Goal: Communication & Community: Participate in discussion

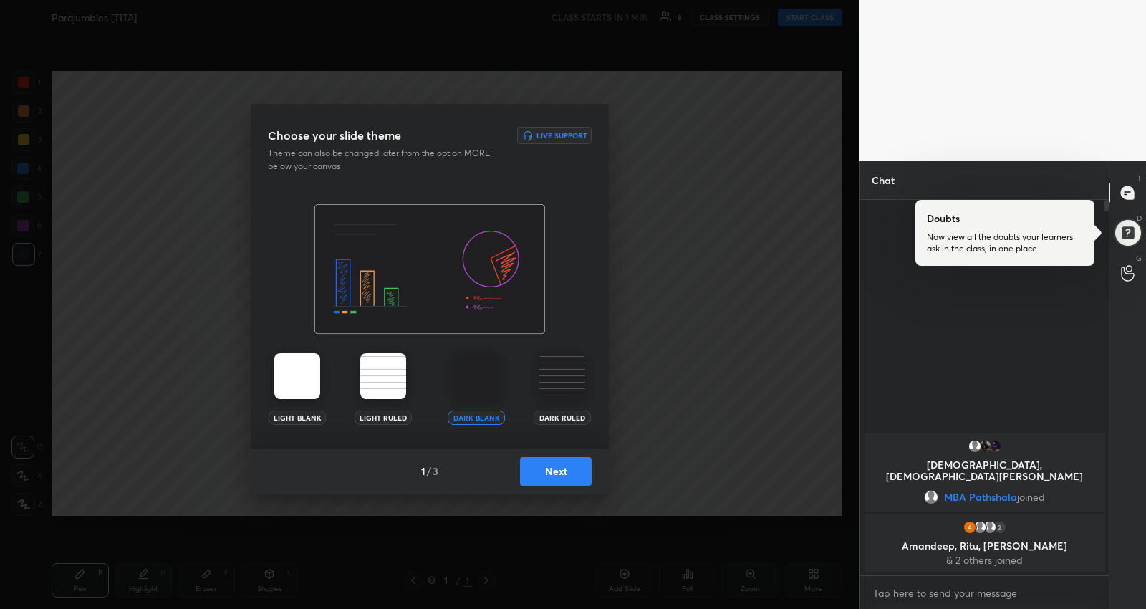
scroll to position [4, 4]
click at [581, 472] on button "Next" at bounding box center [556, 471] width 72 height 29
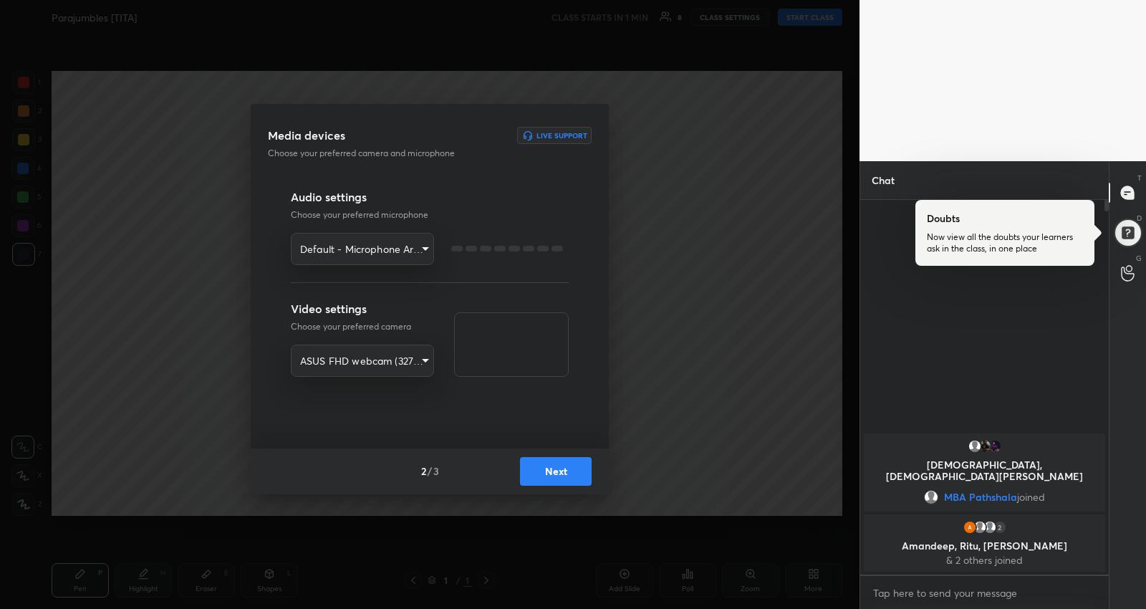
click at [581, 470] on button "Next" at bounding box center [556, 471] width 72 height 29
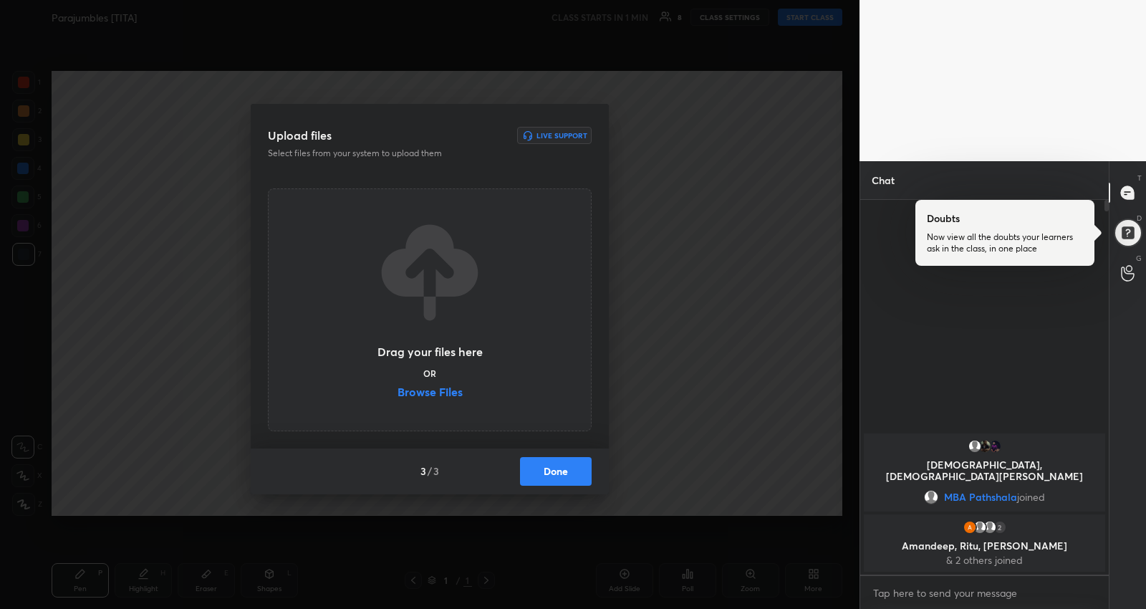
click at [581, 470] on button "Done" at bounding box center [556, 471] width 72 height 29
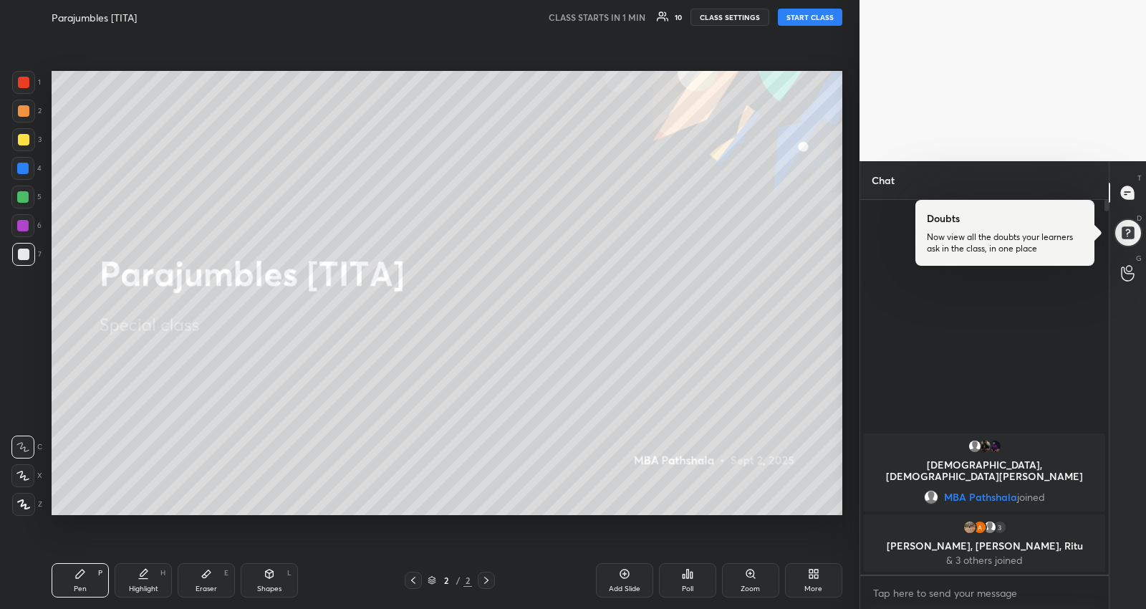
click at [800, 14] on button "START CLASS" at bounding box center [810, 17] width 64 height 17
click at [25, 196] on div at bounding box center [22, 196] width 11 height 11
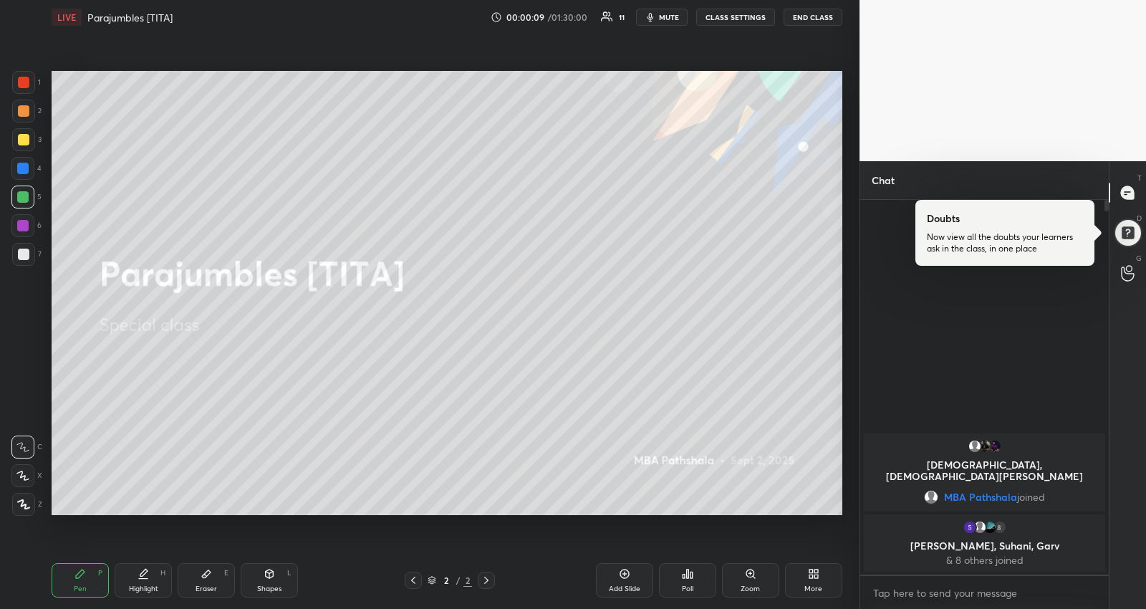
click at [30, 482] on div at bounding box center [22, 475] width 23 height 23
click at [21, 140] on div at bounding box center [23, 139] width 11 height 11
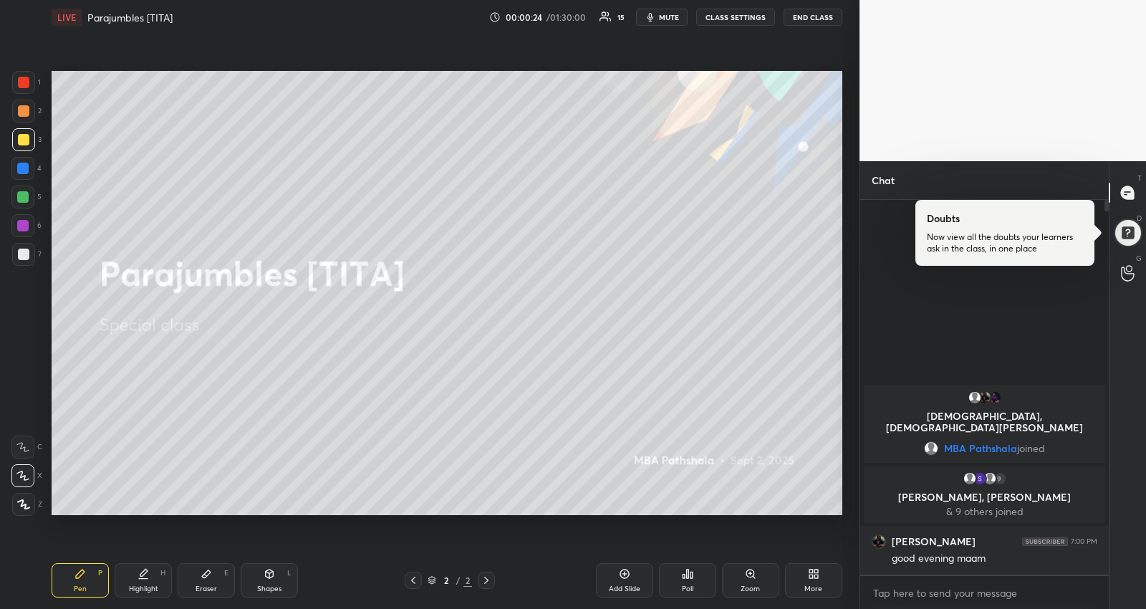
click at [799, 579] on div "More" at bounding box center [813, 580] width 57 height 34
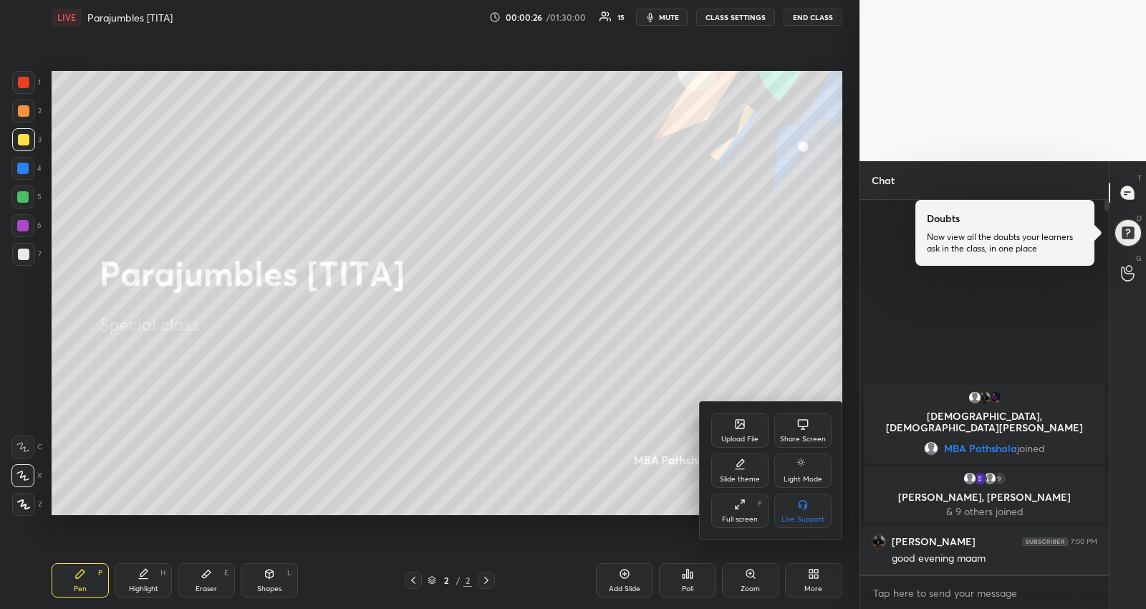
click at [741, 419] on icon at bounding box center [739, 423] width 11 height 11
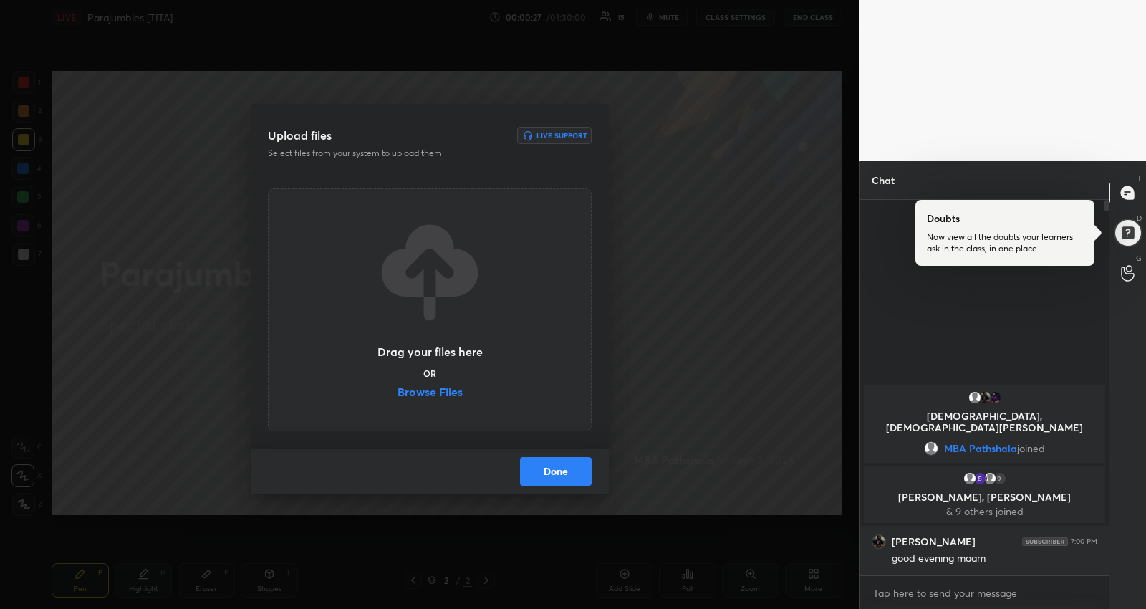
click at [439, 388] on label "Browse Files" at bounding box center [430, 393] width 65 height 15
click at [398, 388] on input "Browse Files" at bounding box center [398, 393] width 0 height 15
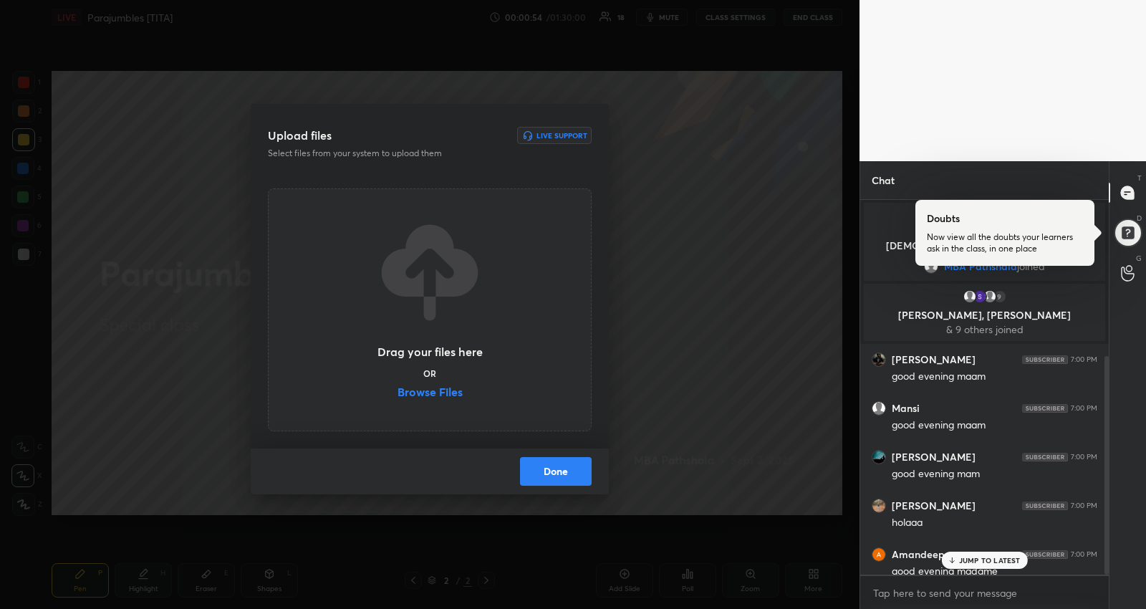
scroll to position [266, 0]
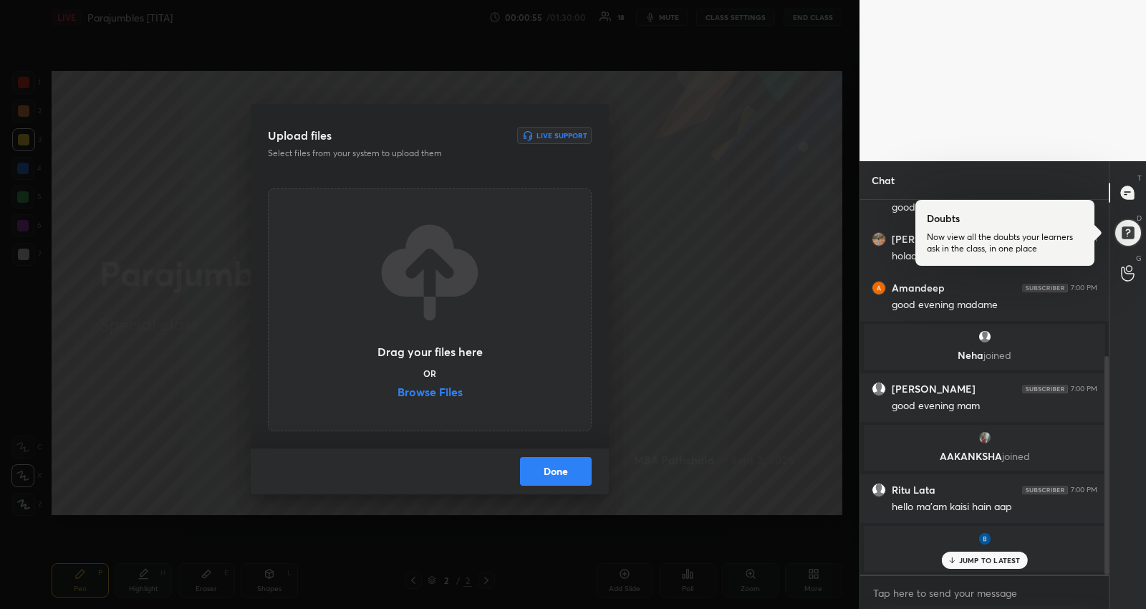
click at [446, 391] on label "Browse Files" at bounding box center [430, 393] width 65 height 15
click at [398, 391] on input "Browse Files" at bounding box center [398, 393] width 0 height 15
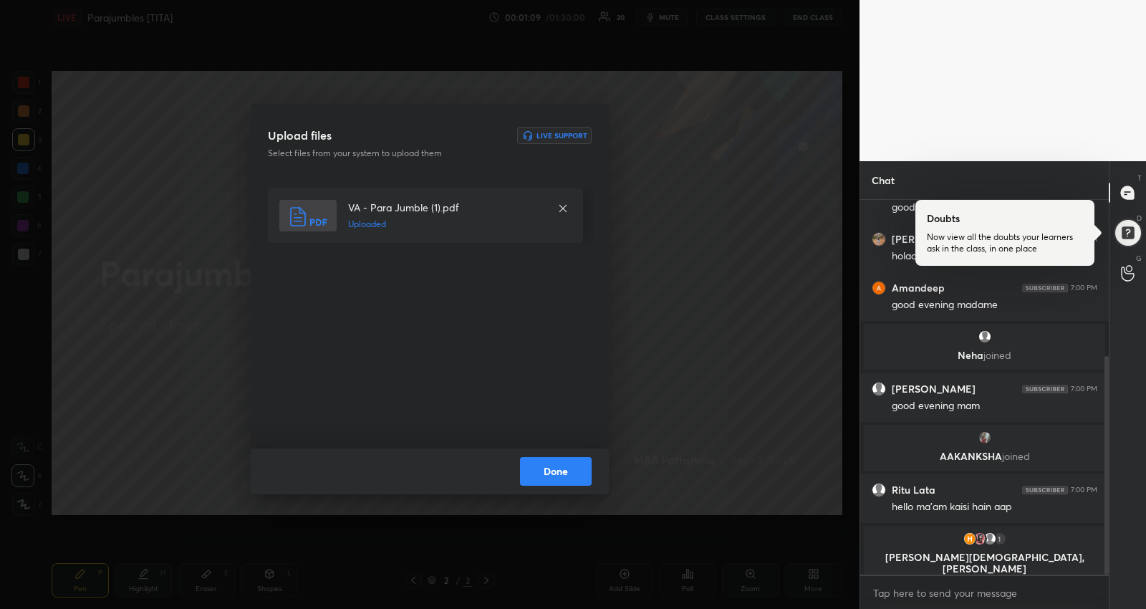
click at [572, 471] on button "Done" at bounding box center [556, 471] width 72 height 29
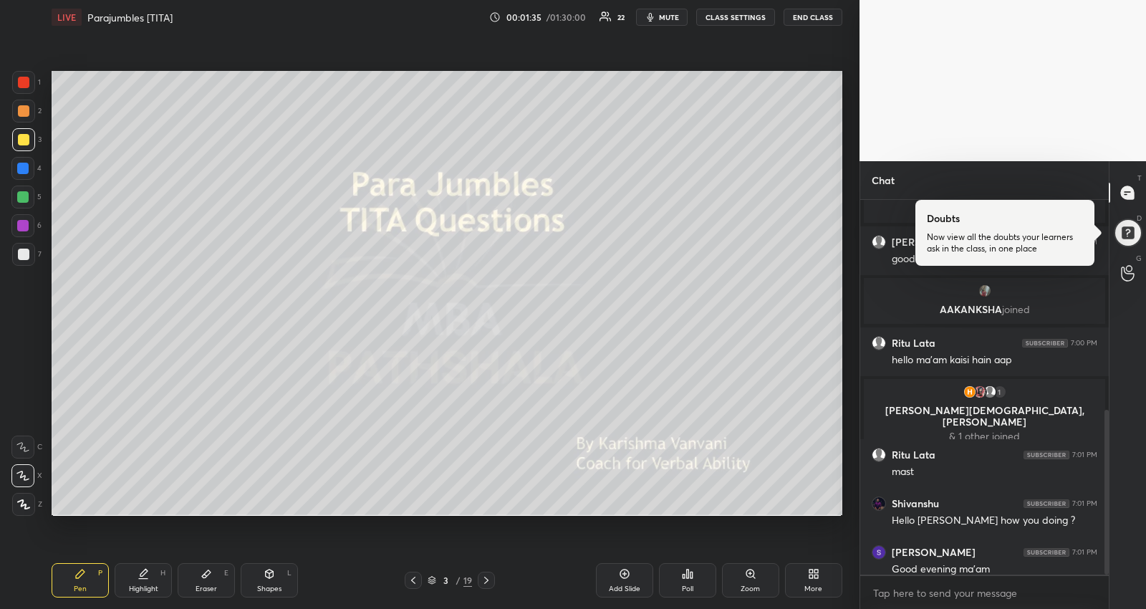
scroll to position [476, 0]
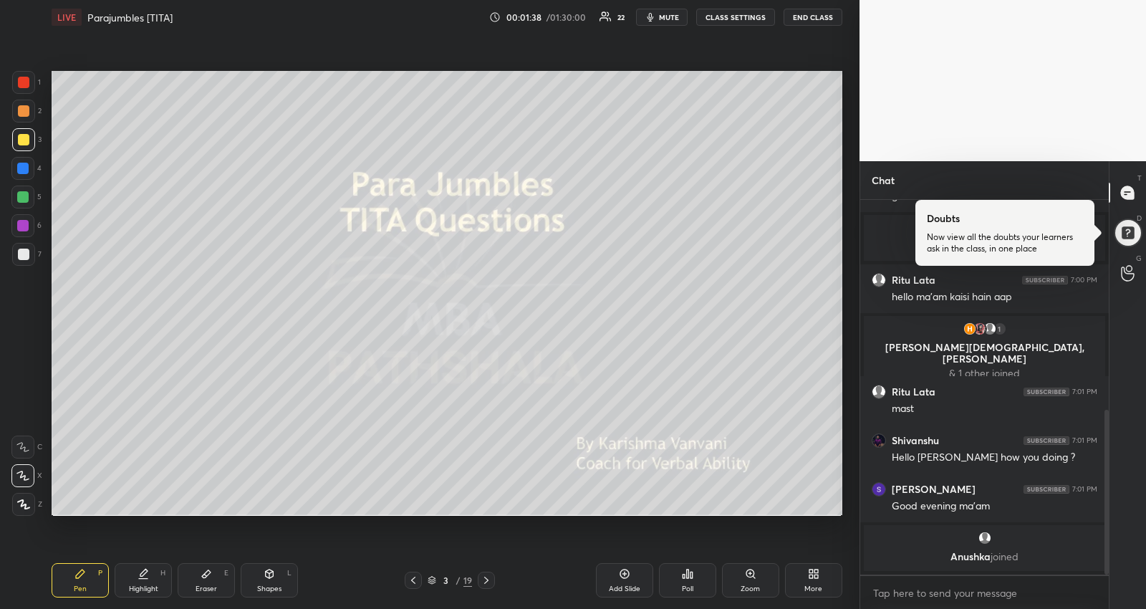
click at [21, 198] on div at bounding box center [22, 196] width 11 height 11
click at [0, 227] on div "1 2 3 4 5 6 7 R O A L C X Z Erase all C X Z" at bounding box center [23, 293] width 46 height 445
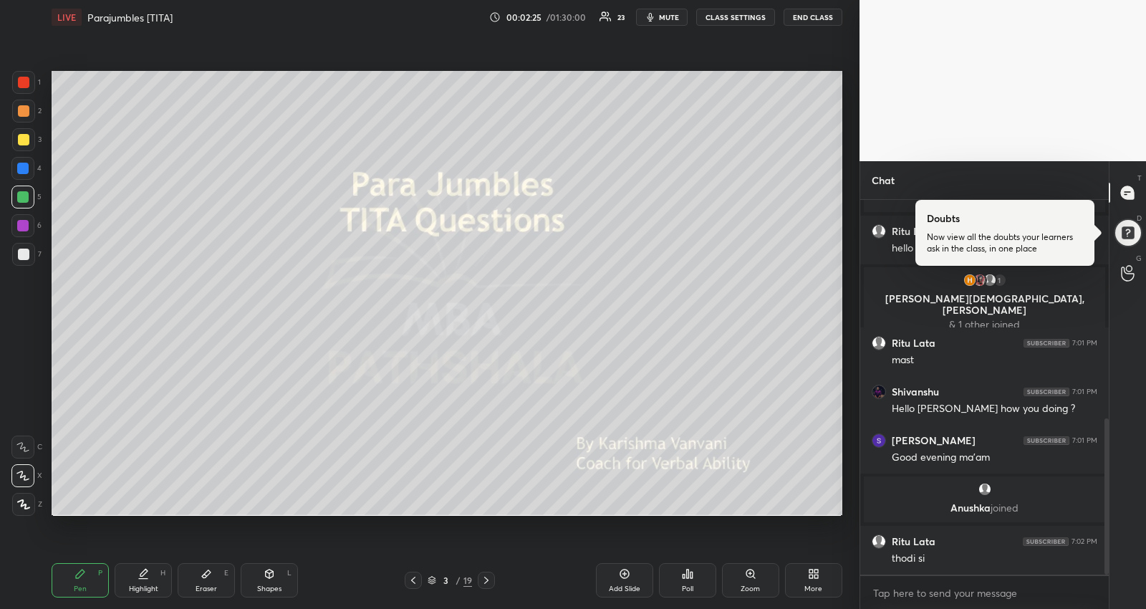
scroll to position [574, 0]
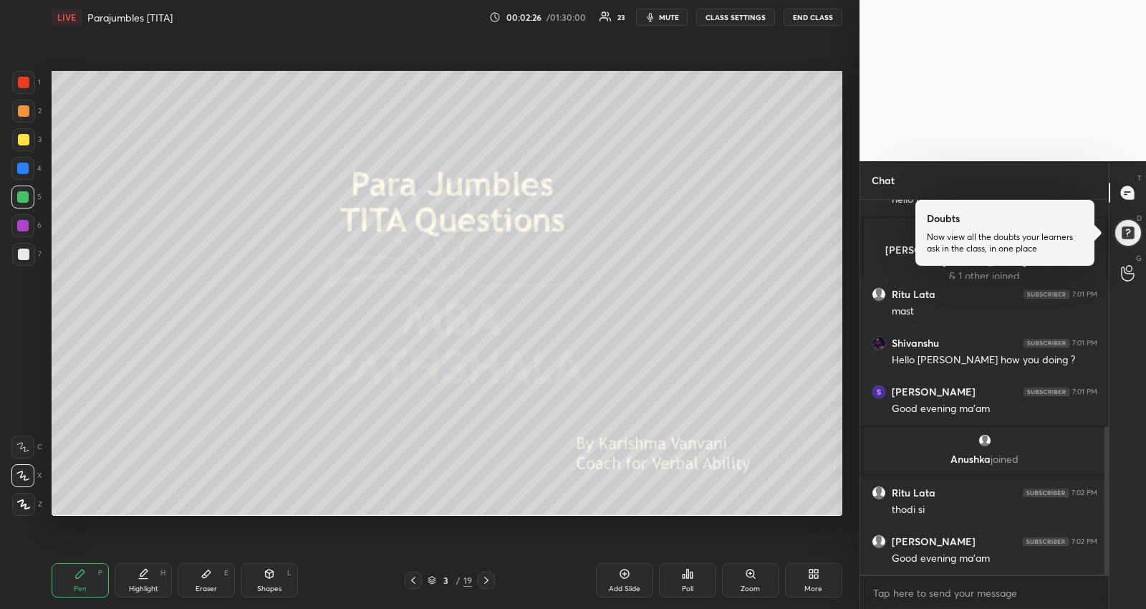
click at [986, 589] on body "1 2 3 4 5 6 7 R O A L C X Z Erase all C X Z LIVE Parajumbles [TITA] 00:02:26 / …" at bounding box center [573, 304] width 1146 height 609
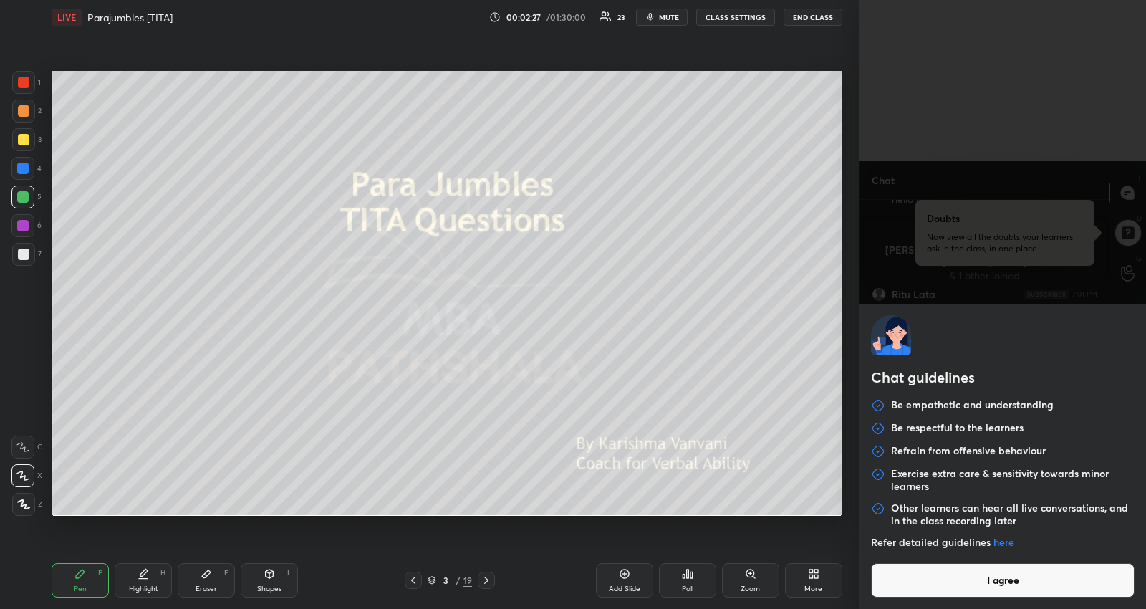
click at [986, 589] on button "I agree" at bounding box center [1003, 580] width 264 height 34
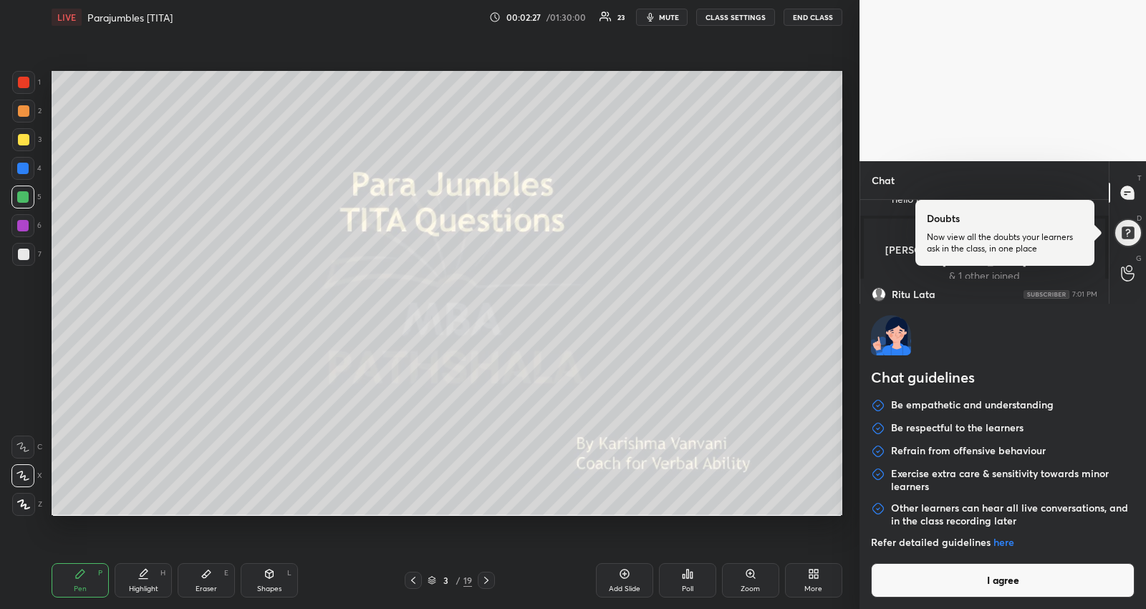
scroll to position [622, 0]
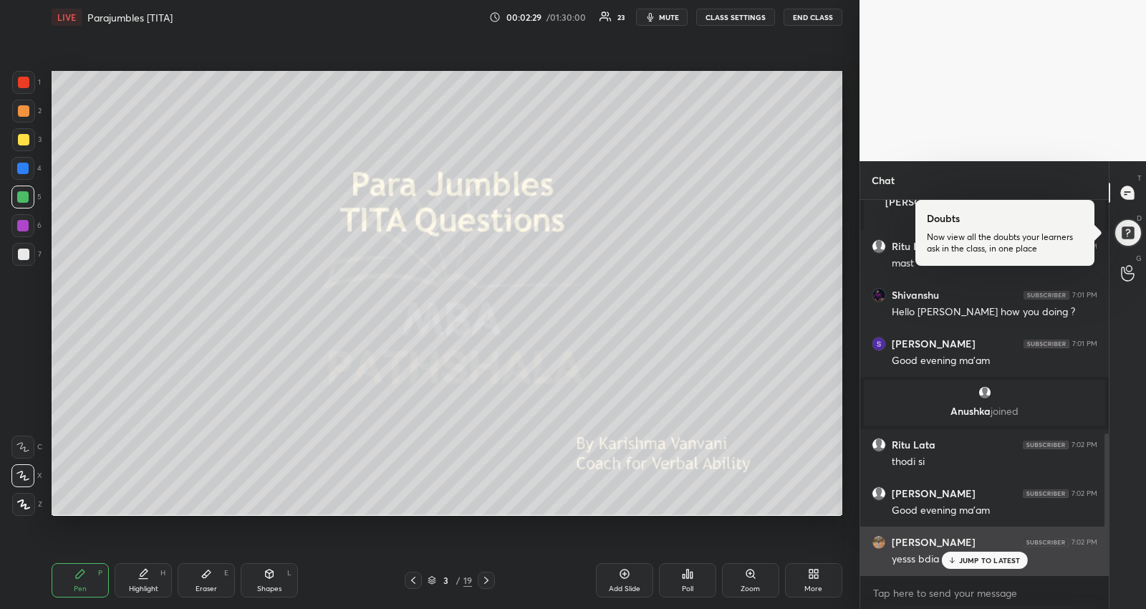
click at [972, 561] on p "JUMP TO LATEST" at bounding box center [990, 560] width 62 height 9
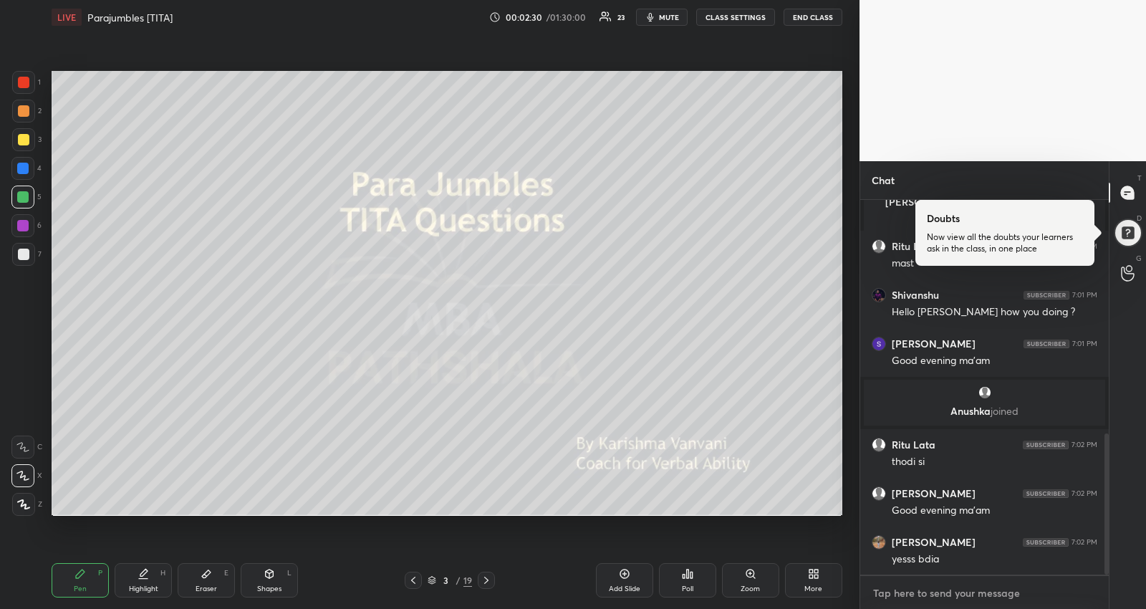
click at [940, 597] on textarea at bounding box center [985, 593] width 226 height 23
click at [931, 595] on textarea at bounding box center [985, 593] width 226 height 23
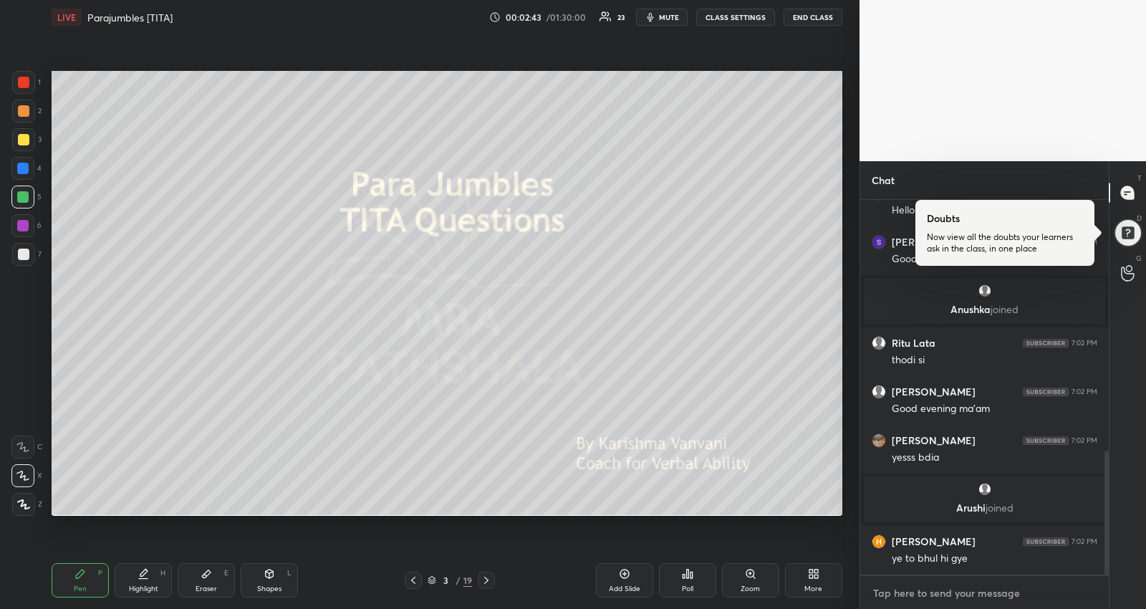
scroll to position [756, 0]
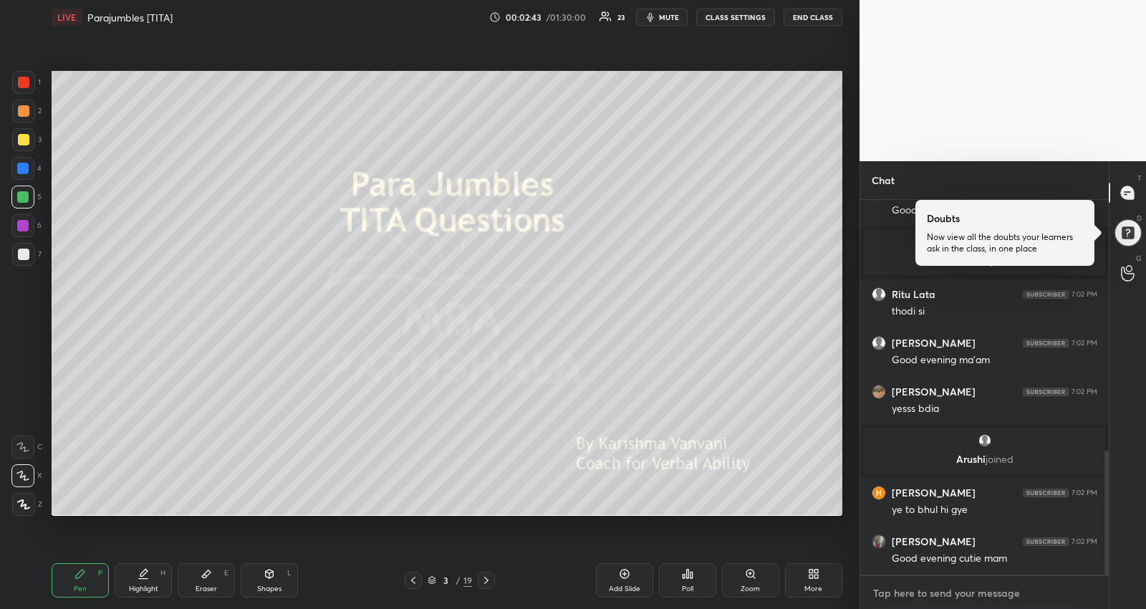
click at [954, 592] on textarea at bounding box center [985, 593] width 226 height 23
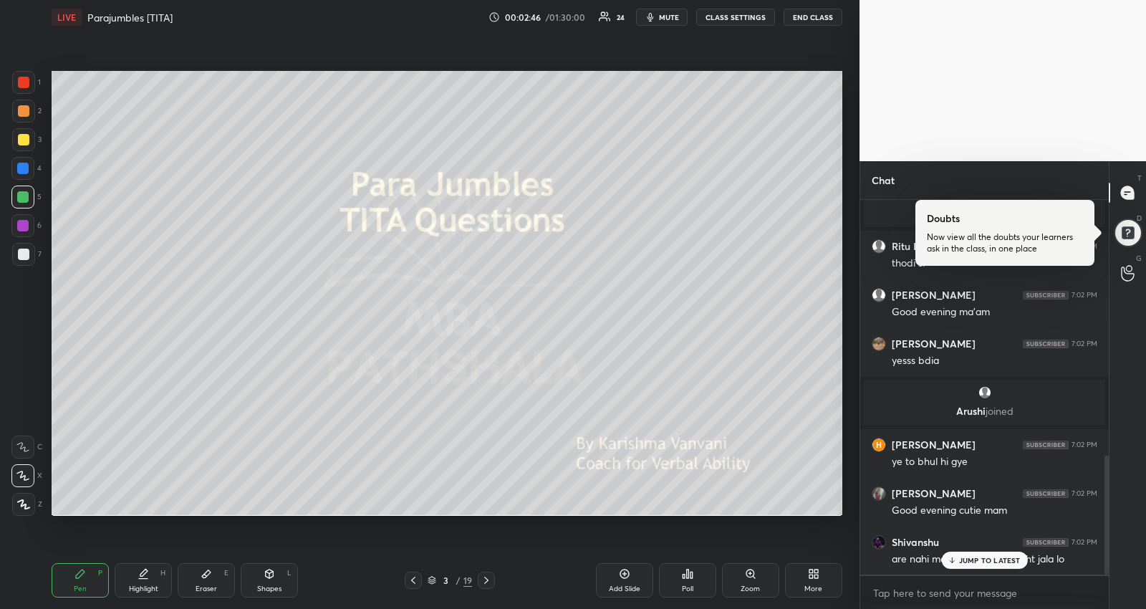
click at [21, 142] on div at bounding box center [23, 139] width 11 height 11
click at [953, 559] on icon at bounding box center [951, 560] width 9 height 9
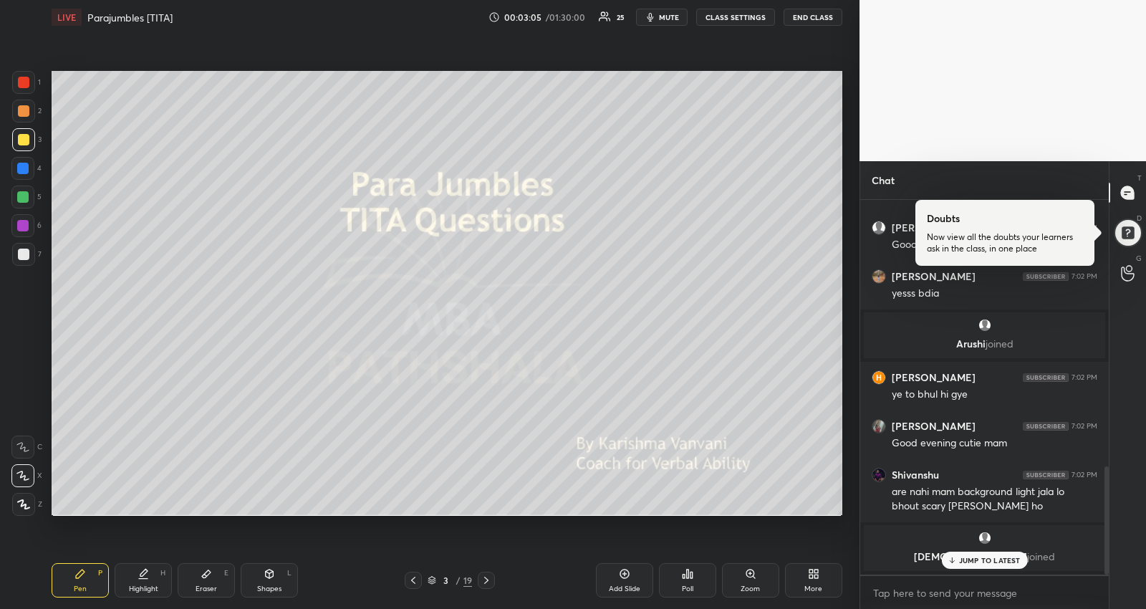
scroll to position [919, 0]
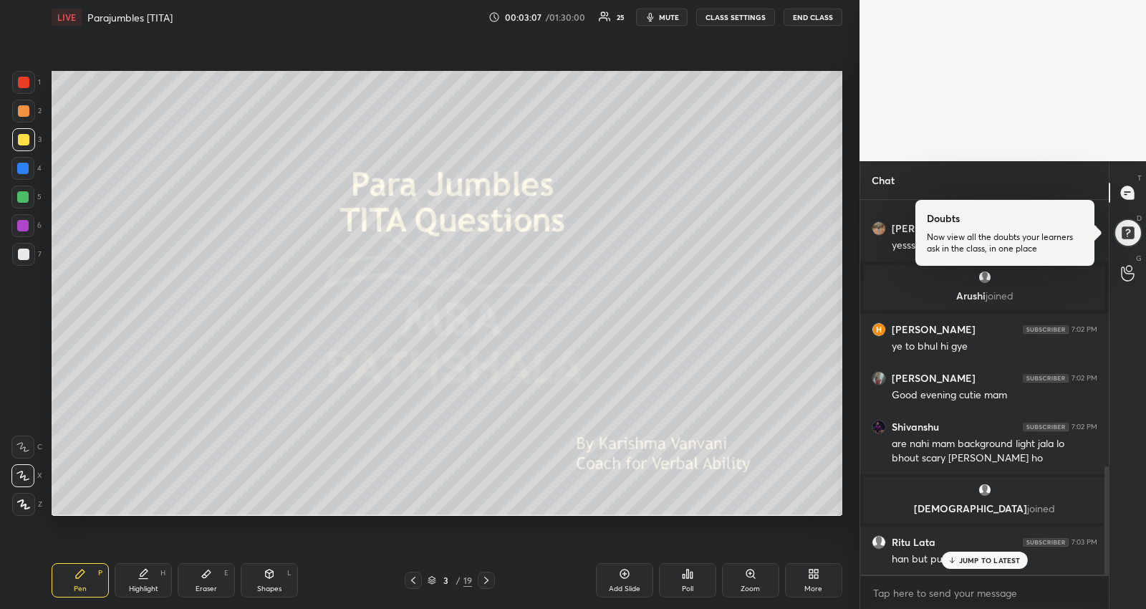
click at [996, 559] on p "JUMP TO LATEST" at bounding box center [990, 560] width 62 height 9
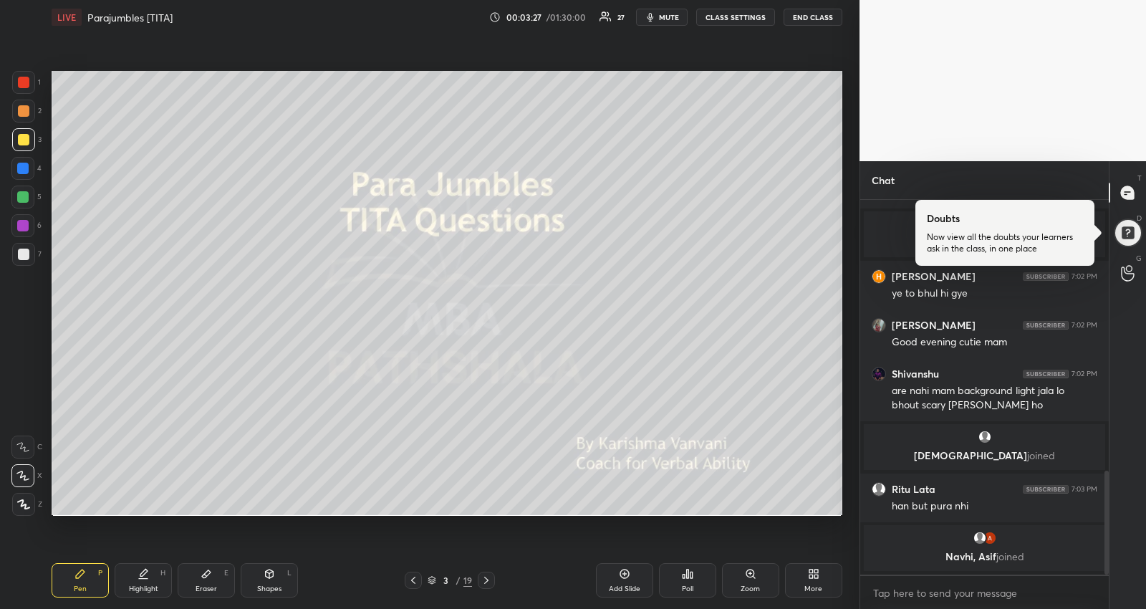
drag, startPoint x: 19, startPoint y: 196, endPoint x: 44, endPoint y: 201, distance: 25.6
click at [20, 196] on div at bounding box center [22, 196] width 11 height 11
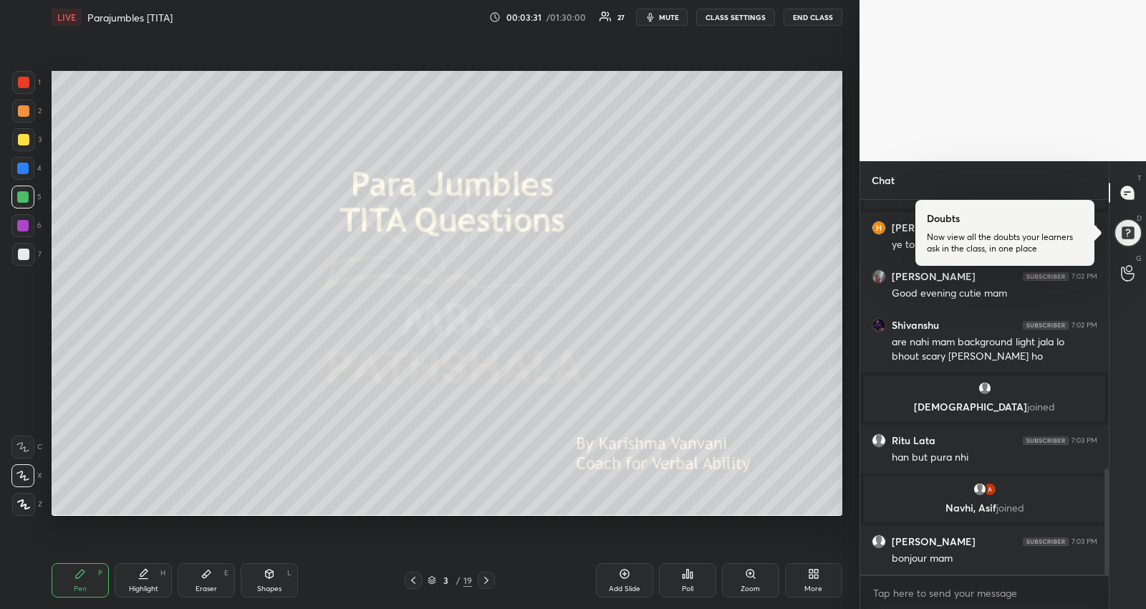
click at [489, 581] on icon at bounding box center [486, 580] width 11 height 11
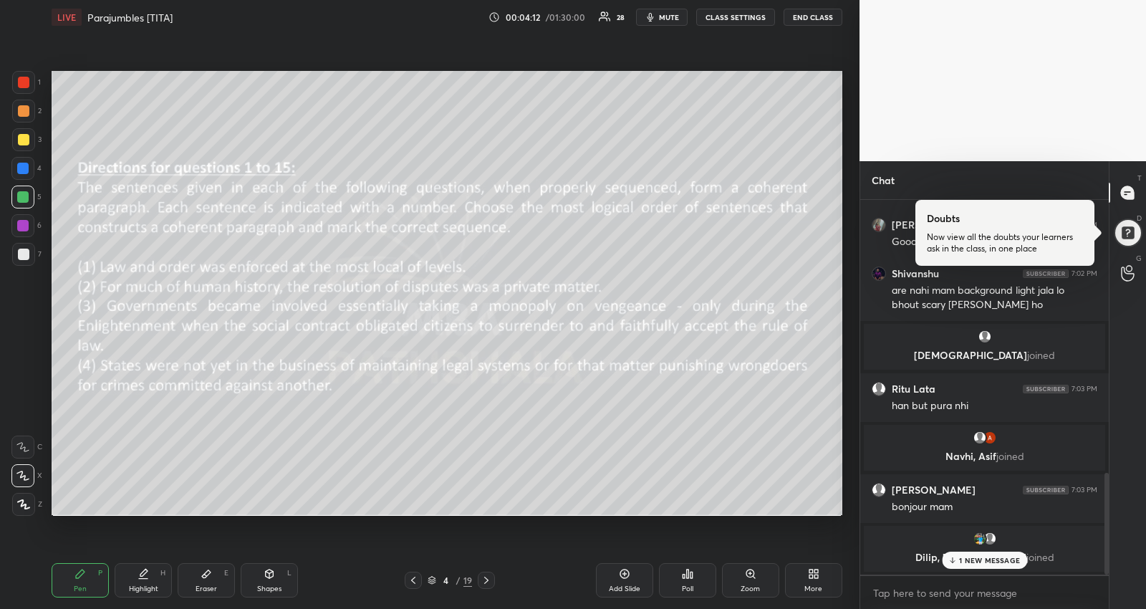
scroll to position [991, 0]
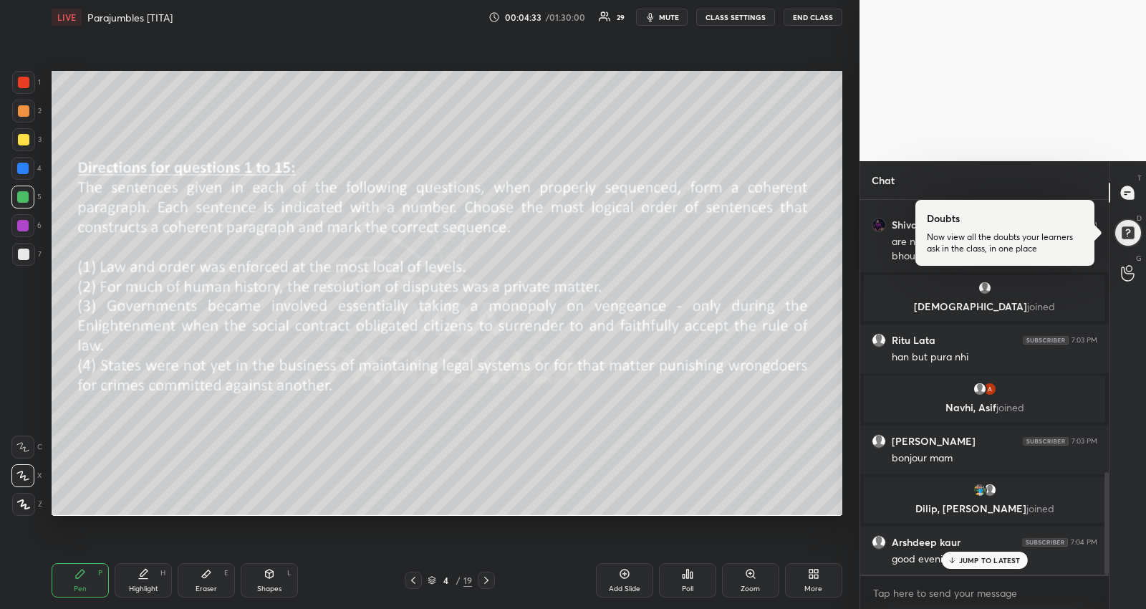
click at [1019, 556] on p "JUMP TO LATEST" at bounding box center [990, 560] width 62 height 9
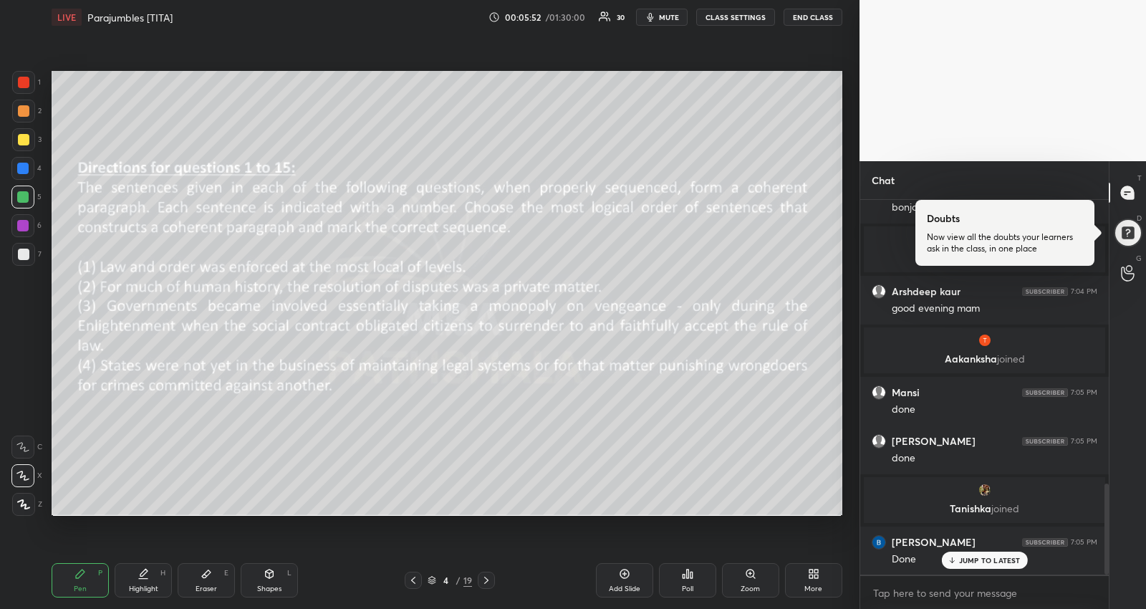
scroll to position [1212, 0]
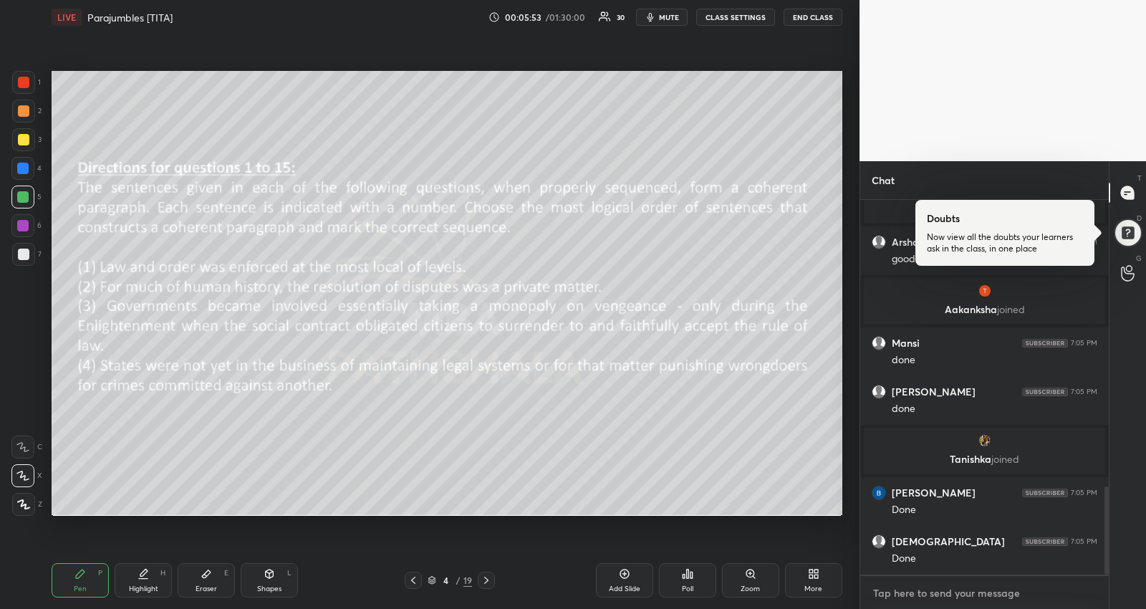
click at [1001, 595] on textarea at bounding box center [985, 593] width 226 height 23
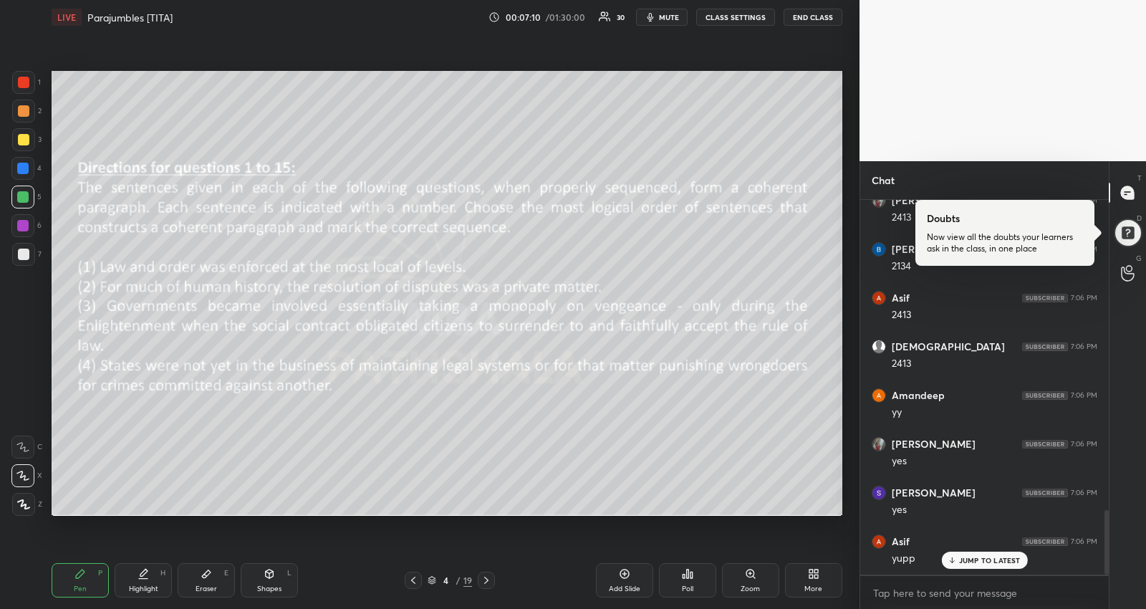
scroll to position [1796, 0]
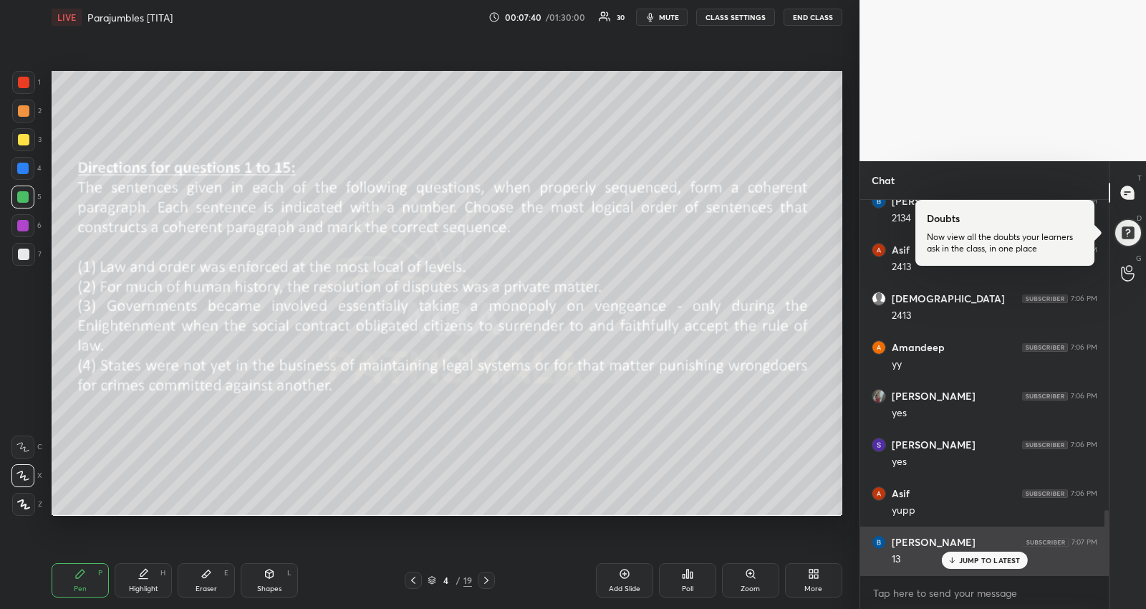
drag, startPoint x: 955, startPoint y: 554, endPoint x: 904, endPoint y: 555, distance: 50.9
click at [955, 554] on div "JUMP TO LATEST" at bounding box center [984, 560] width 86 height 17
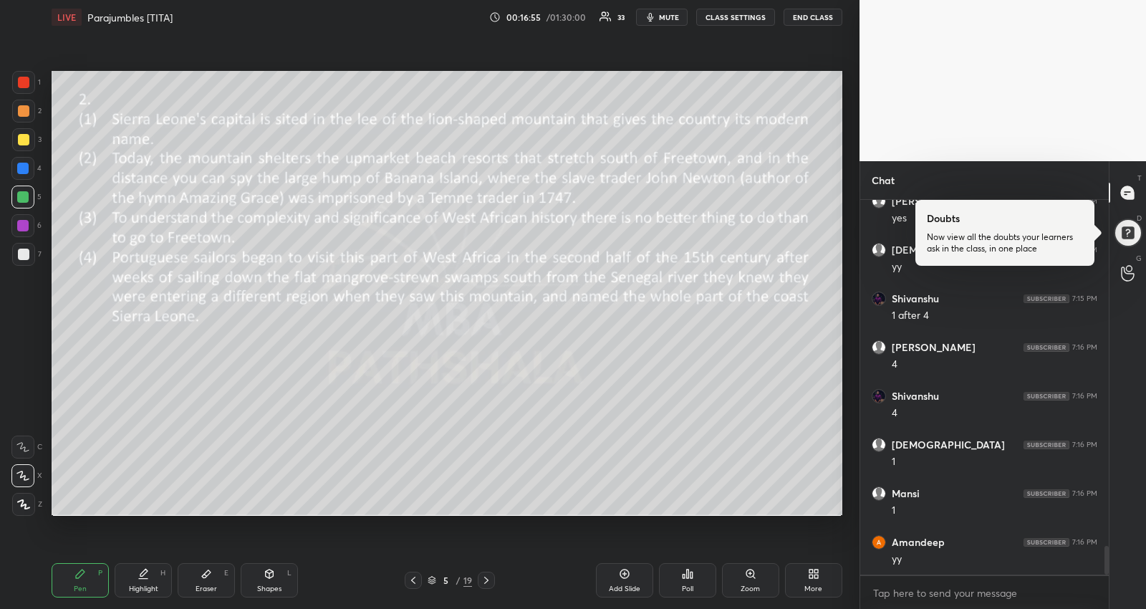
scroll to position [4546, 0]
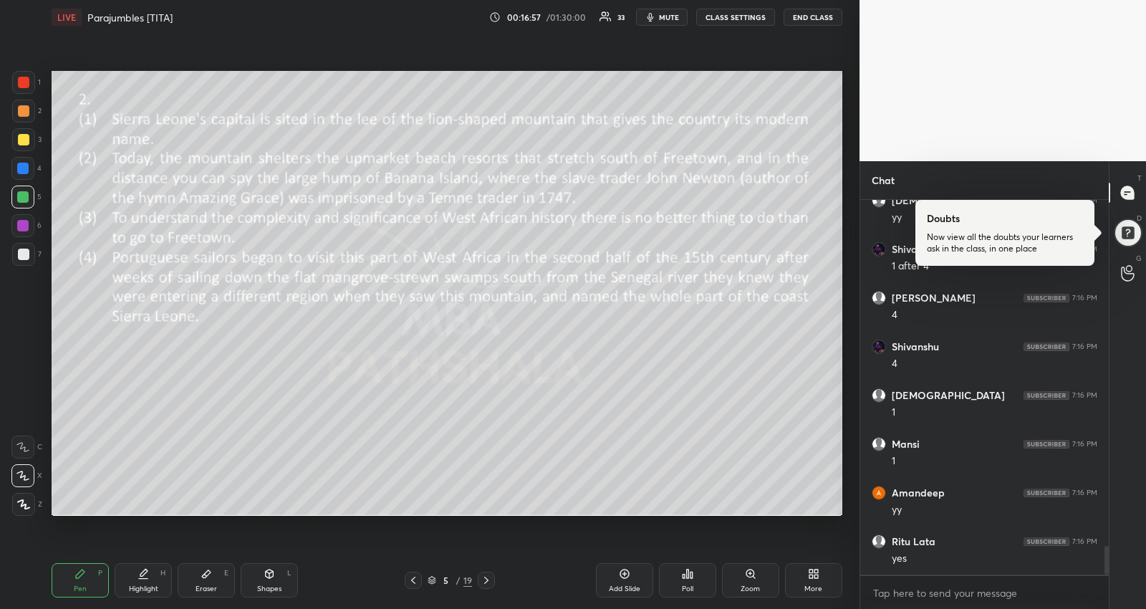
click at [147, 585] on div "Highlight" at bounding box center [143, 588] width 29 height 7
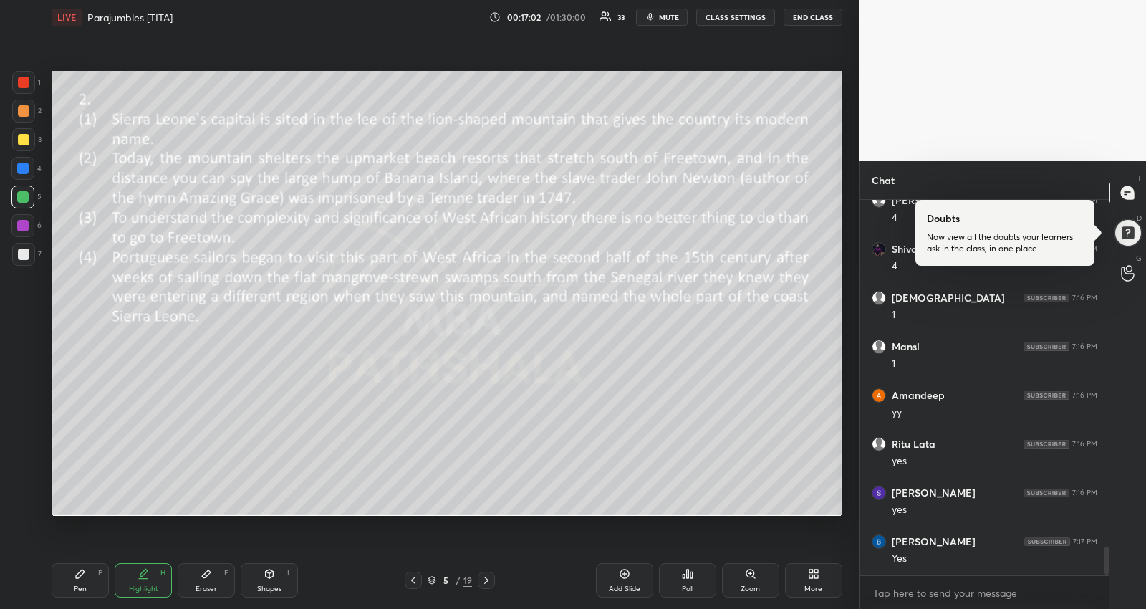
scroll to position [4692, 0]
click at [93, 577] on div "Pen P" at bounding box center [80, 580] width 57 height 34
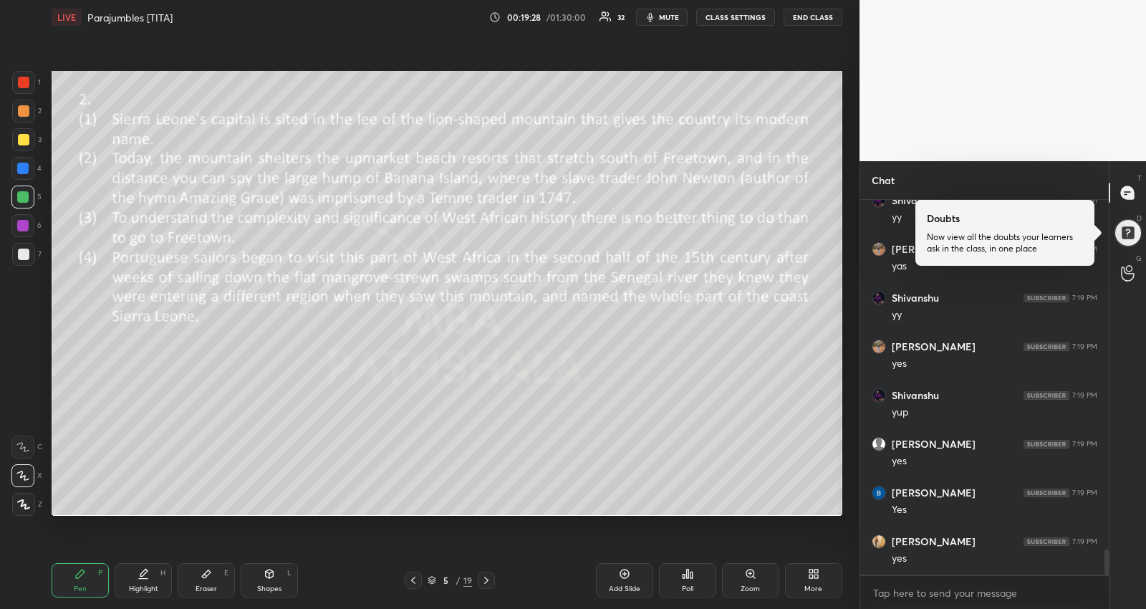
scroll to position [5242, 0]
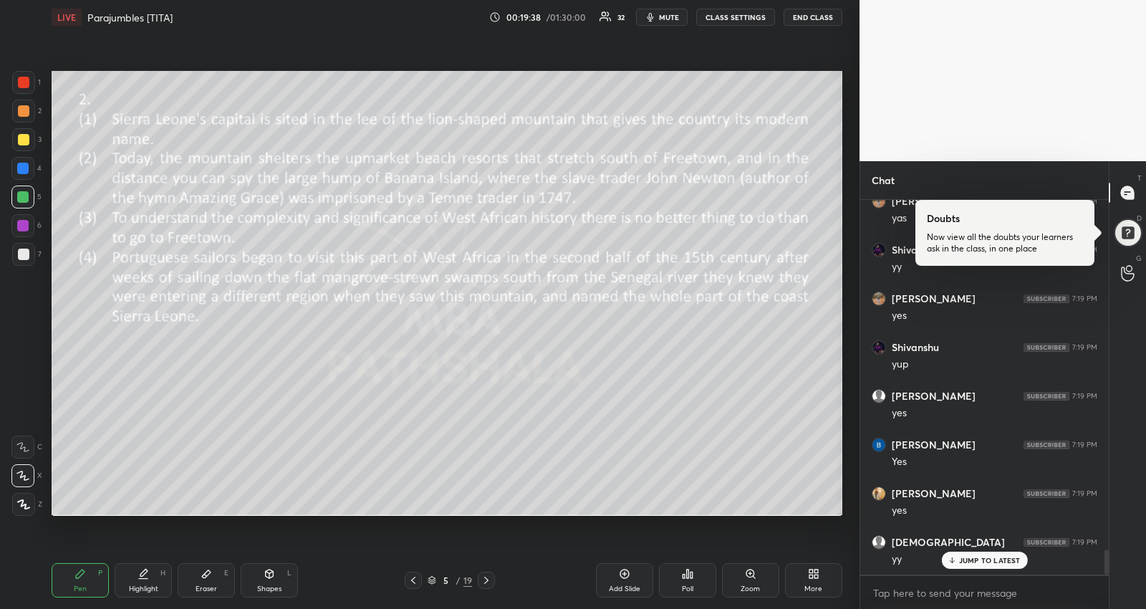
click at [965, 564] on p "JUMP TO LATEST" at bounding box center [990, 560] width 62 height 9
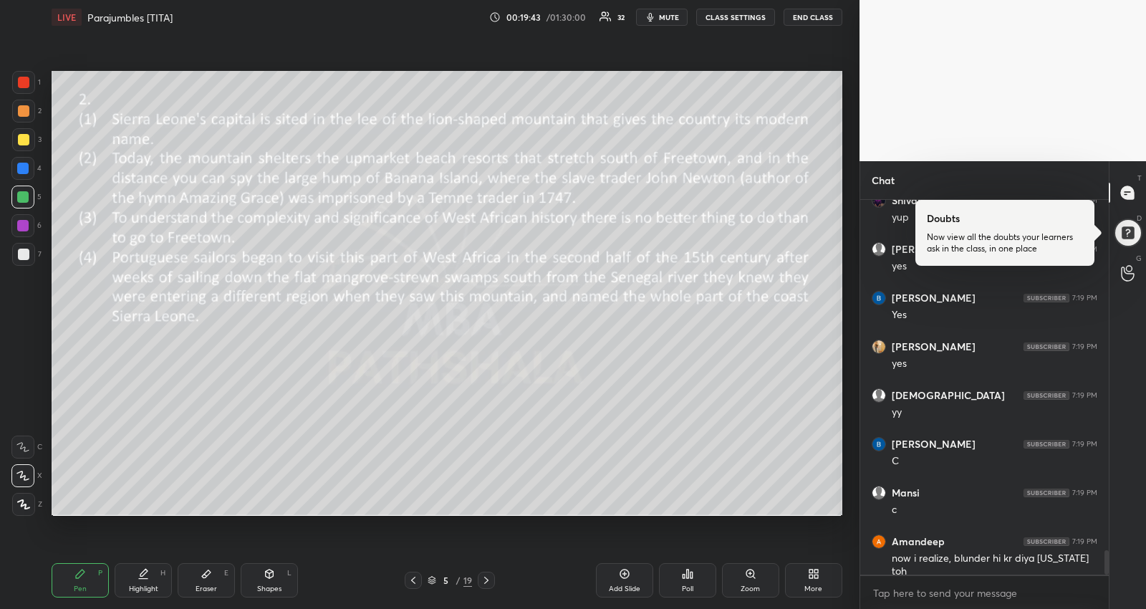
scroll to position [5437, 0]
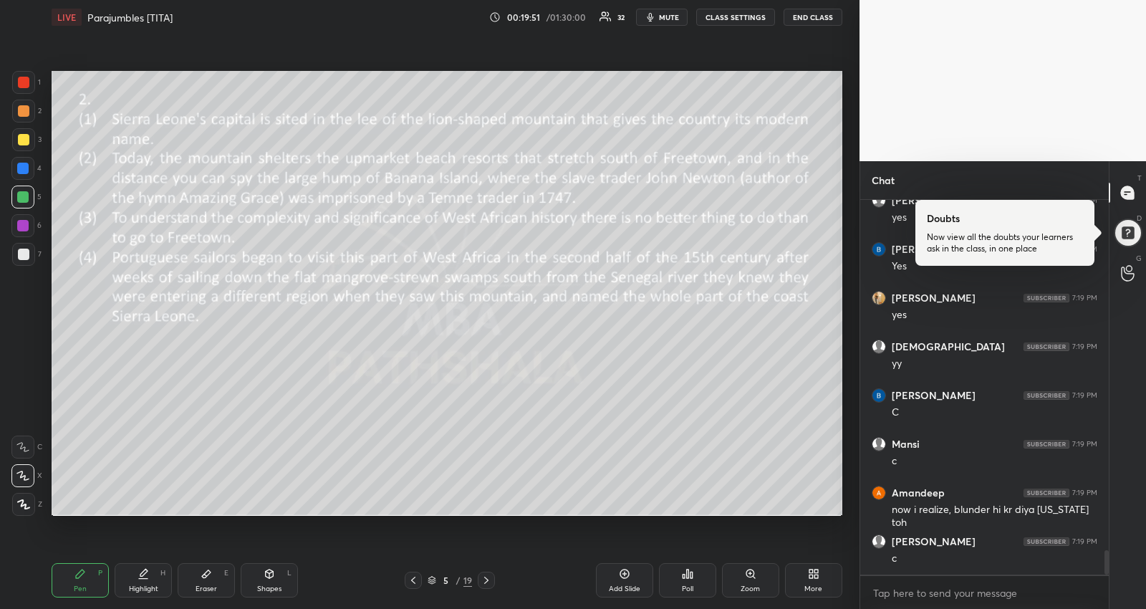
click at [485, 574] on div at bounding box center [486, 580] width 17 height 17
click at [986, 593] on textarea at bounding box center [985, 593] width 226 height 23
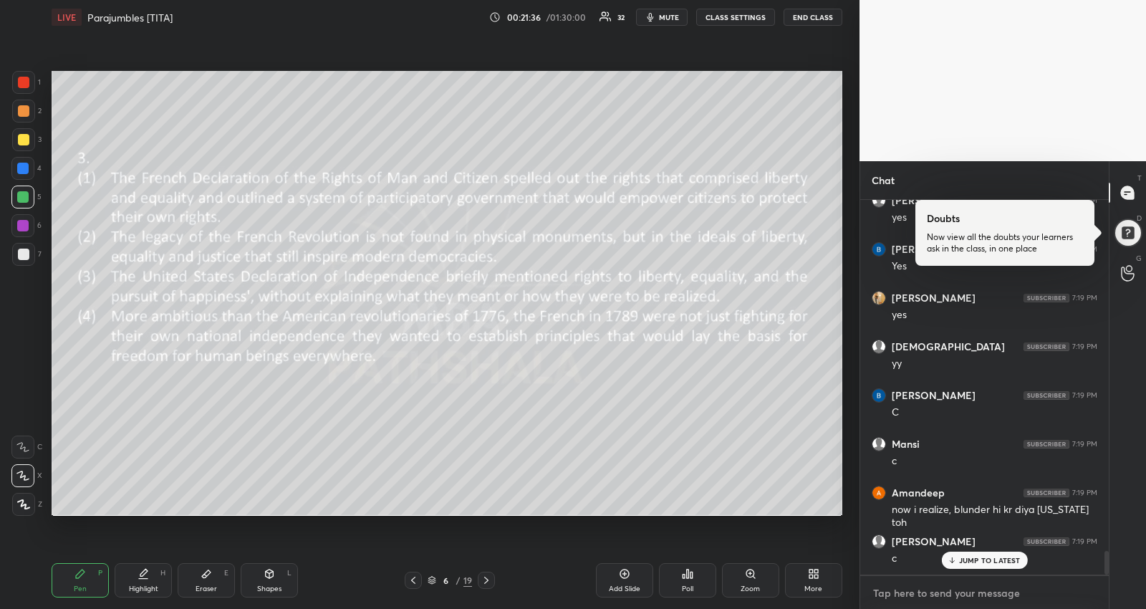
scroll to position [5485, 0]
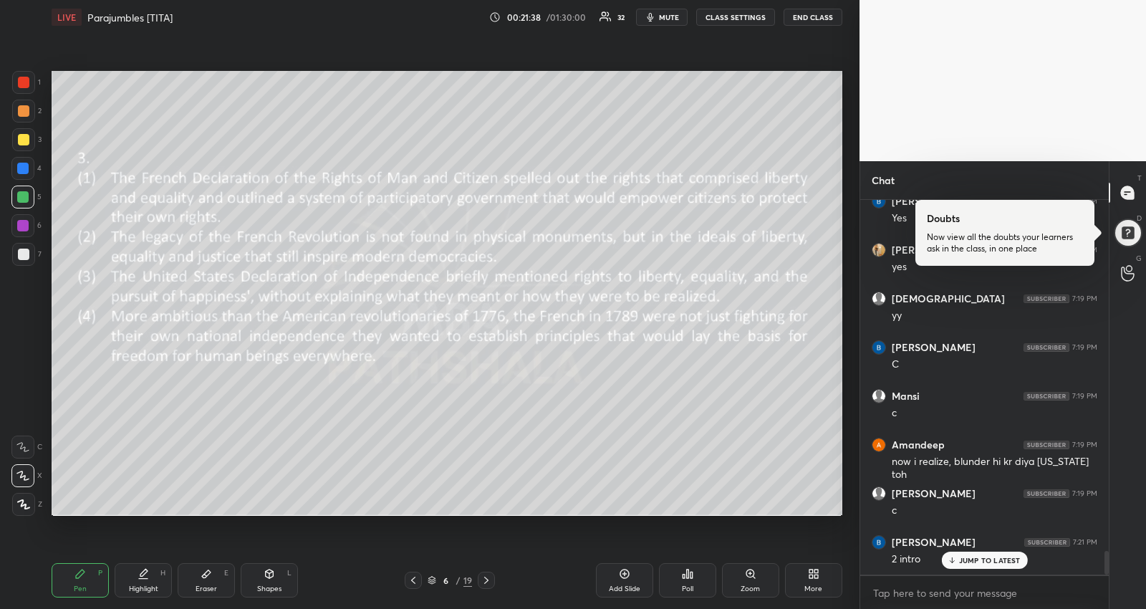
click at [991, 559] on p "JUMP TO LATEST" at bounding box center [990, 560] width 62 height 9
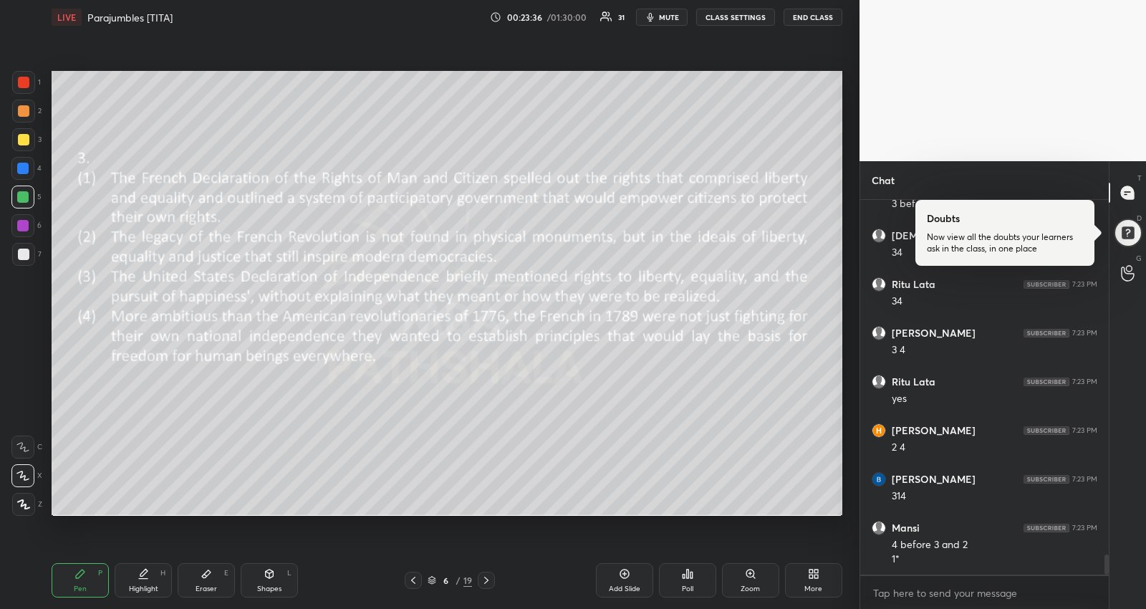
scroll to position [6523, 0]
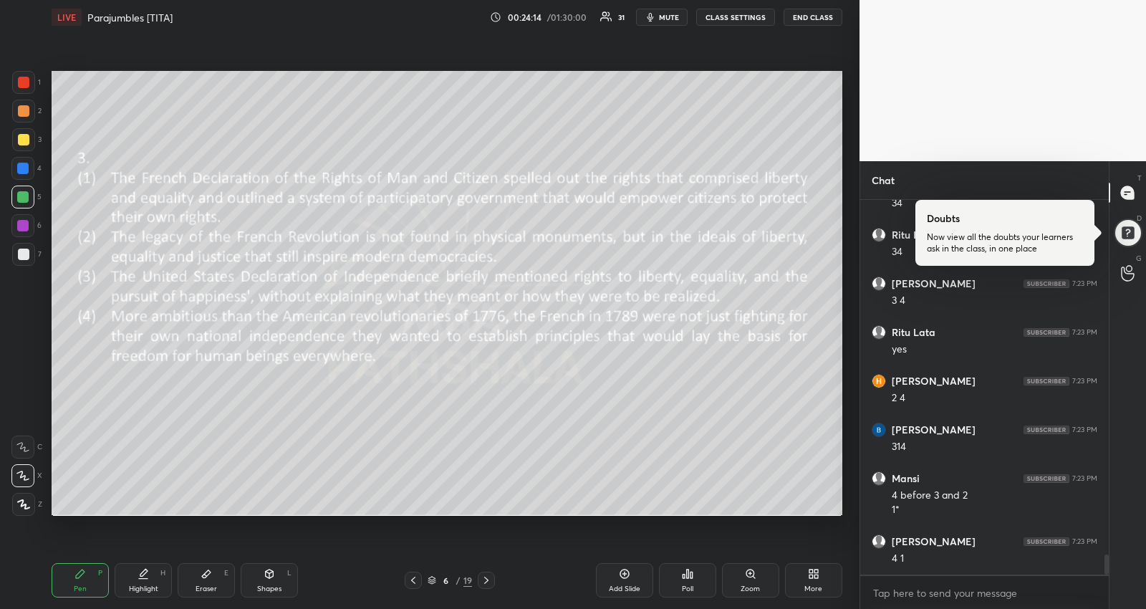
click at [208, 575] on icon at bounding box center [206, 573] width 11 height 11
click at [90, 574] on div "Pen P" at bounding box center [80, 580] width 57 height 34
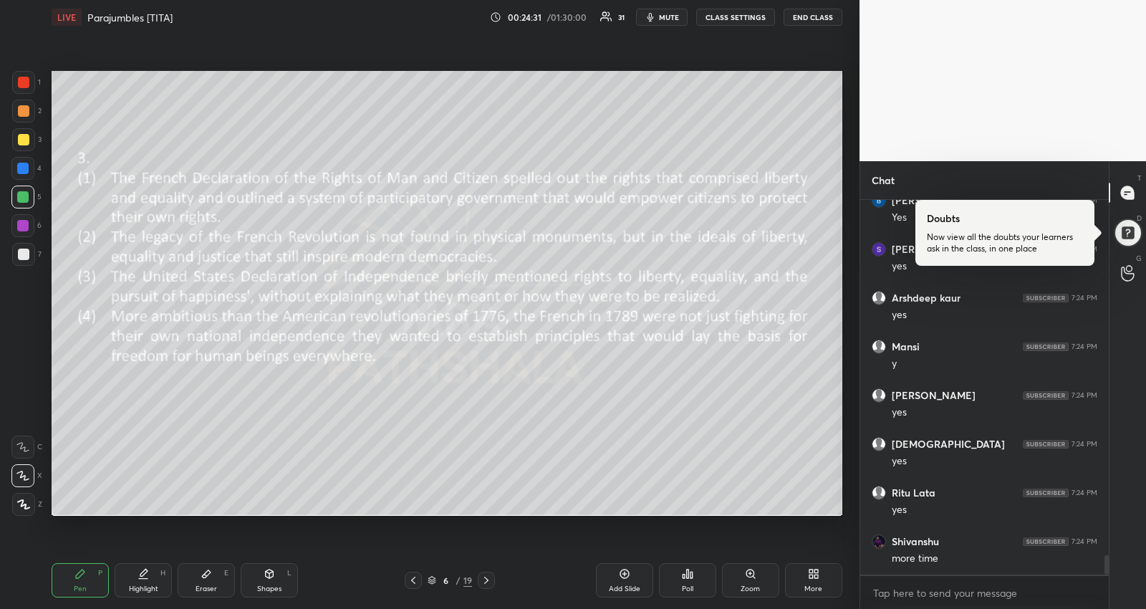
scroll to position [6987, 0]
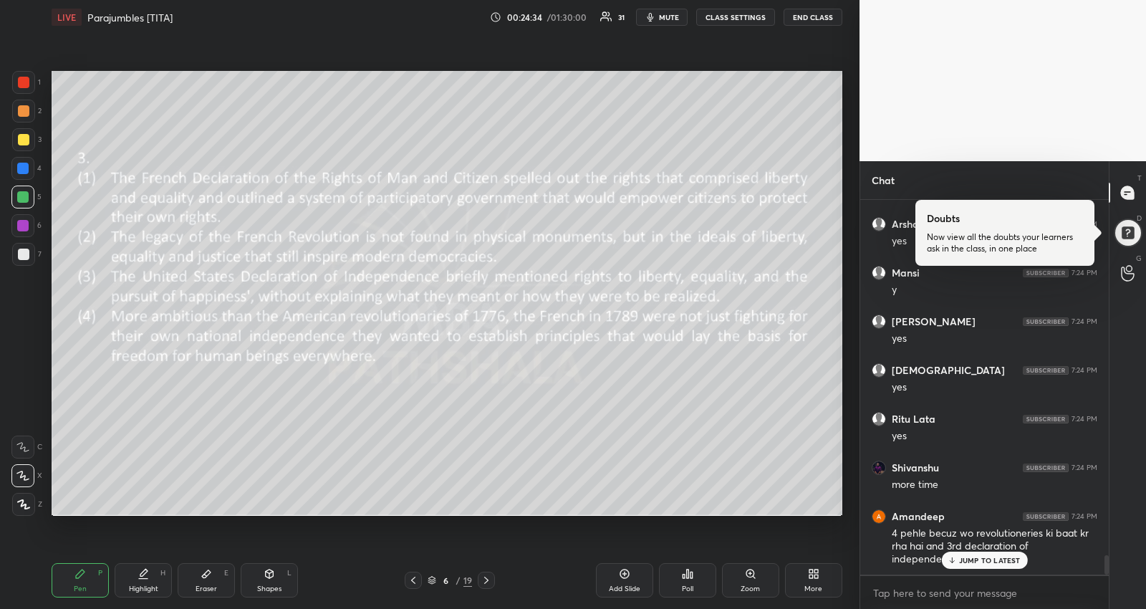
click at [211, 579] on icon at bounding box center [206, 573] width 11 height 11
click at [27, 421] on span "Erase all" at bounding box center [22, 418] width 21 height 10
click at [77, 580] on div "Pen P" at bounding box center [80, 580] width 57 height 34
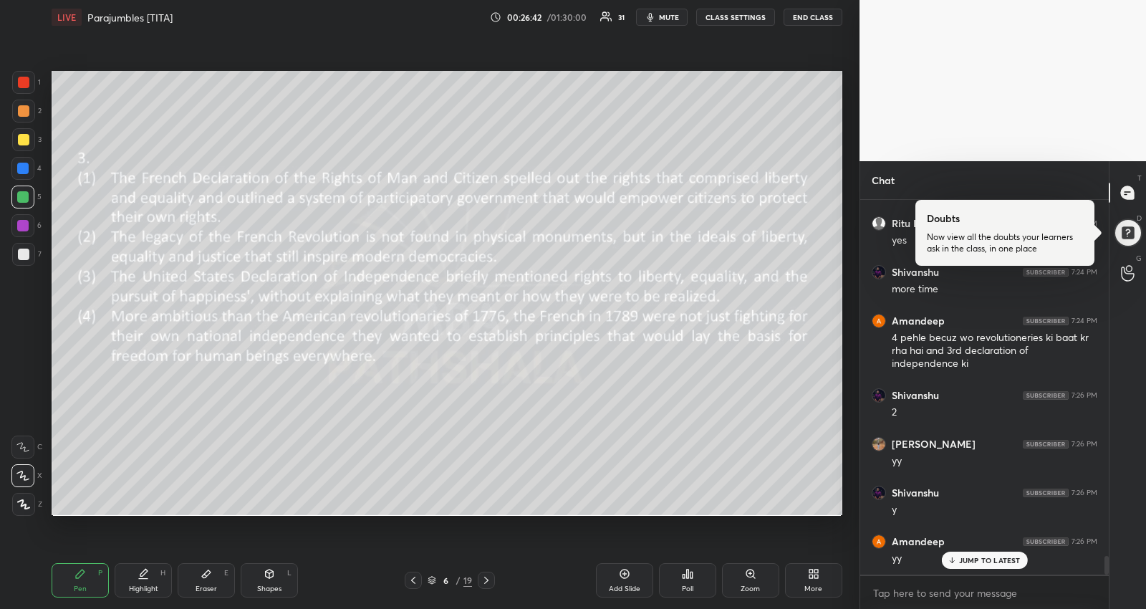
scroll to position [7230, 0]
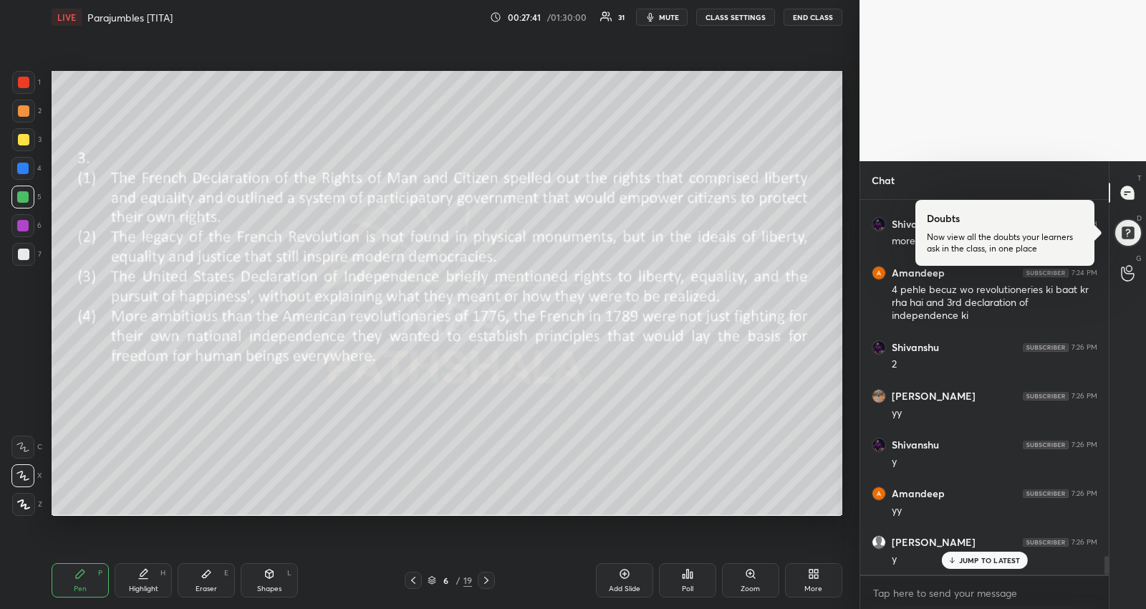
click at [951, 554] on div "JUMP TO LATEST" at bounding box center [984, 560] width 86 height 17
drag, startPoint x: 27, startPoint y: 139, endPoint x: 47, endPoint y: 160, distance: 28.9
click at [27, 140] on div at bounding box center [23, 139] width 11 height 11
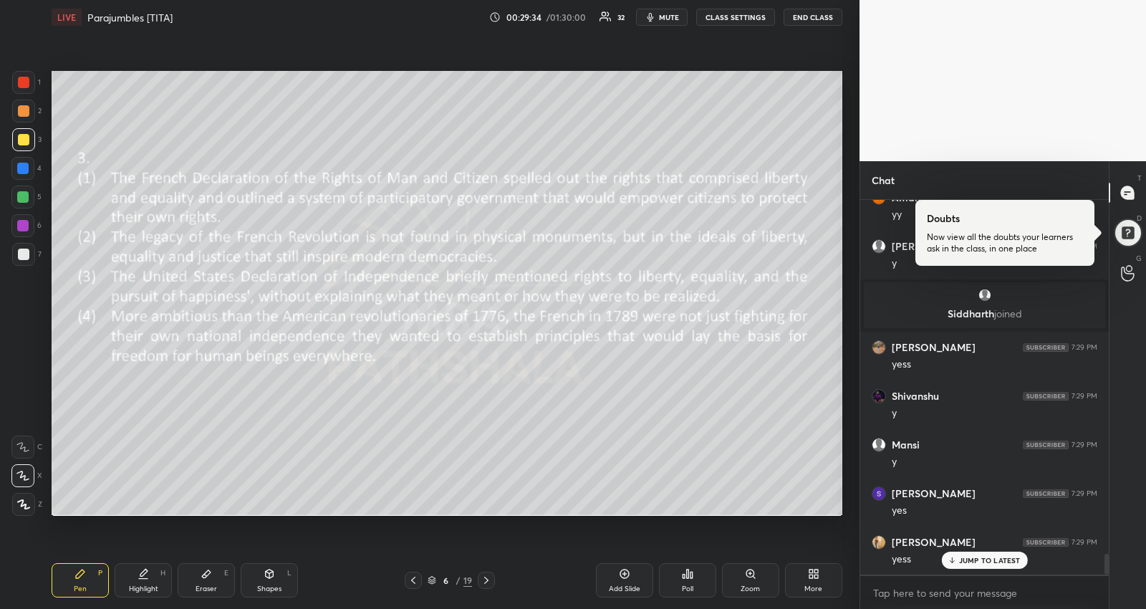
scroll to position [6464, 0]
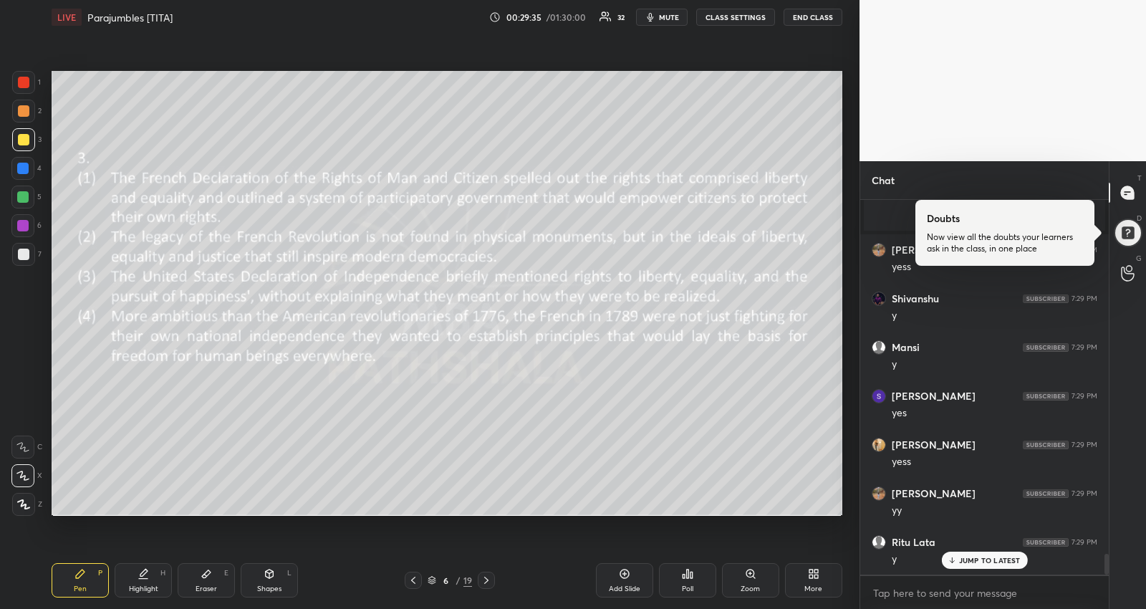
click at [482, 579] on icon at bounding box center [486, 580] width 11 height 11
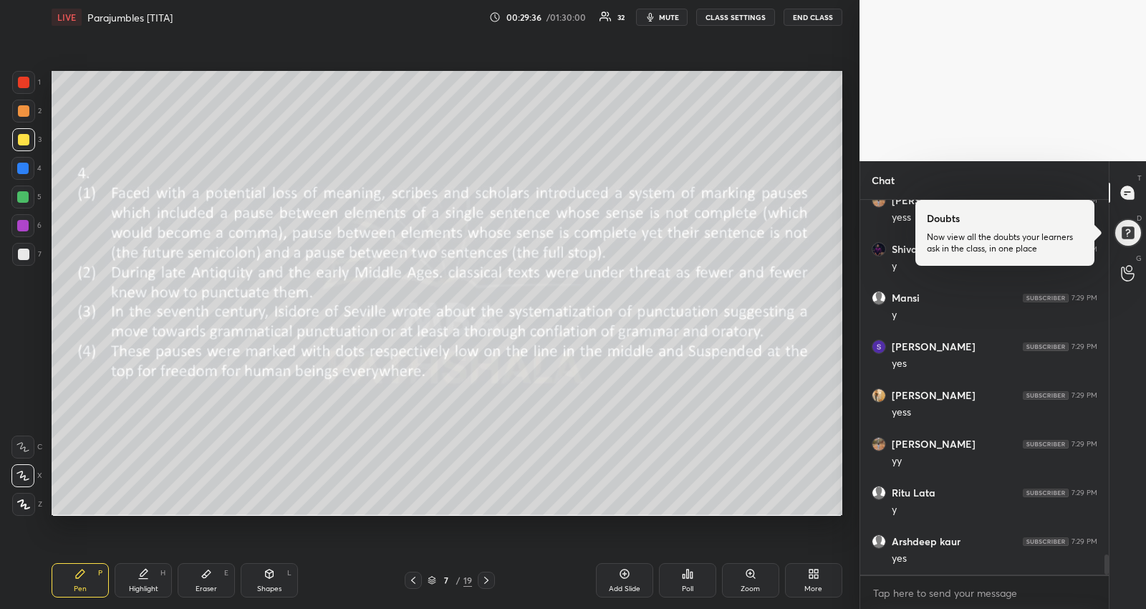
scroll to position [6562, 0]
click at [487, 577] on icon at bounding box center [486, 580] width 11 height 11
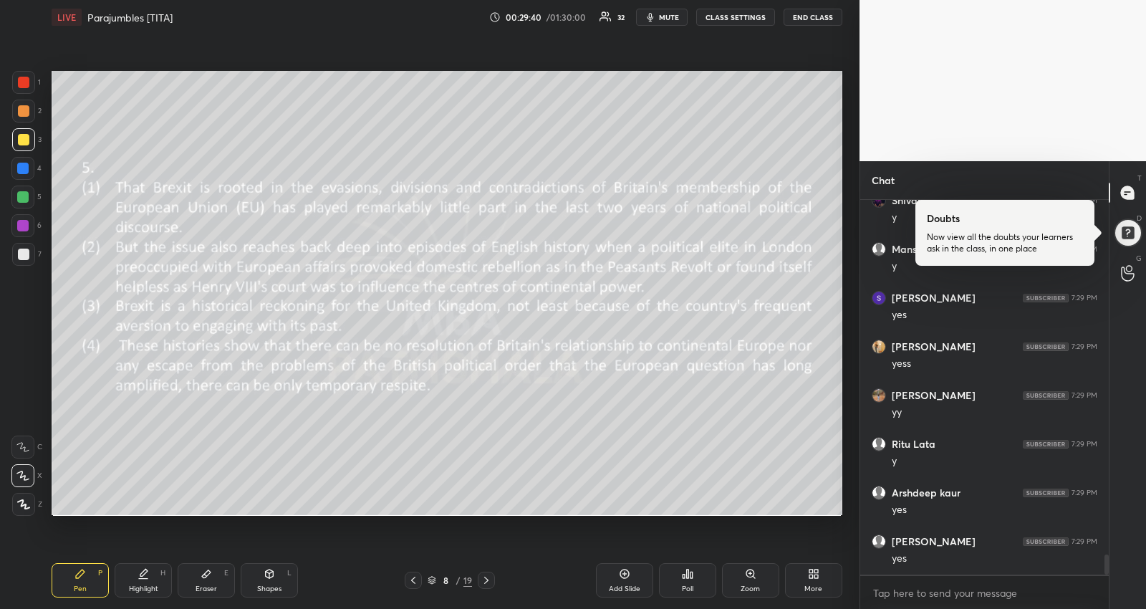
click at [486, 580] on icon at bounding box center [486, 580] width 11 height 11
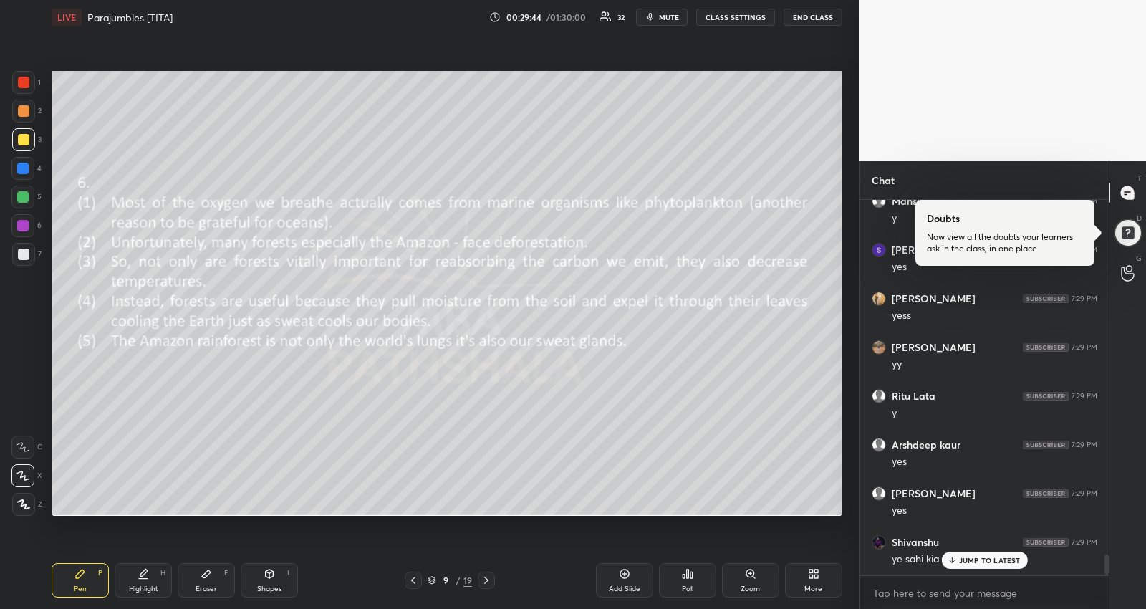
click at [958, 559] on div "JUMP TO LATEST" at bounding box center [984, 560] width 86 height 17
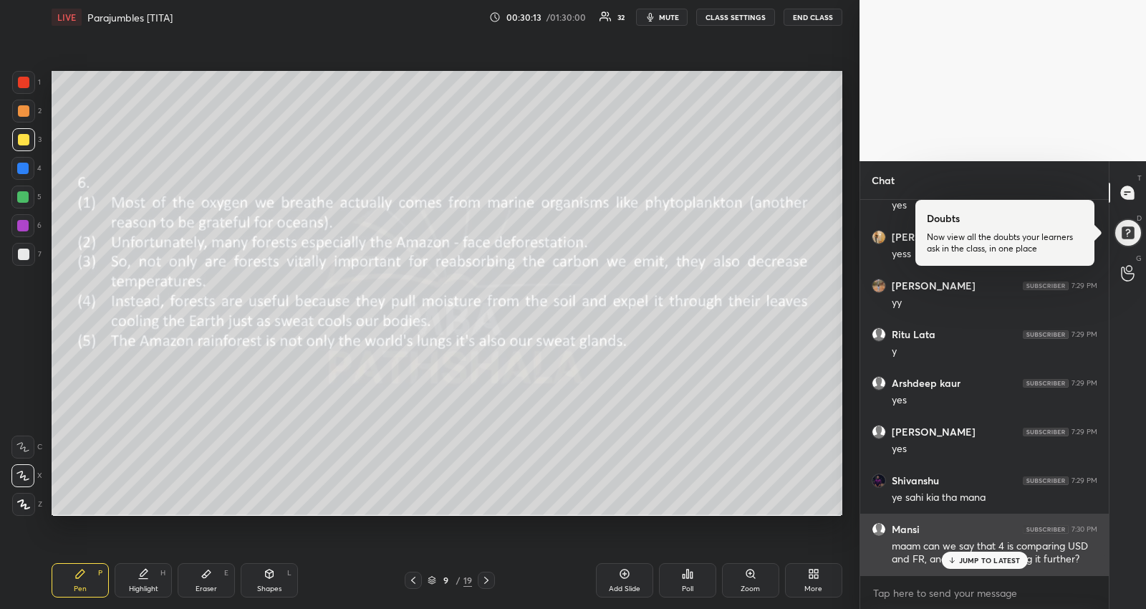
click at [956, 559] on icon at bounding box center [951, 560] width 9 height 9
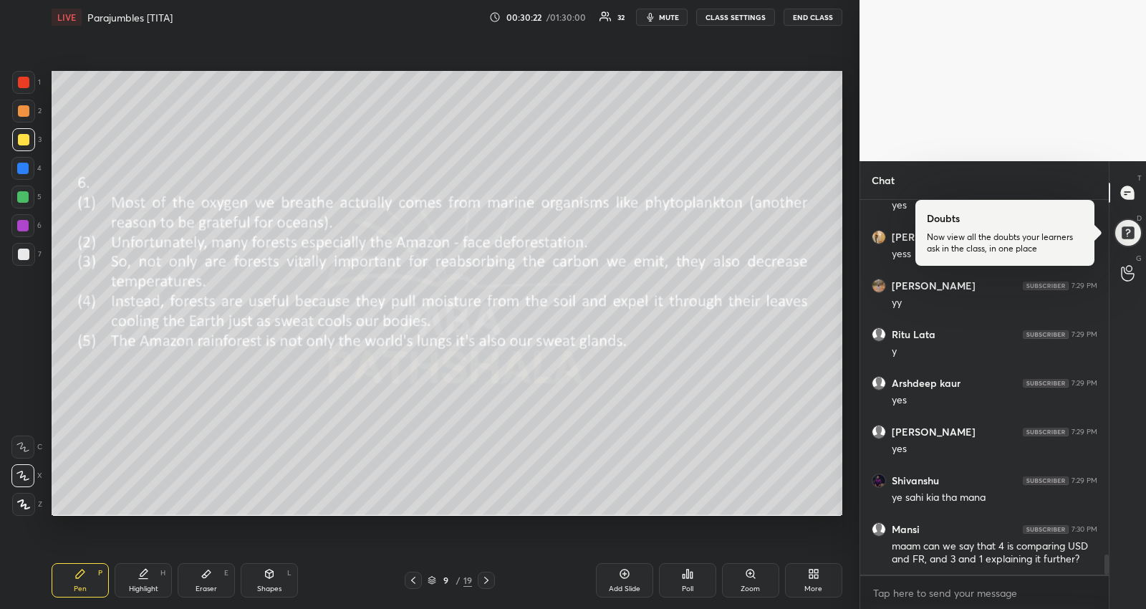
scroll to position [6686, 0]
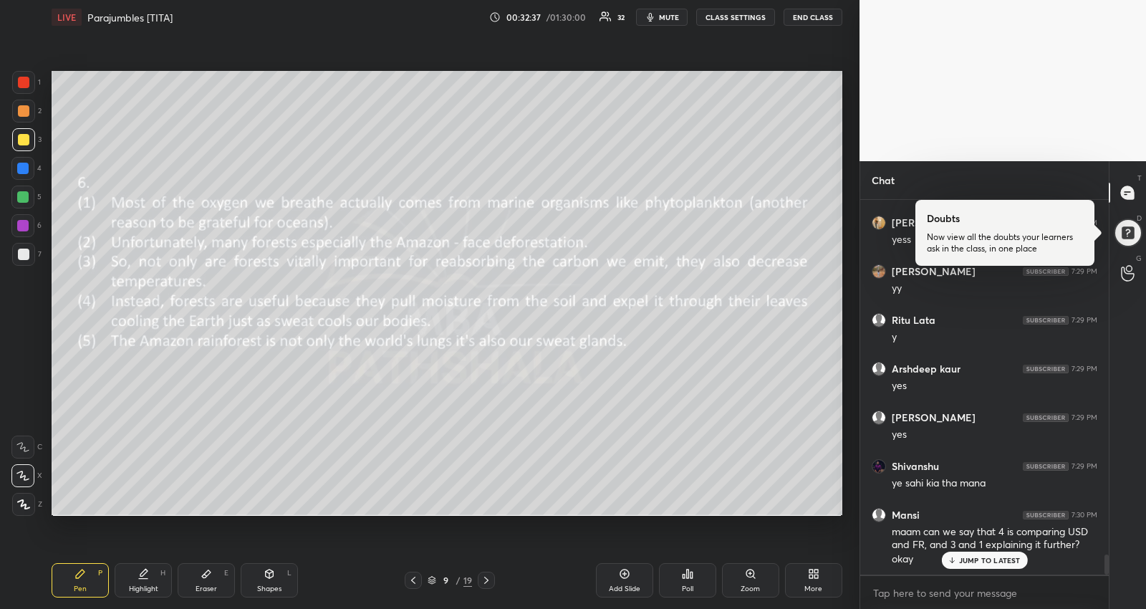
click at [979, 565] on div "JUMP TO LATEST" at bounding box center [984, 560] width 86 height 17
click at [946, 587] on textarea at bounding box center [985, 593] width 226 height 23
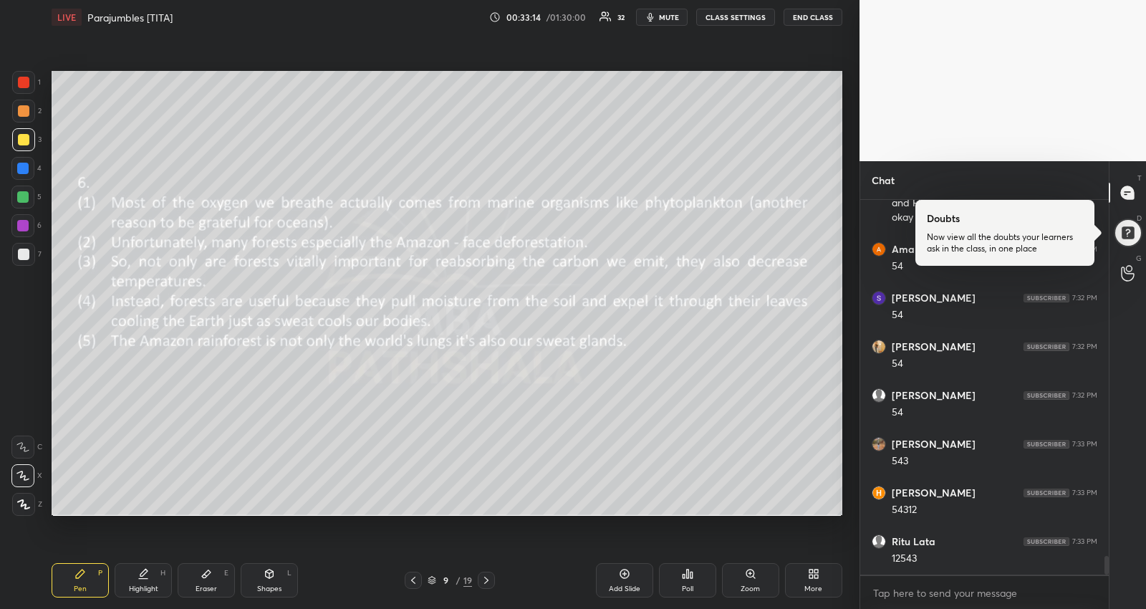
scroll to position [7076, 0]
click at [973, 552] on div "JUMP TO LATEST" at bounding box center [984, 560] width 86 height 17
drag, startPoint x: 27, startPoint y: 192, endPoint x: 37, endPoint y: 219, distance: 29.3
click at [27, 193] on div at bounding box center [22, 196] width 11 height 11
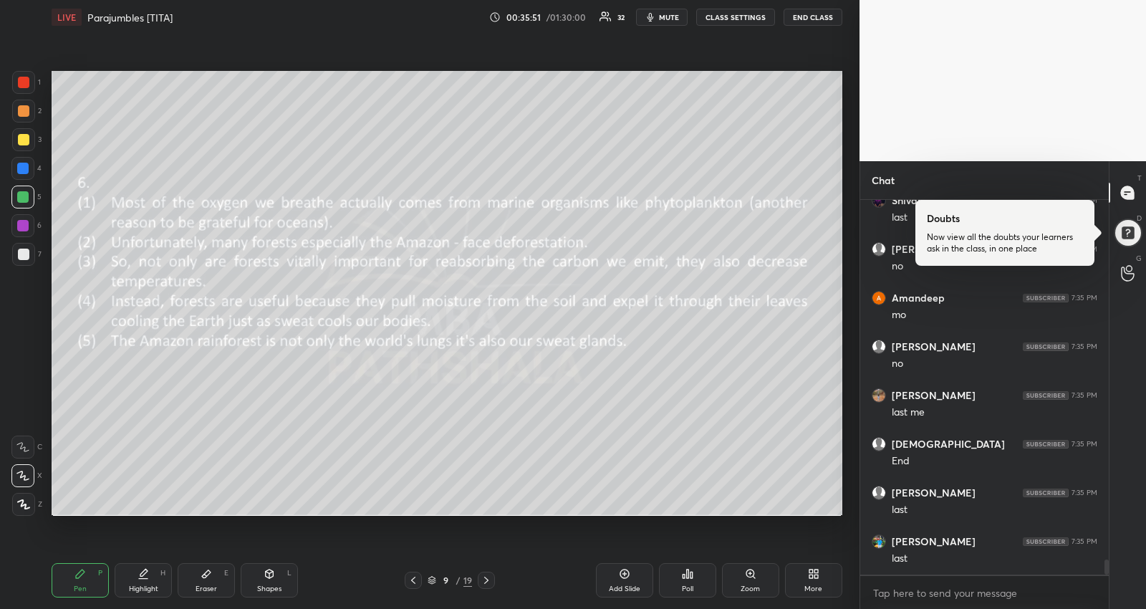
scroll to position [9136, 0]
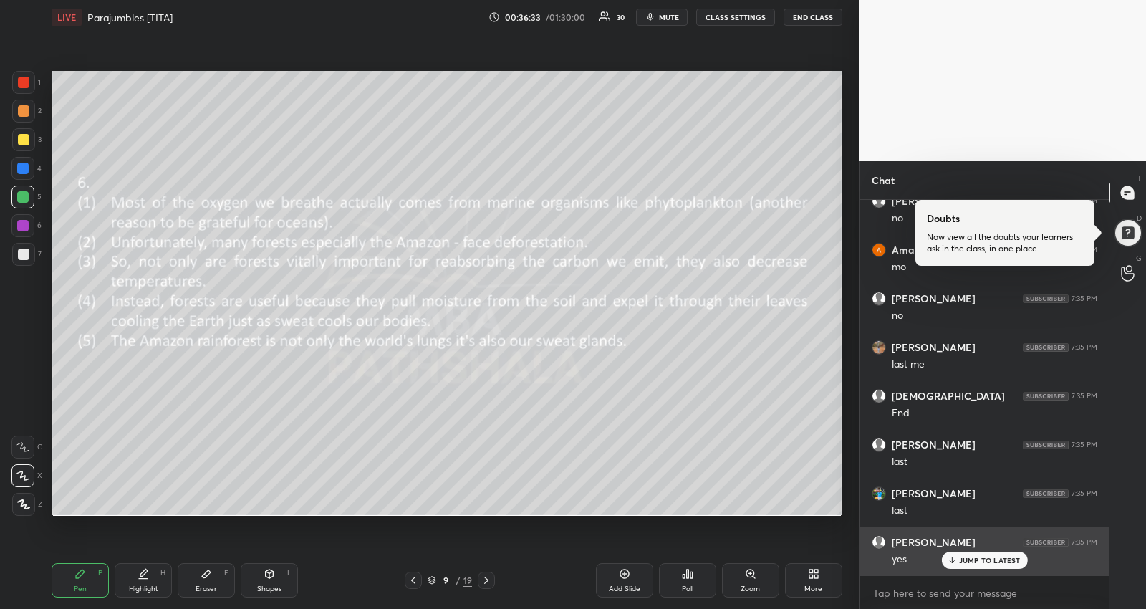
drag, startPoint x: 967, startPoint y: 559, endPoint x: 948, endPoint y: 559, distance: 18.6
click at [967, 559] on p "JUMP TO LATEST" at bounding box center [990, 560] width 62 height 9
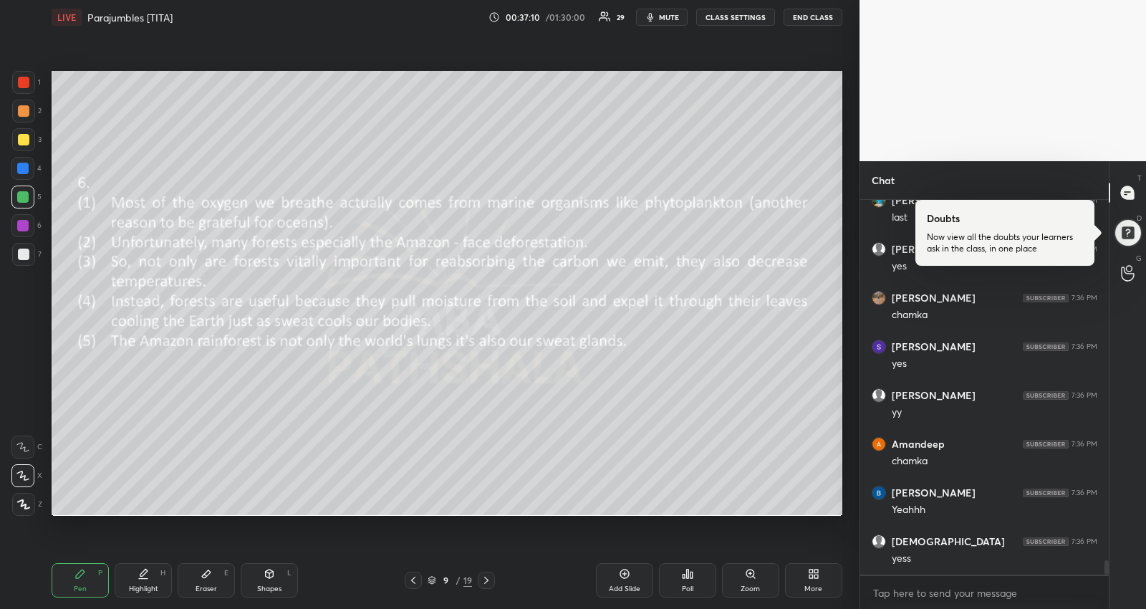
scroll to position [9478, 0]
click at [410, 582] on icon at bounding box center [413, 580] width 11 height 11
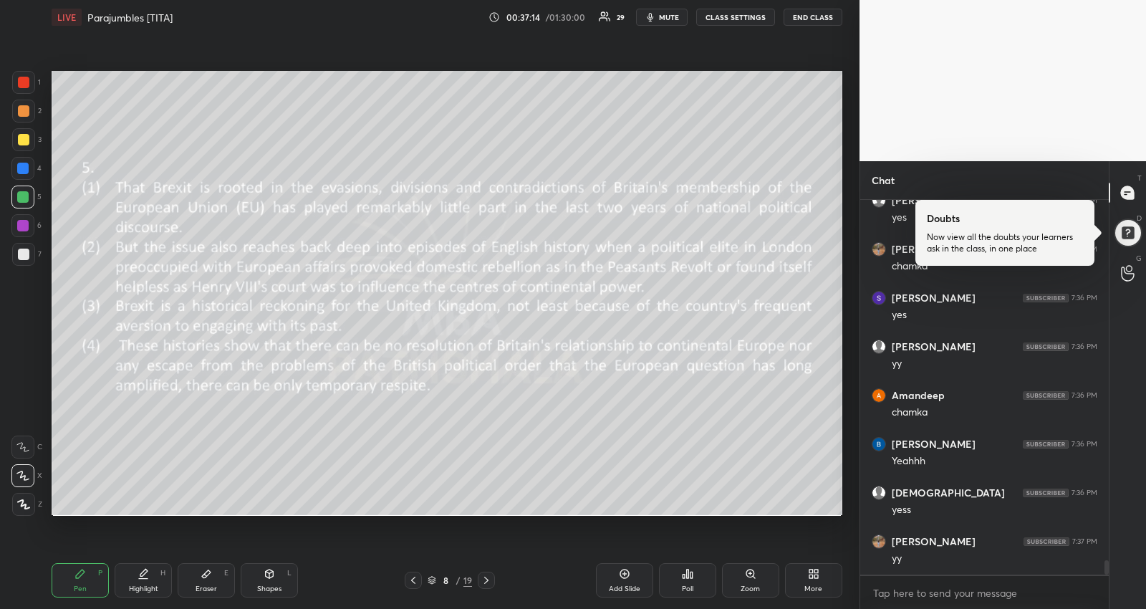
click at [414, 573] on div at bounding box center [413, 580] width 17 height 17
click at [675, 8] on div "LIVE Parajumbles [TITA] 00:37:21 / 01:30:00 29 mute CLASS SETTINGS END CLASS" at bounding box center [447, 17] width 791 height 34
click at [677, 24] on button "mute" at bounding box center [662, 17] width 52 height 17
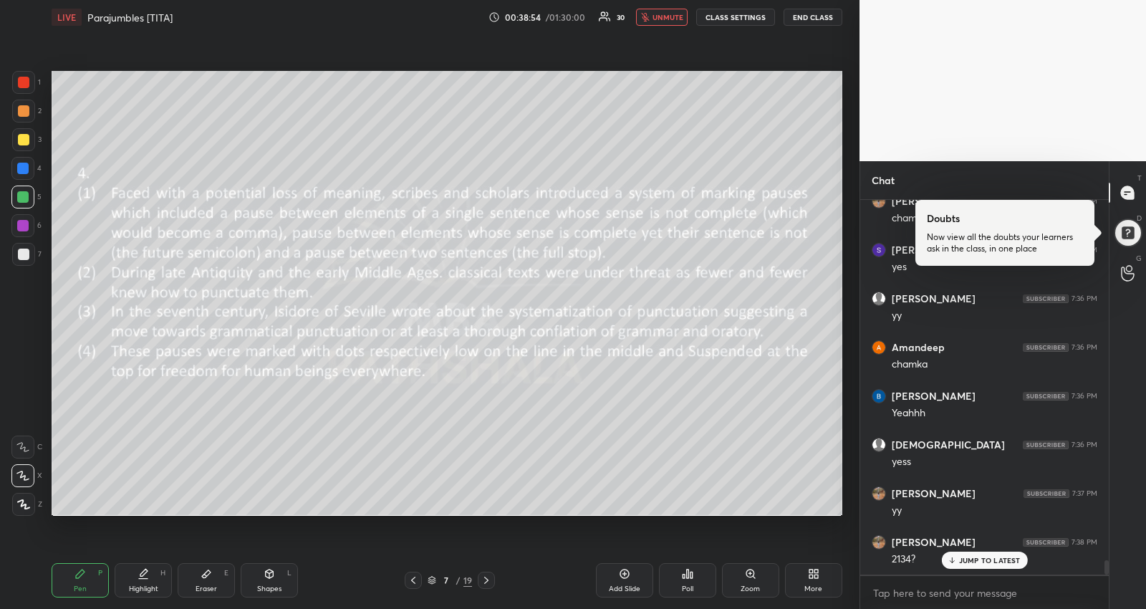
scroll to position [9575, 0]
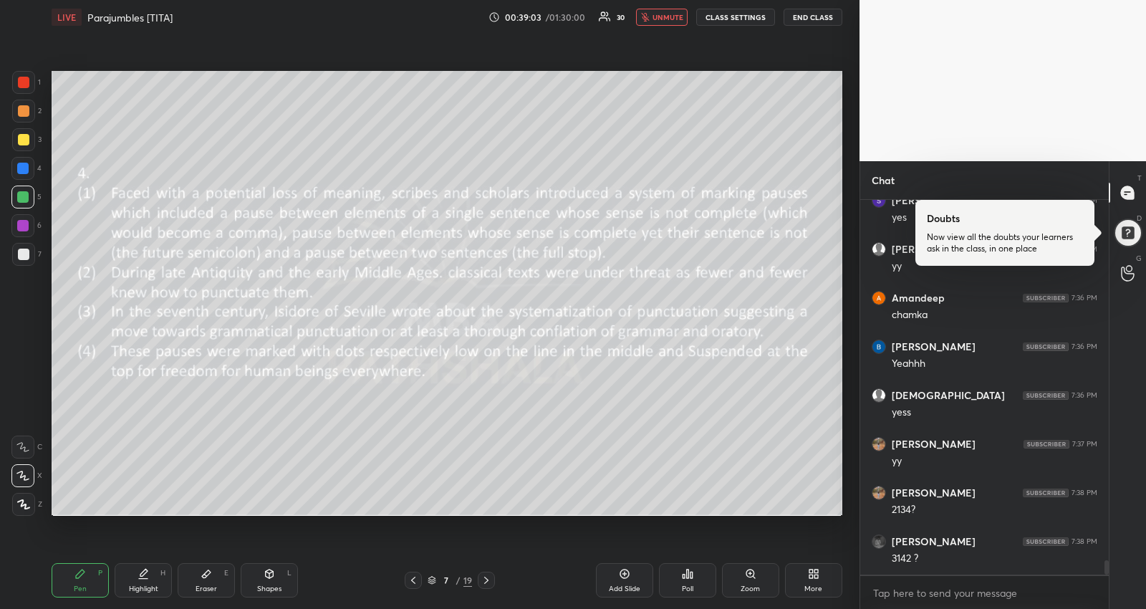
click at [666, 9] on button "unmute" at bounding box center [662, 17] width 52 height 17
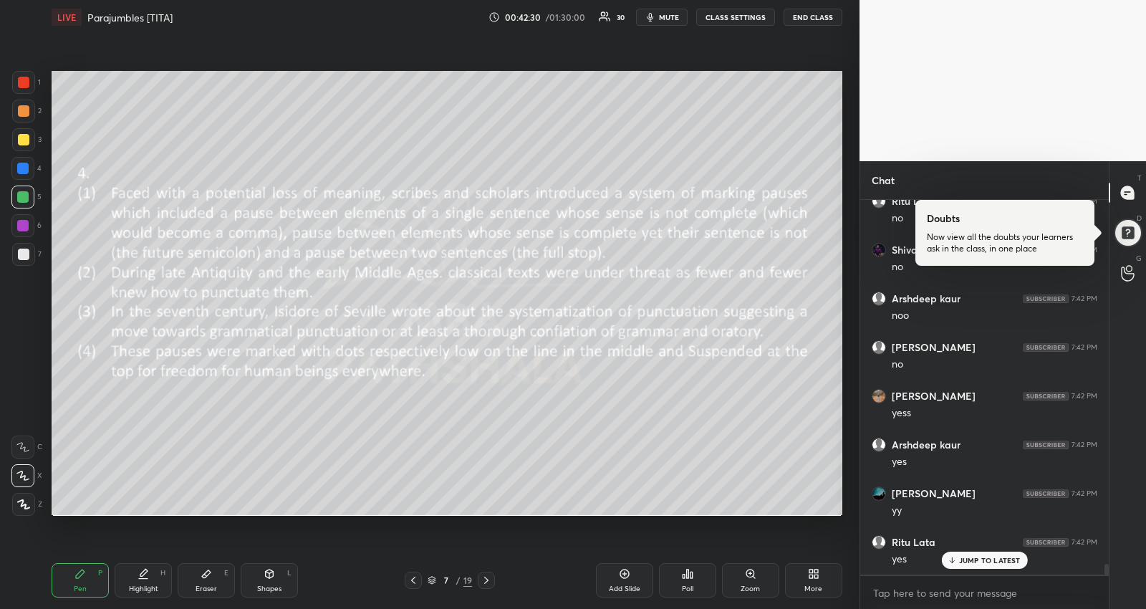
click at [491, 575] on icon at bounding box center [486, 580] width 11 height 11
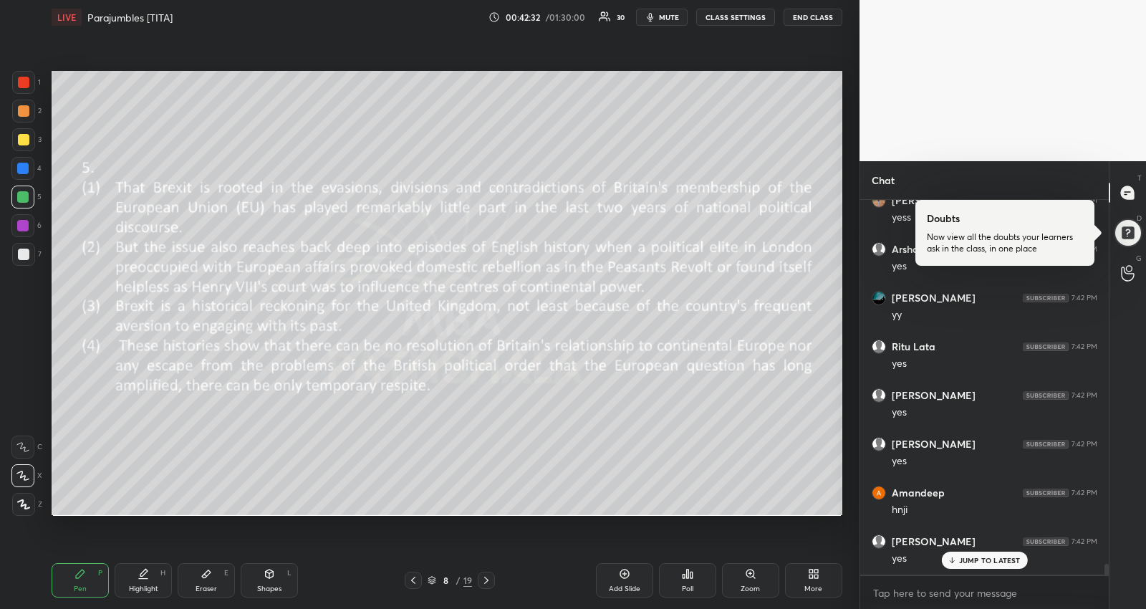
scroll to position [12546, 0]
click at [1004, 559] on p "JUMP TO LATEST" at bounding box center [990, 560] width 62 height 9
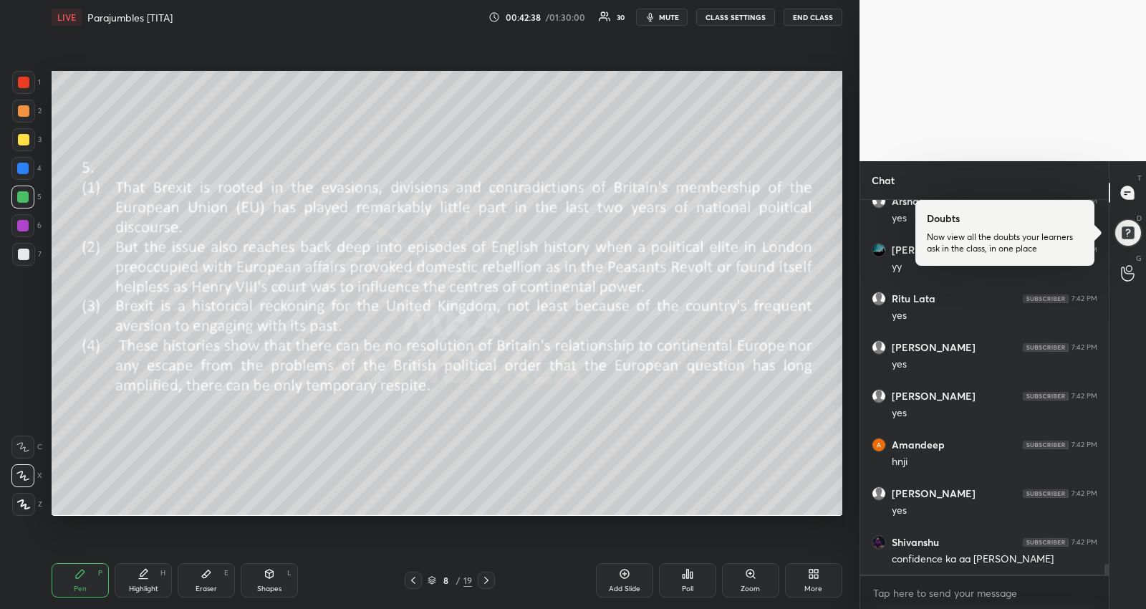
click at [660, 22] on button "mute" at bounding box center [662, 17] width 52 height 17
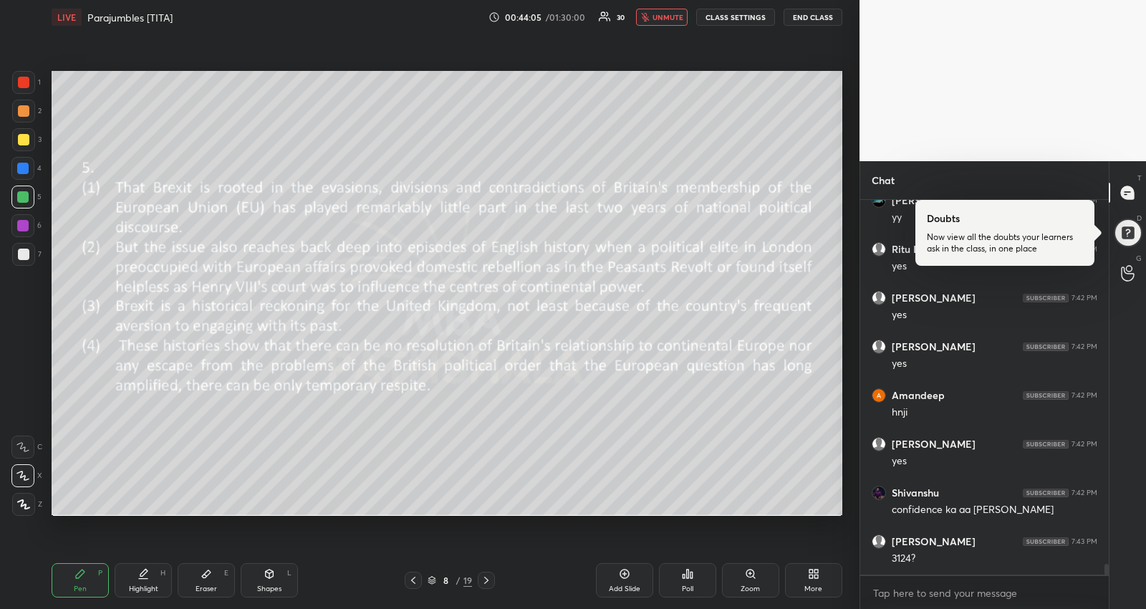
drag, startPoint x: 676, startPoint y: 20, endPoint x: 677, endPoint y: 47, distance: 26.5
click at [676, 19] on span "unmute" at bounding box center [668, 17] width 31 height 10
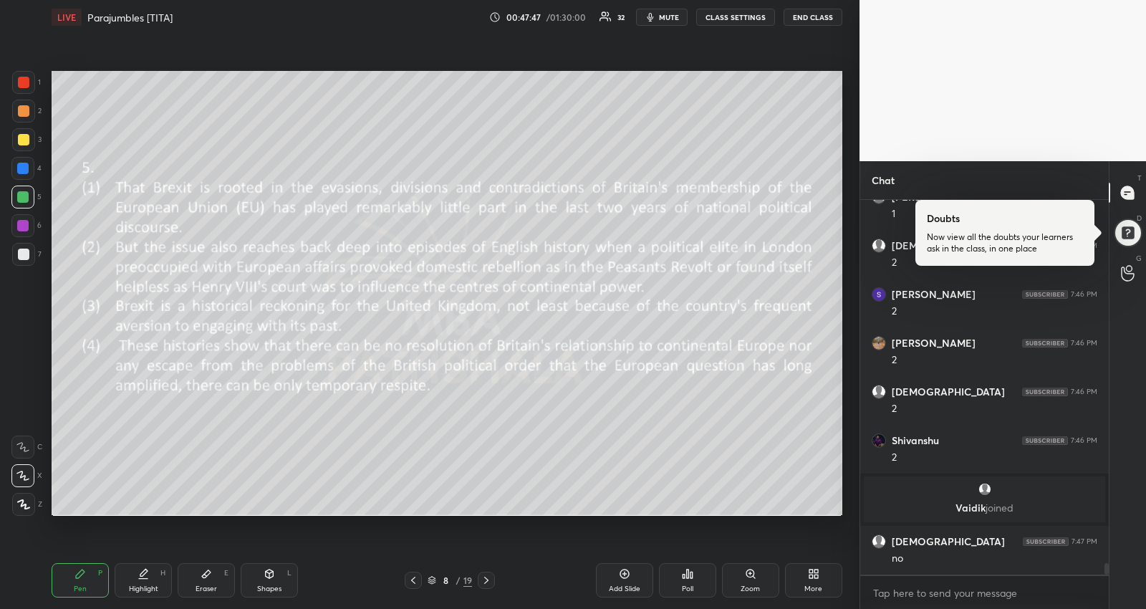
scroll to position [11827, 0]
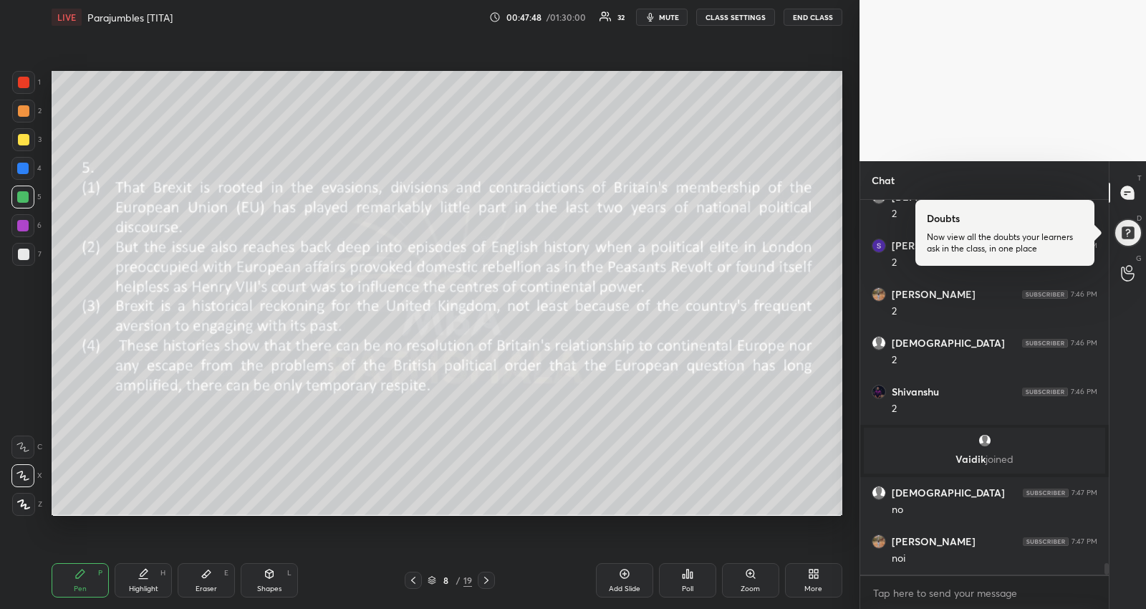
click at [426, 579] on div "8 / 19" at bounding box center [450, 580] width 90 height 17
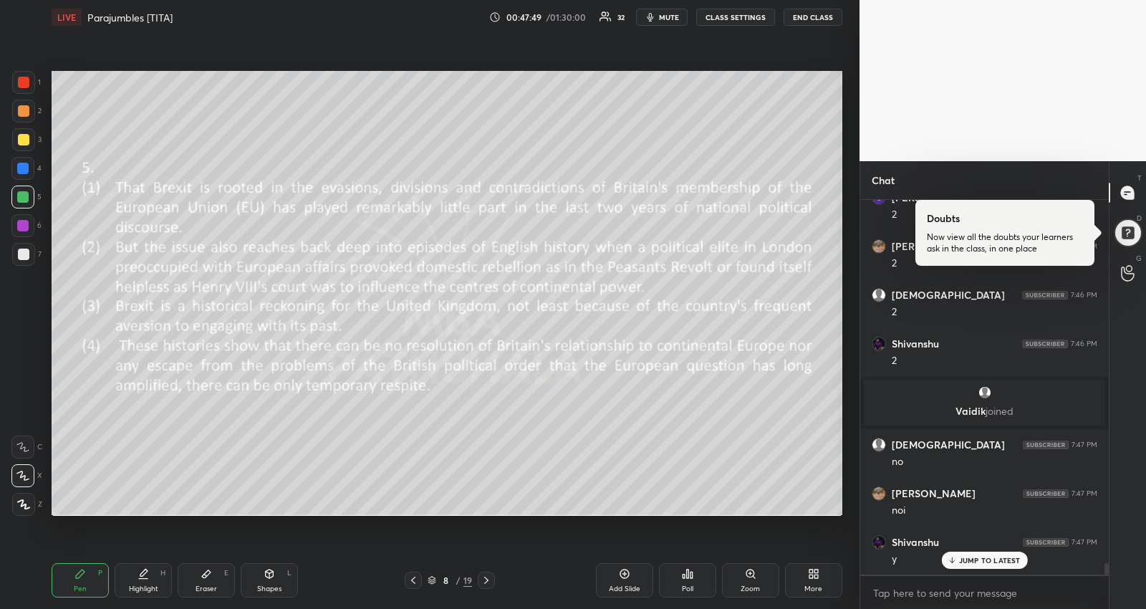
scroll to position [11925, 0]
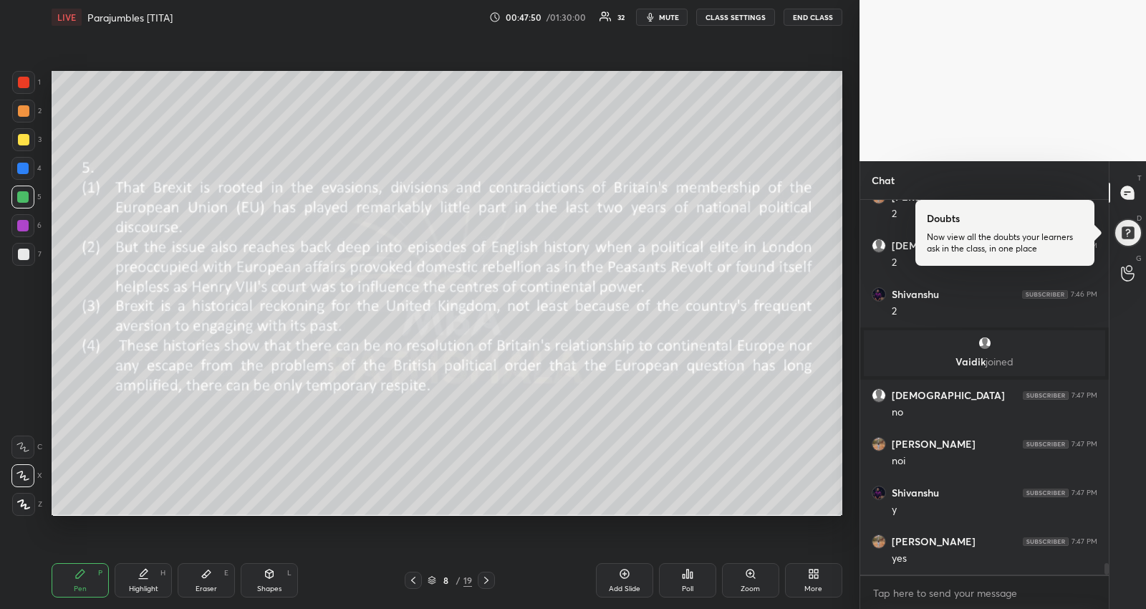
click at [433, 580] on icon at bounding box center [431, 579] width 7 height 4
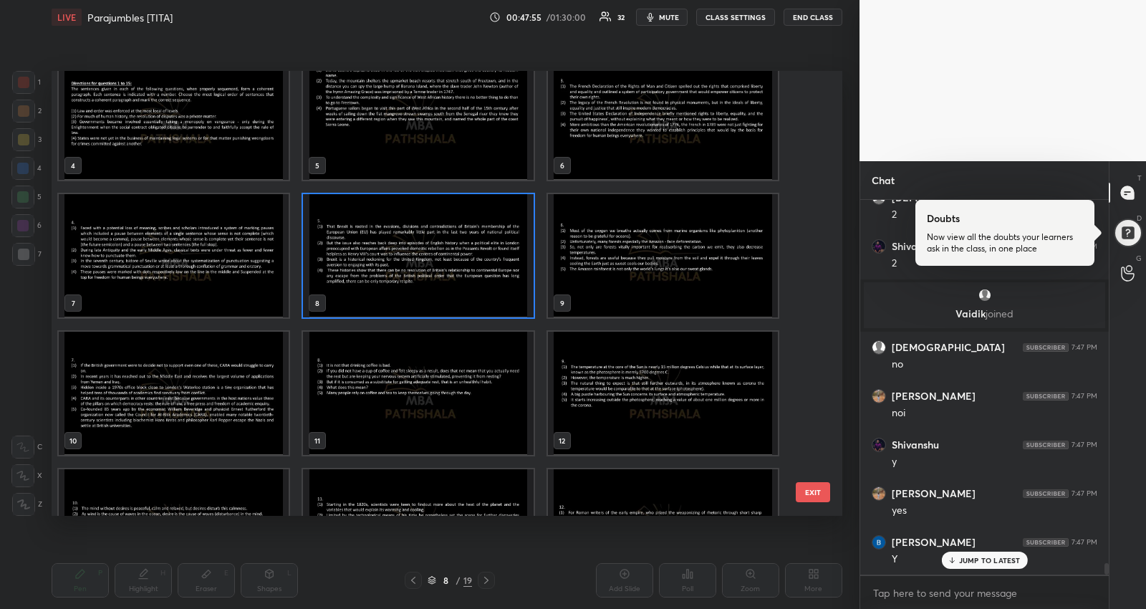
scroll to position [12022, 0]
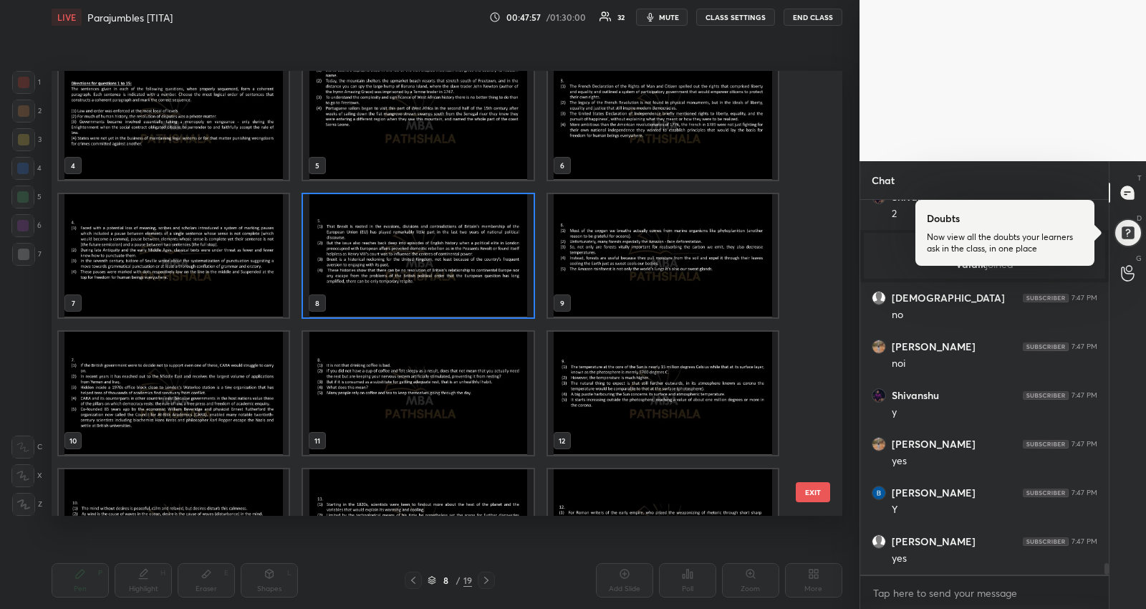
click at [618, 266] on img "grid" at bounding box center [663, 255] width 230 height 123
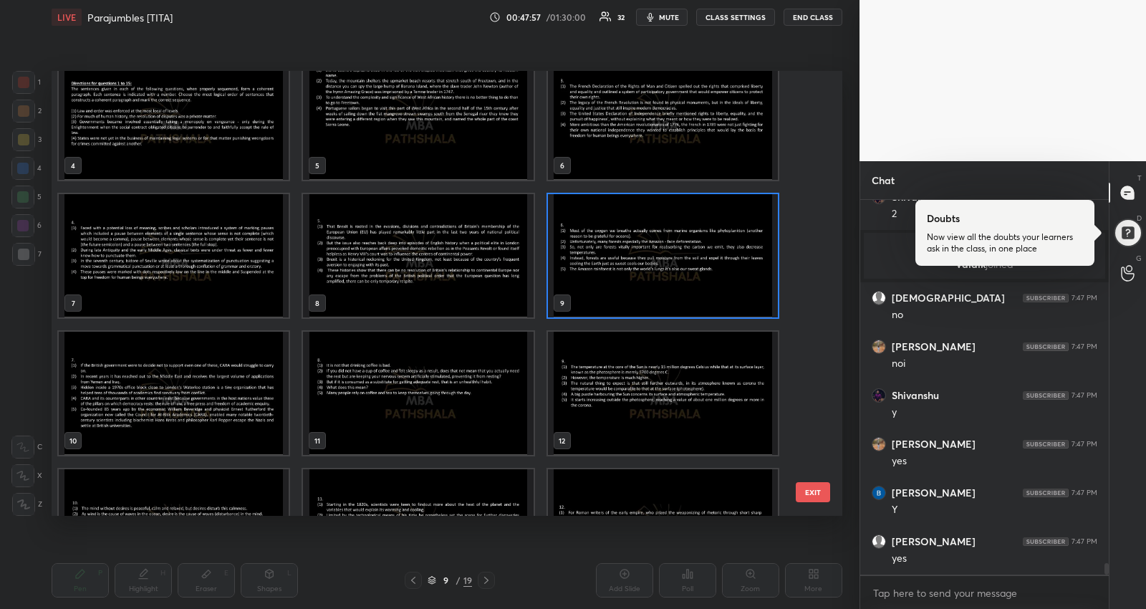
click at [618, 266] on img "grid" at bounding box center [663, 255] width 230 height 123
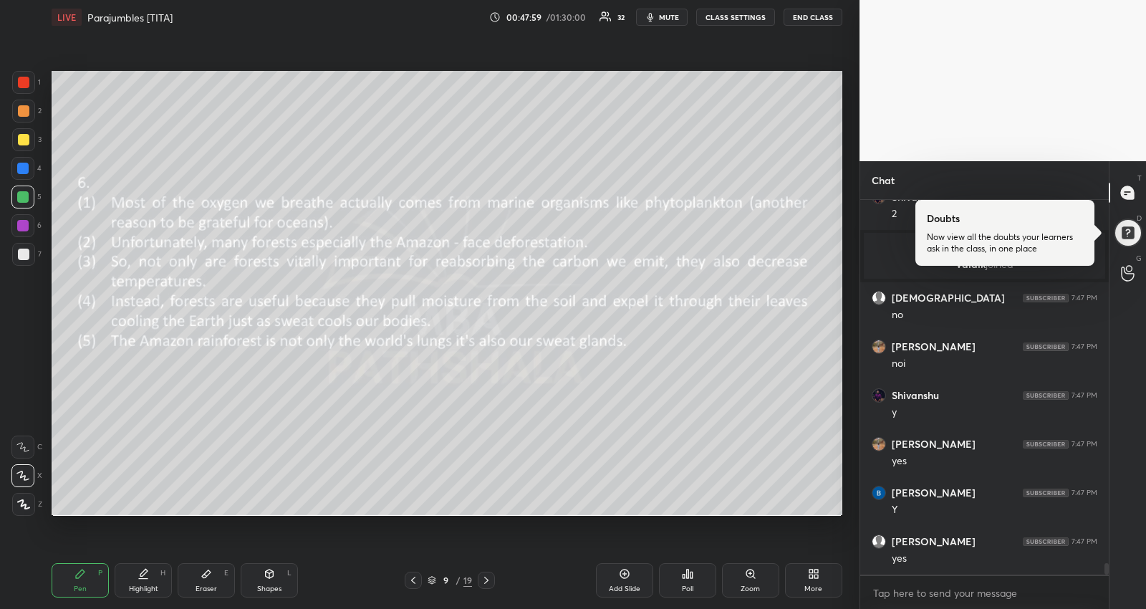
scroll to position [12071, 0]
click at [432, 579] on icon at bounding box center [432, 580] width 9 height 9
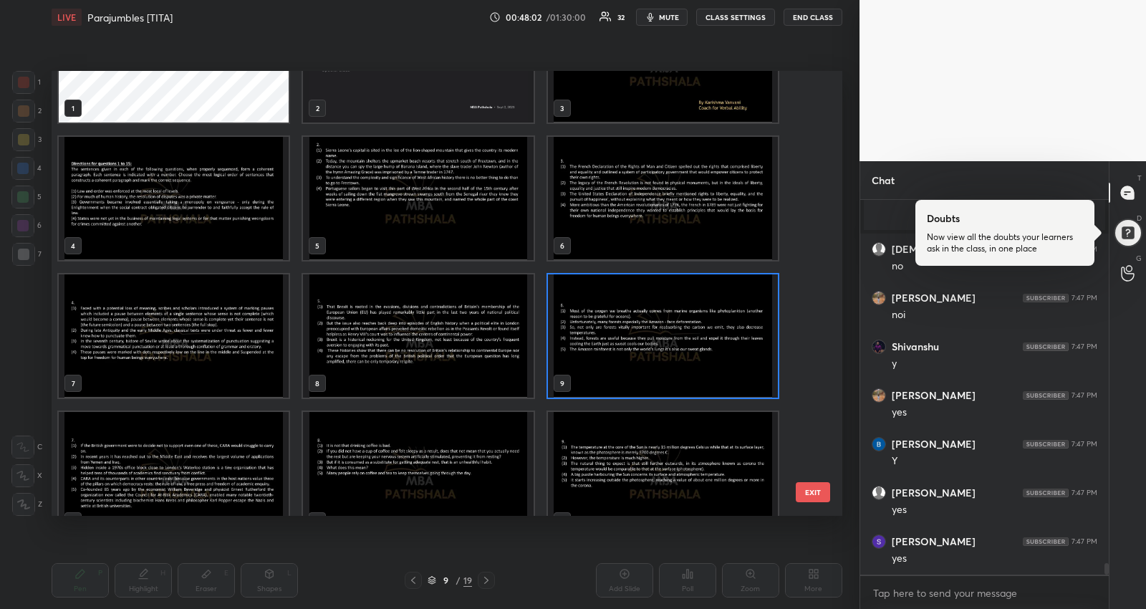
scroll to position [80, 0]
click at [162, 448] on img "grid" at bounding box center [174, 472] width 230 height 123
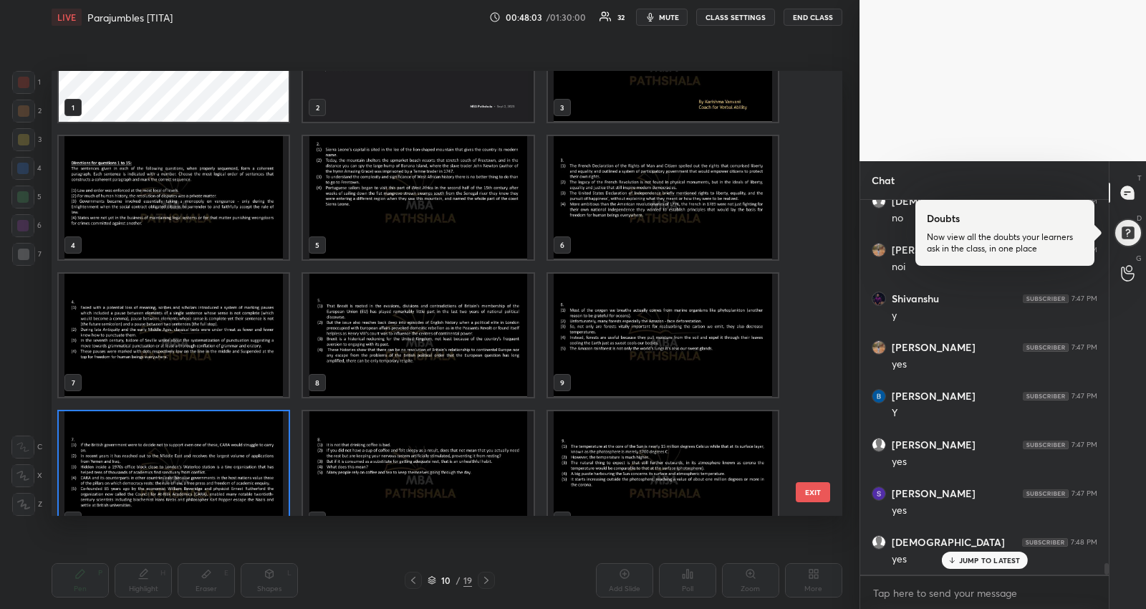
scroll to position [105, 0]
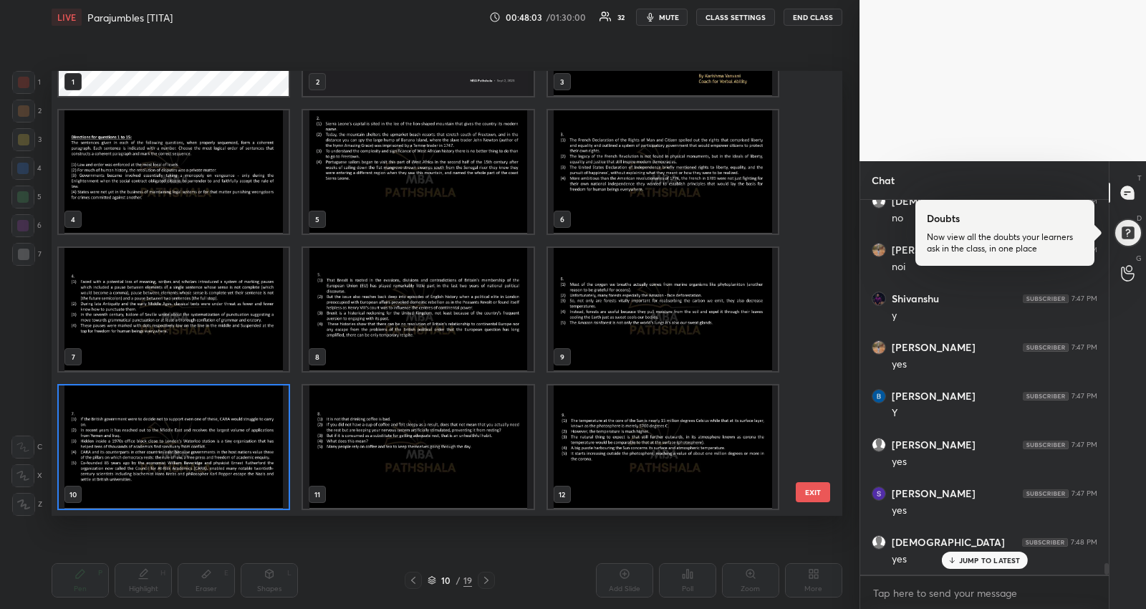
click at [162, 448] on div "1 2 3 4 5 6 7 8 9 10 11 12 13 14 15 16 17 18" at bounding box center [435, 293] width 766 height 445
click at [681, 316] on img "grid" at bounding box center [663, 309] width 230 height 123
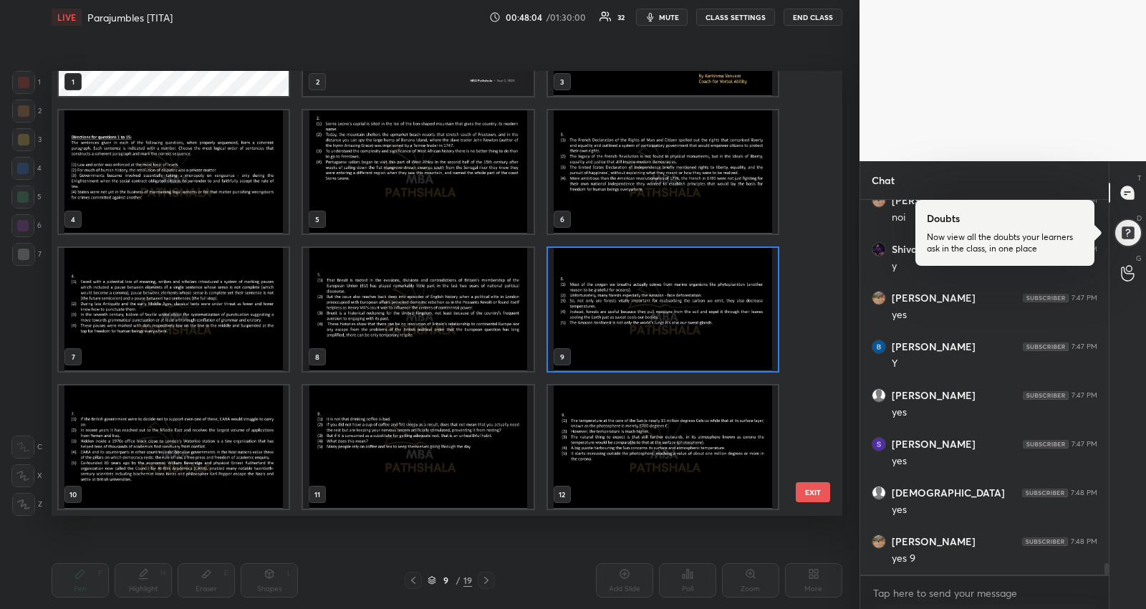
click at [681, 316] on img "grid" at bounding box center [663, 309] width 230 height 123
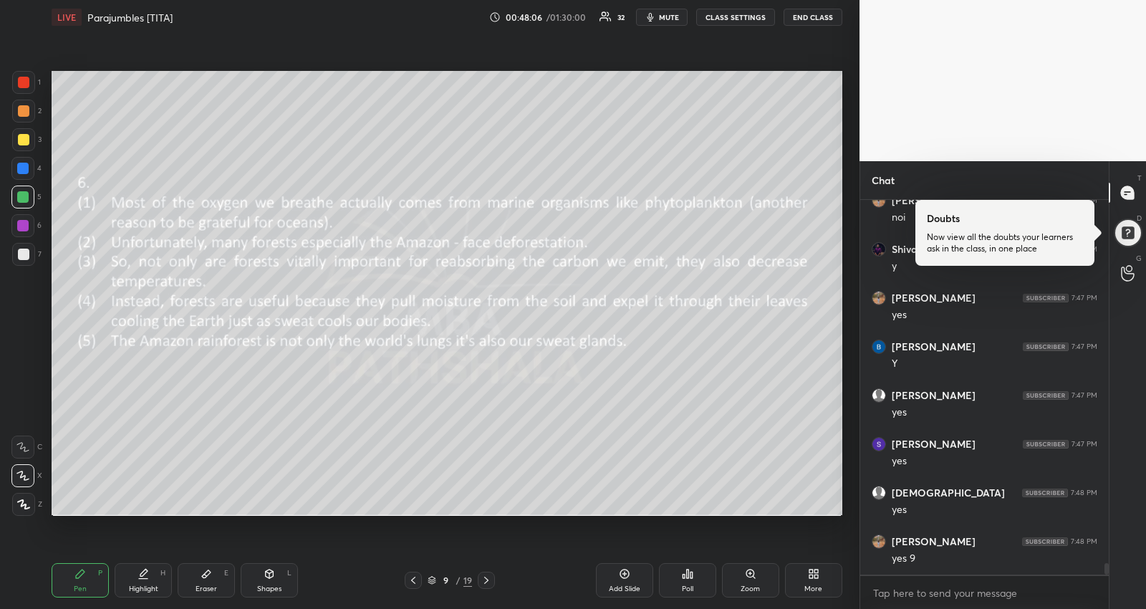
click at [408, 582] on icon at bounding box center [413, 580] width 11 height 11
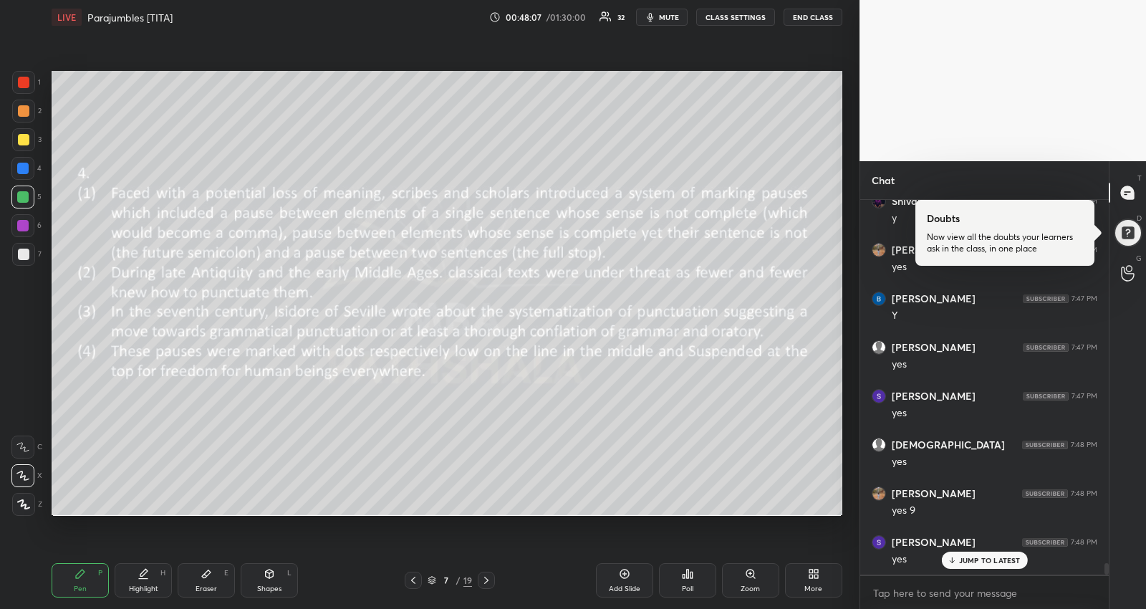
click at [408, 582] on icon at bounding box center [413, 580] width 11 height 11
click at [480, 577] on div at bounding box center [486, 580] width 17 height 17
click at [479, 577] on div at bounding box center [486, 580] width 17 height 17
click at [481, 577] on icon at bounding box center [486, 580] width 11 height 11
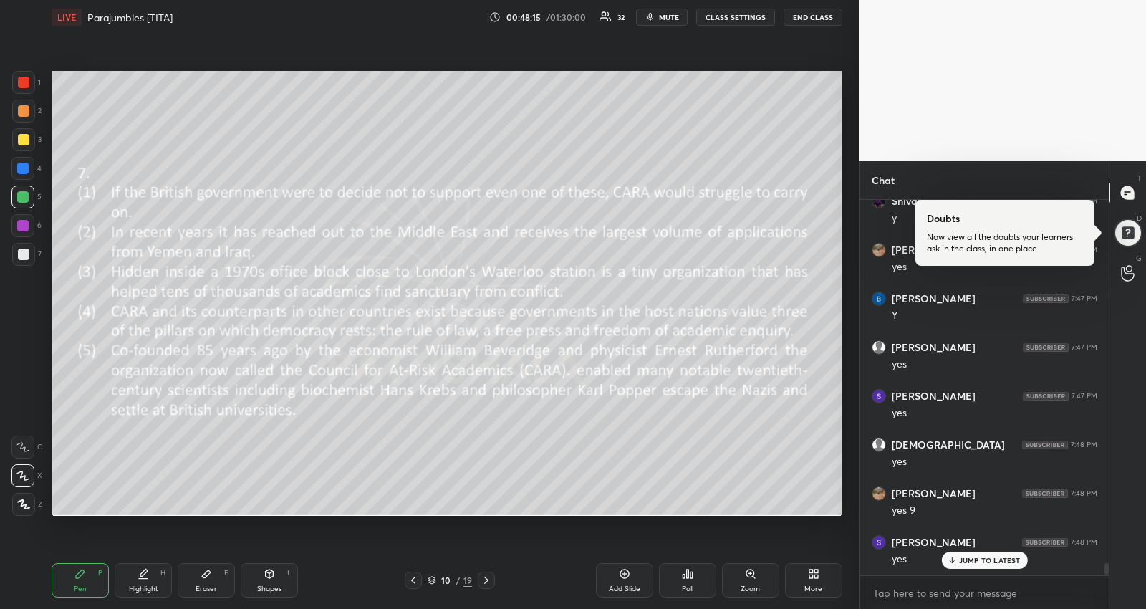
click at [1012, 557] on p "JUMP TO LATEST" at bounding box center [990, 560] width 62 height 9
click at [656, 18] on icon "button" at bounding box center [650, 16] width 11 height 11
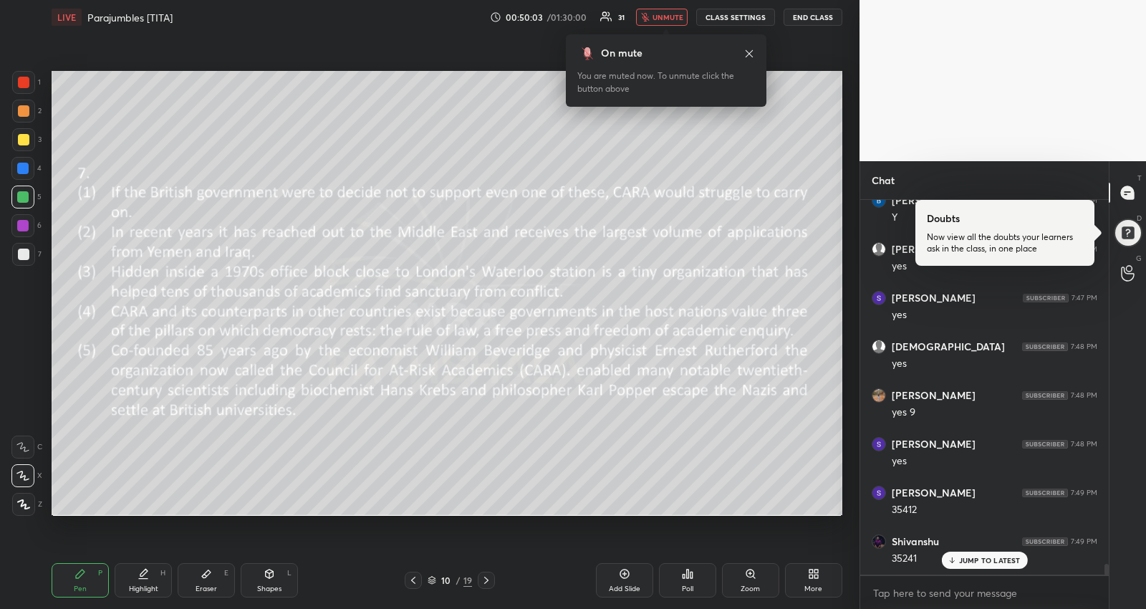
scroll to position [12362, 0]
click at [678, 23] on button "unmute" at bounding box center [662, 17] width 52 height 17
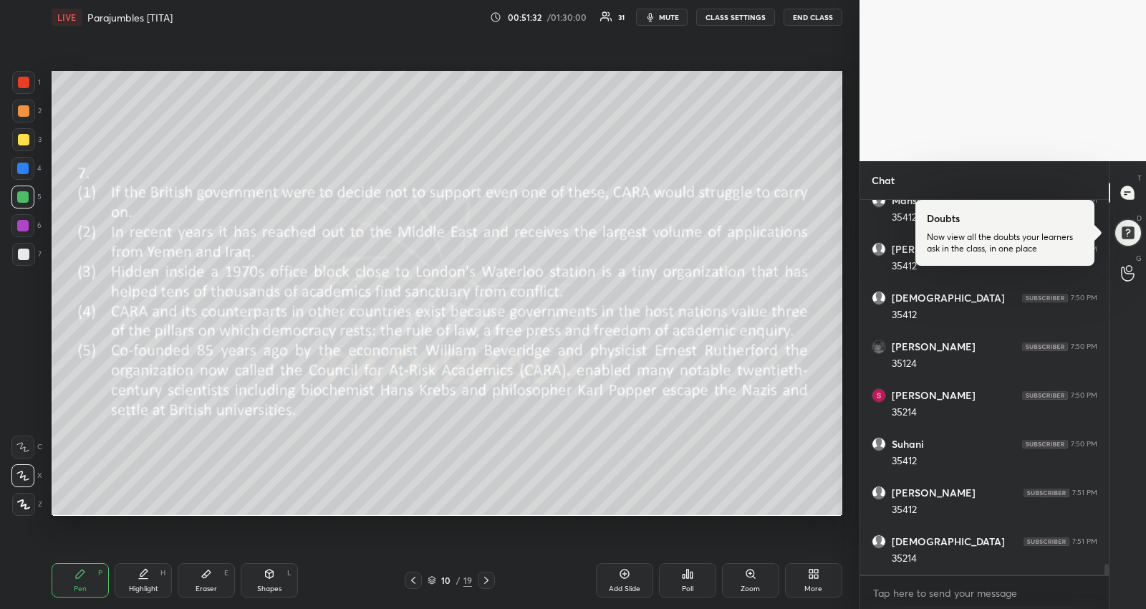
scroll to position [12814, 0]
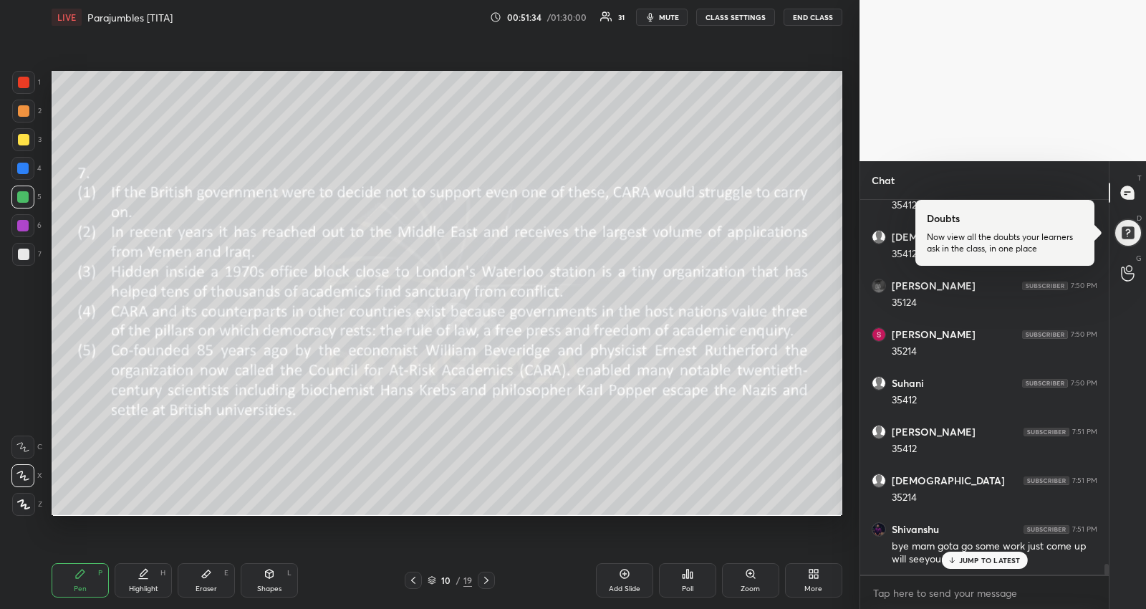
click at [964, 563] on p "JUMP TO LATEST" at bounding box center [990, 560] width 62 height 9
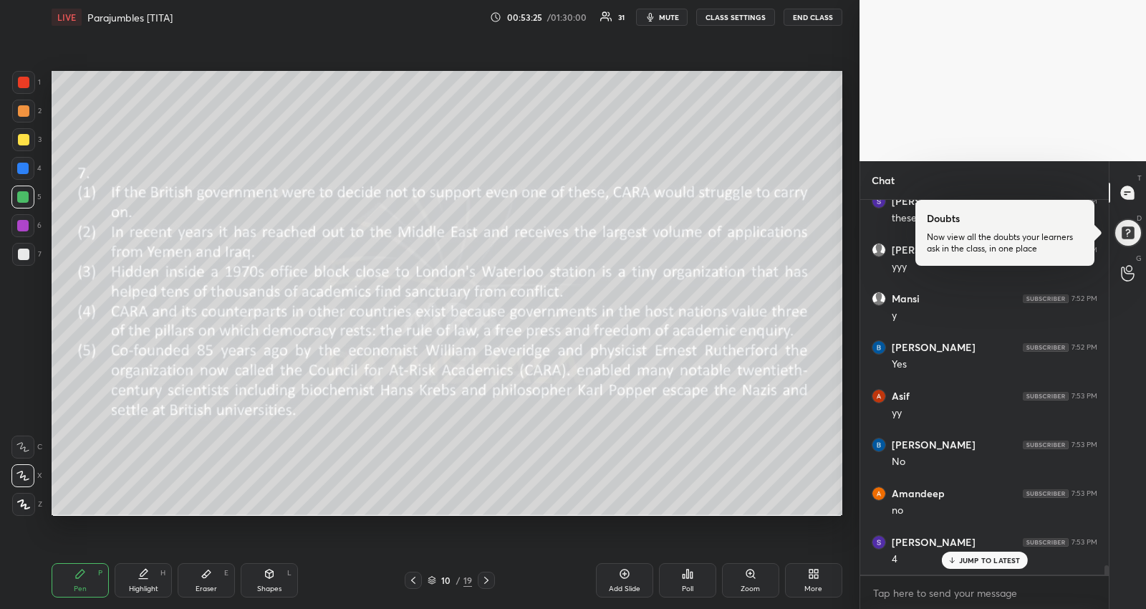
scroll to position [14193, 0]
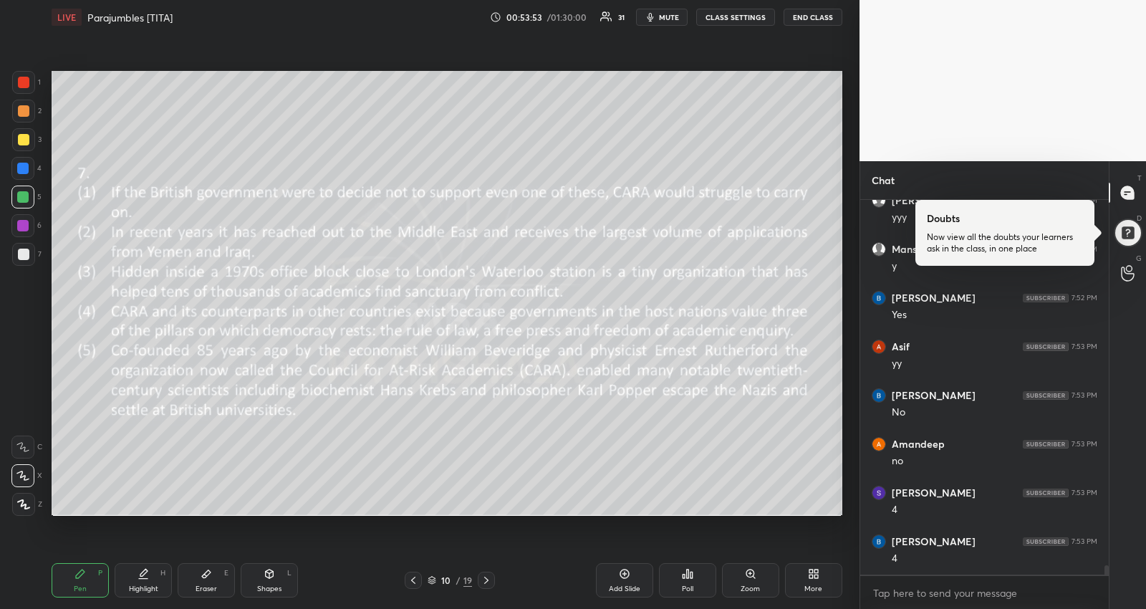
click at [22, 137] on div at bounding box center [23, 139] width 11 height 11
click at [143, 575] on icon at bounding box center [143, 572] width 7 height 7
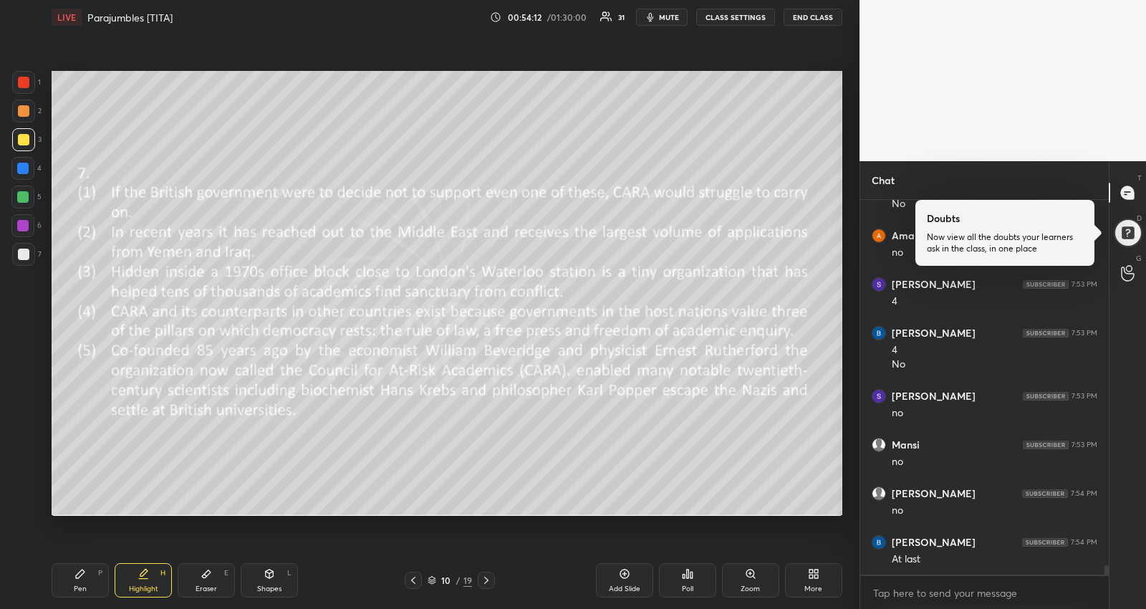
scroll to position [14451, 0]
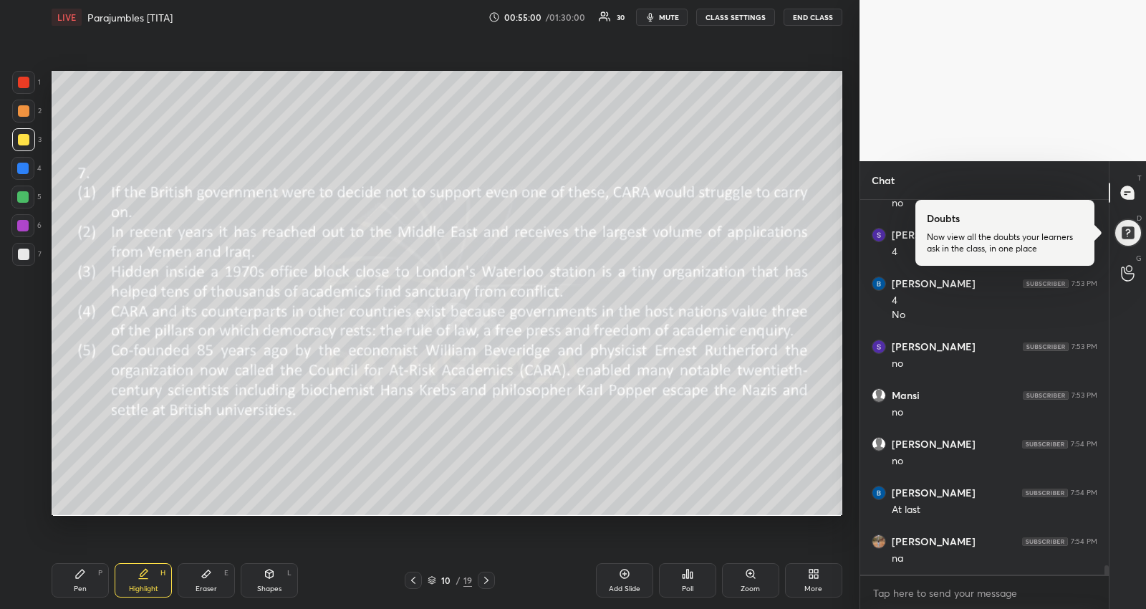
click at [82, 582] on div "Pen P" at bounding box center [80, 580] width 57 height 34
drag, startPoint x: 760, startPoint y: 607, endPoint x: 777, endPoint y: 608, distance: 17.2
click at [771, 608] on div "Pen P Highlight H Eraser E Shapes L 10 / 19 Add Slide Poll Zoom More" at bounding box center [447, 580] width 791 height 57
click at [22, 77] on div at bounding box center [23, 82] width 11 height 11
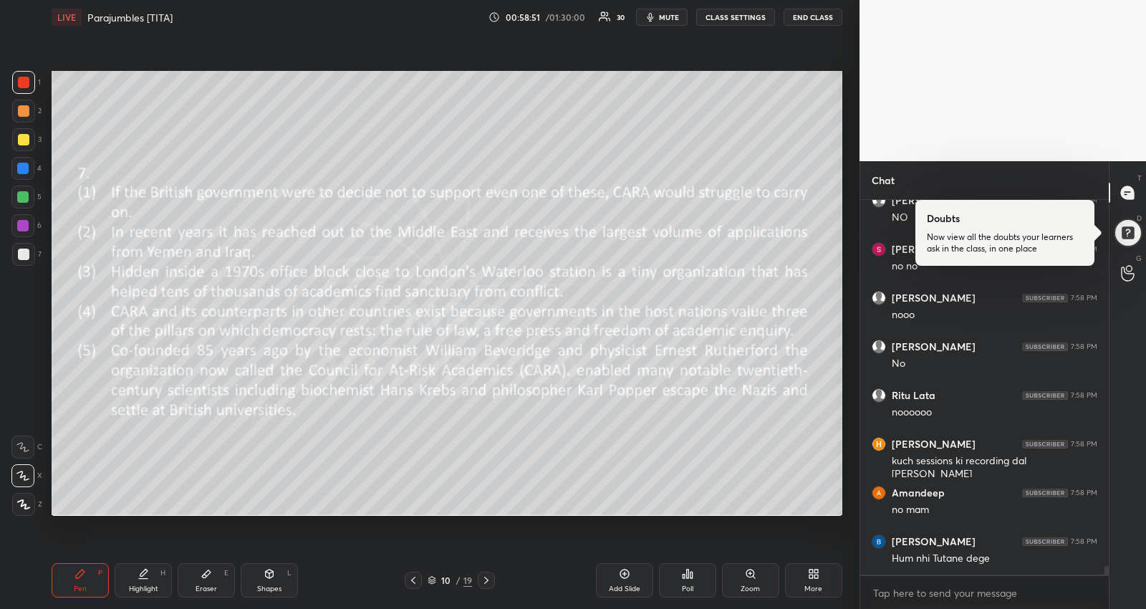
scroll to position [16009, 0]
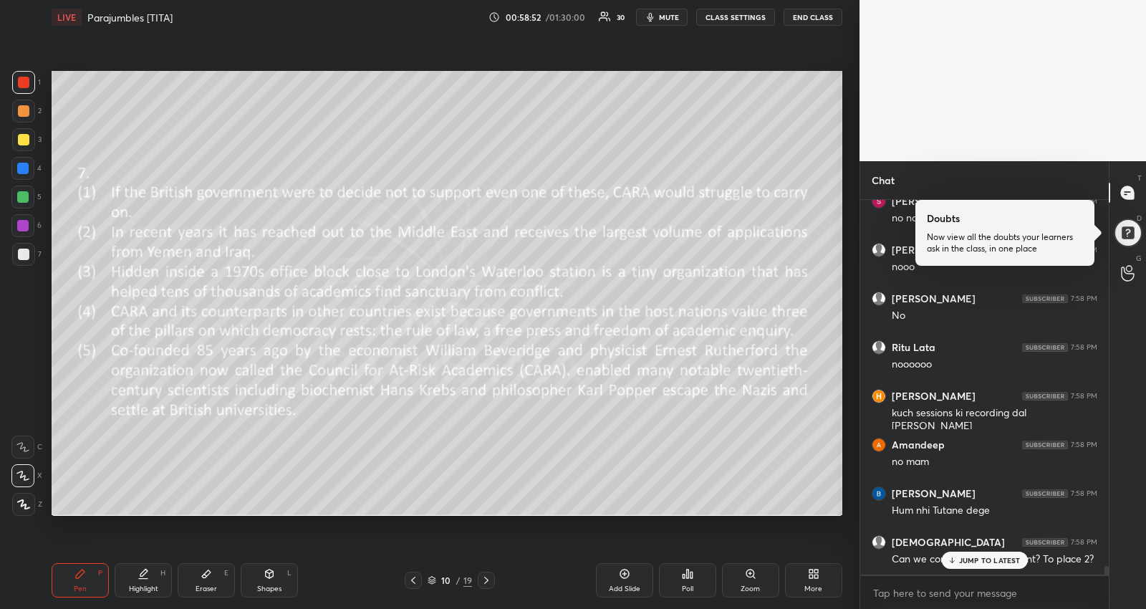
click at [1004, 560] on p "JUMP TO LATEST" at bounding box center [990, 560] width 62 height 9
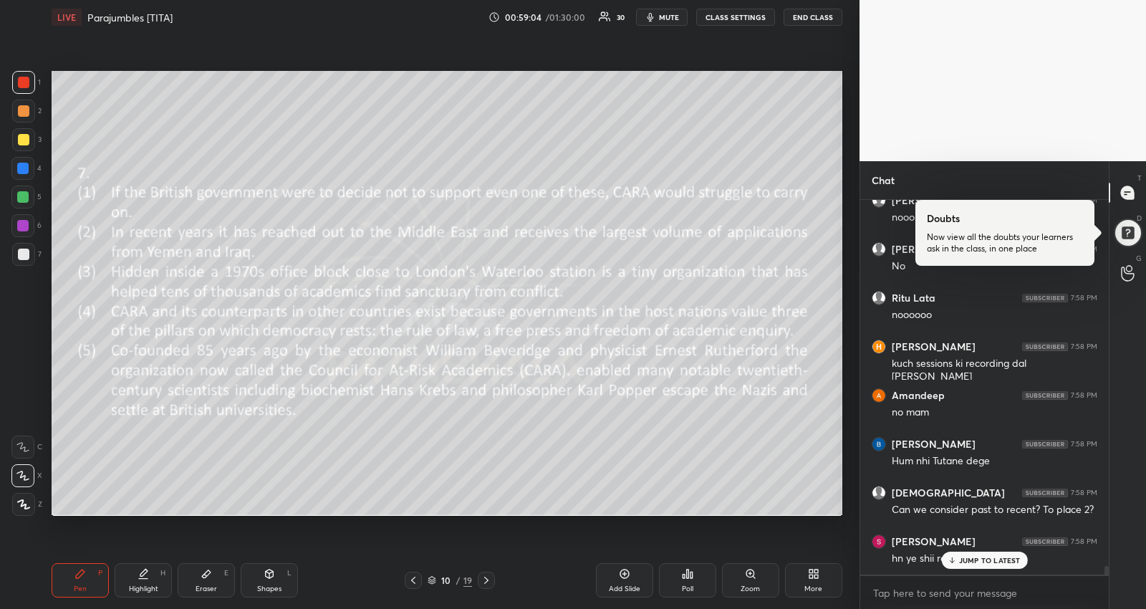
scroll to position [16106, 0]
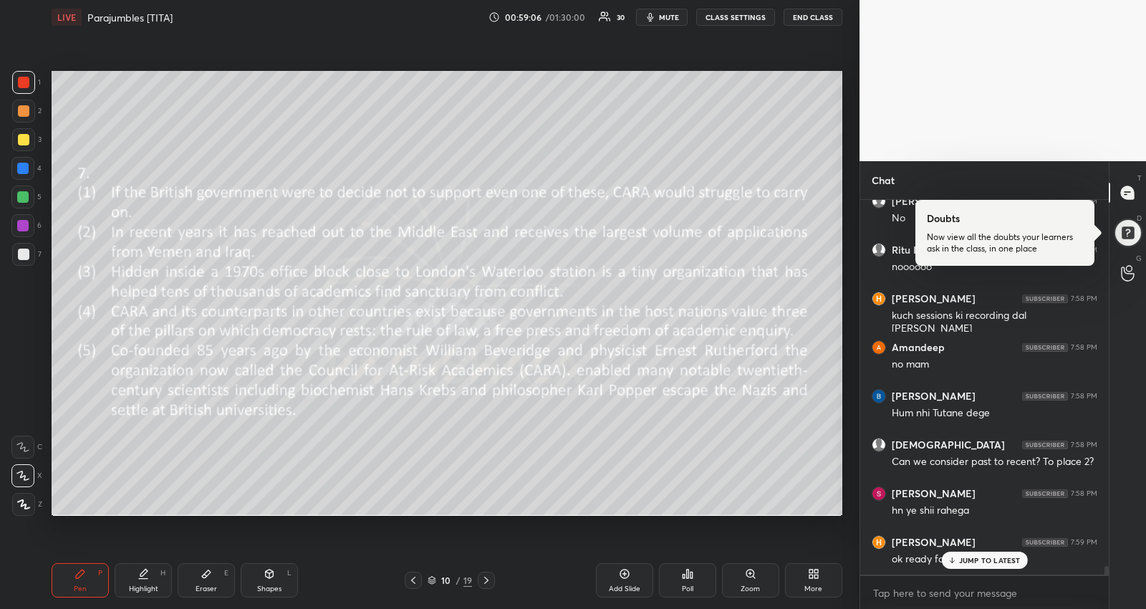
click at [972, 563] on p "JUMP TO LATEST" at bounding box center [990, 560] width 62 height 9
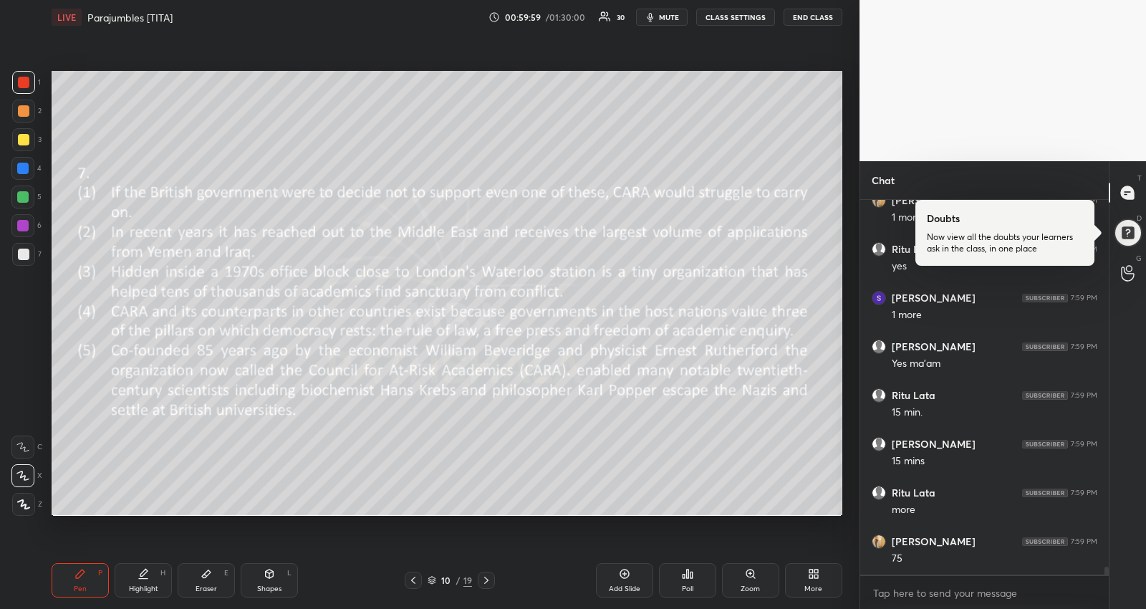
scroll to position [16801, 0]
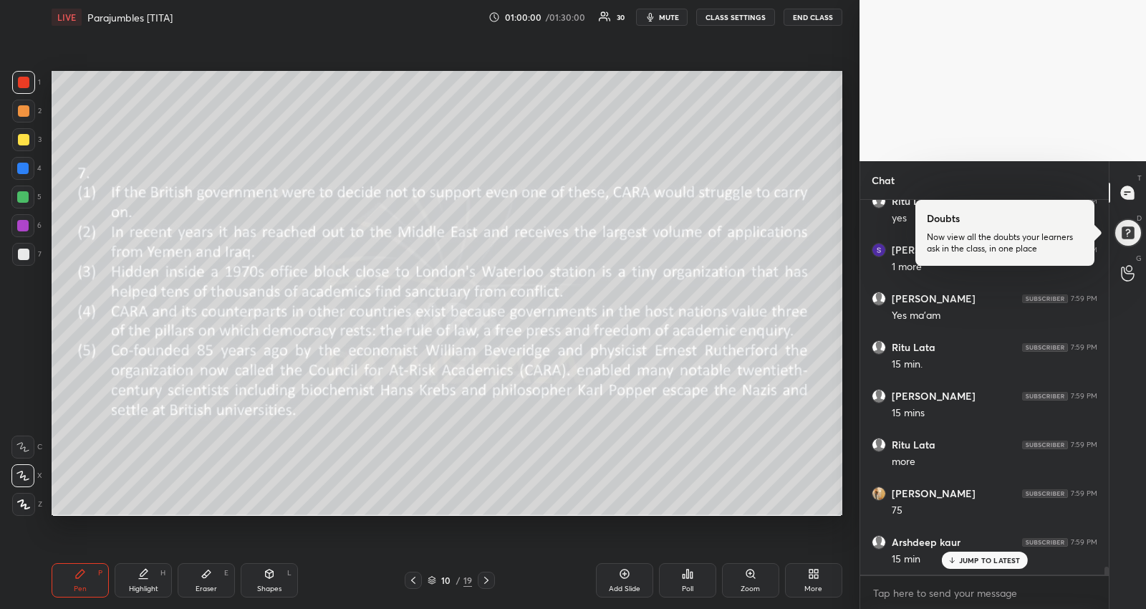
drag, startPoint x: 483, startPoint y: 577, endPoint x: 467, endPoint y: 577, distance: 15.8
click at [478, 577] on div at bounding box center [486, 580] width 17 height 17
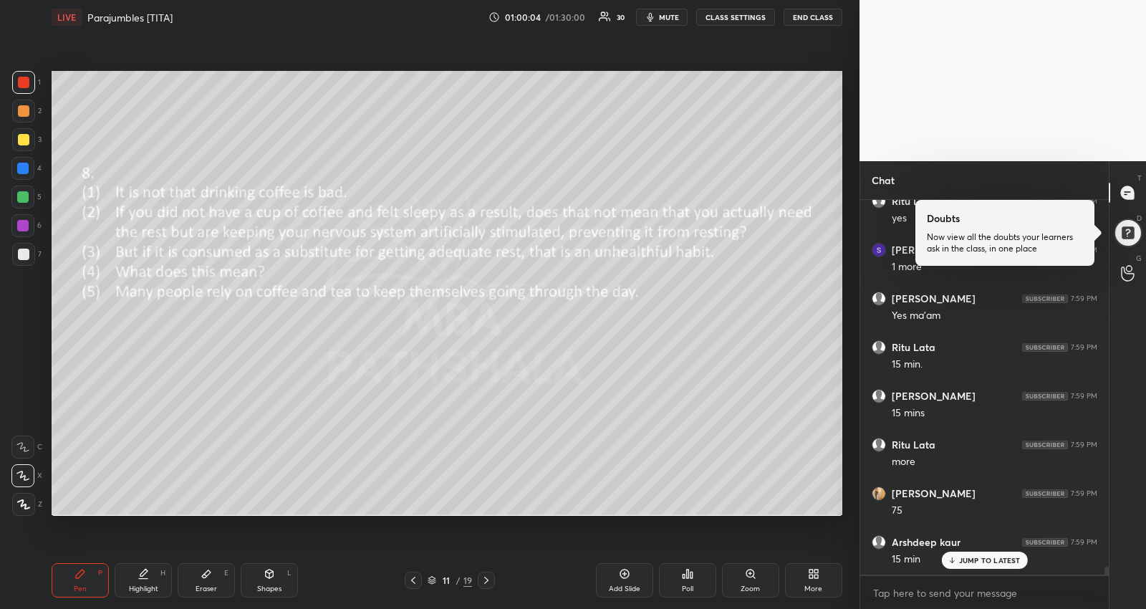
scroll to position [16851, 0]
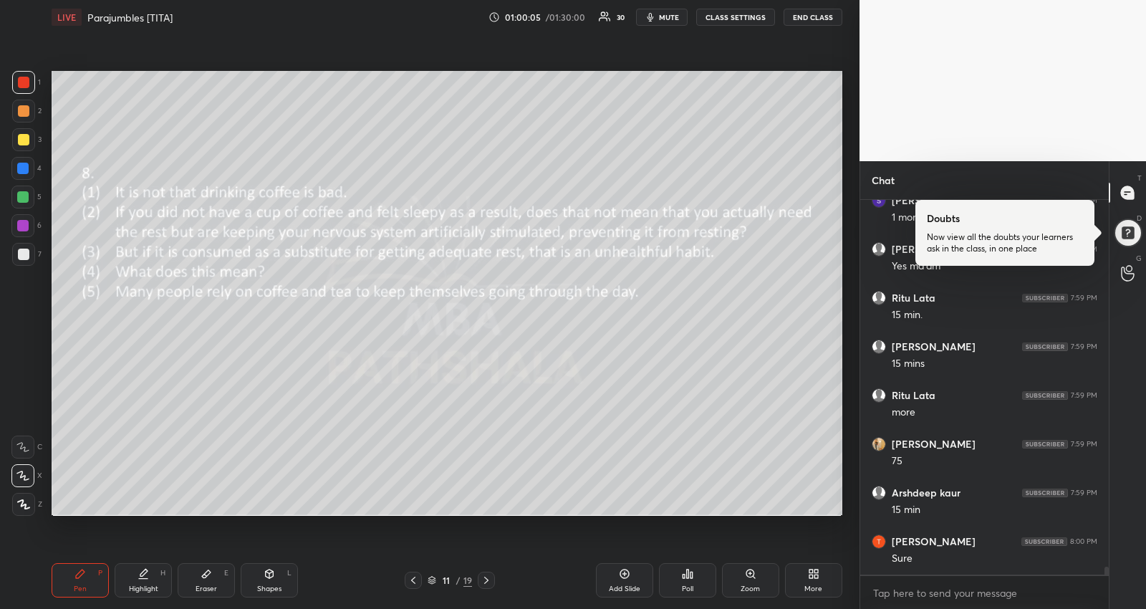
click at [671, 16] on span "mute" at bounding box center [669, 17] width 20 height 10
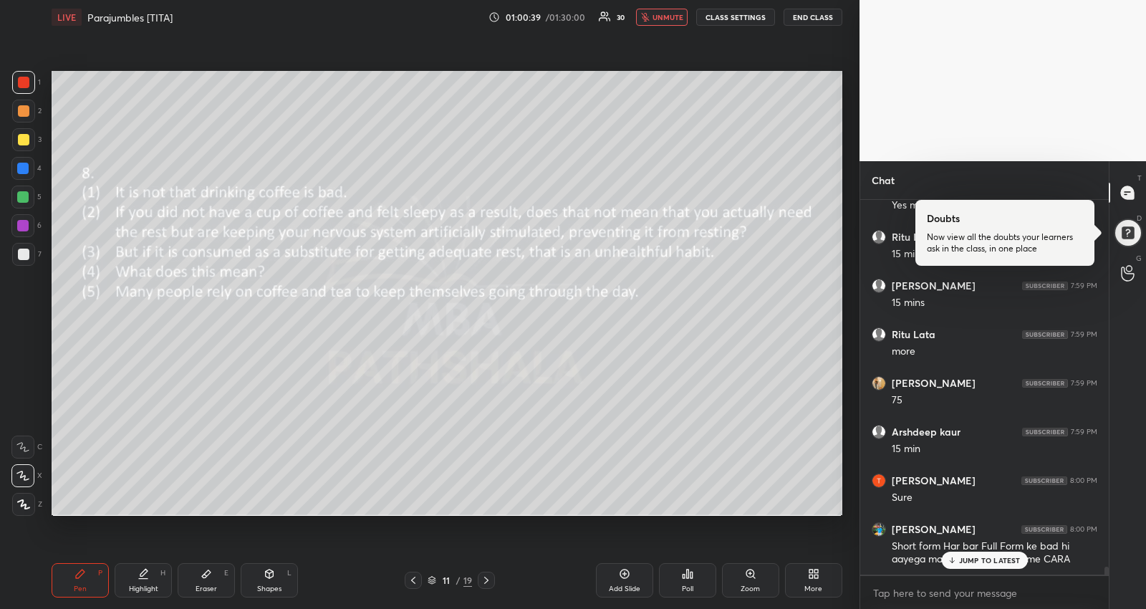
click at [993, 554] on div "JUMP TO LATEST" at bounding box center [984, 560] width 86 height 17
click at [660, 9] on button "unmute" at bounding box center [662, 17] width 52 height 17
click at [675, 20] on span "mute" at bounding box center [669, 17] width 20 height 10
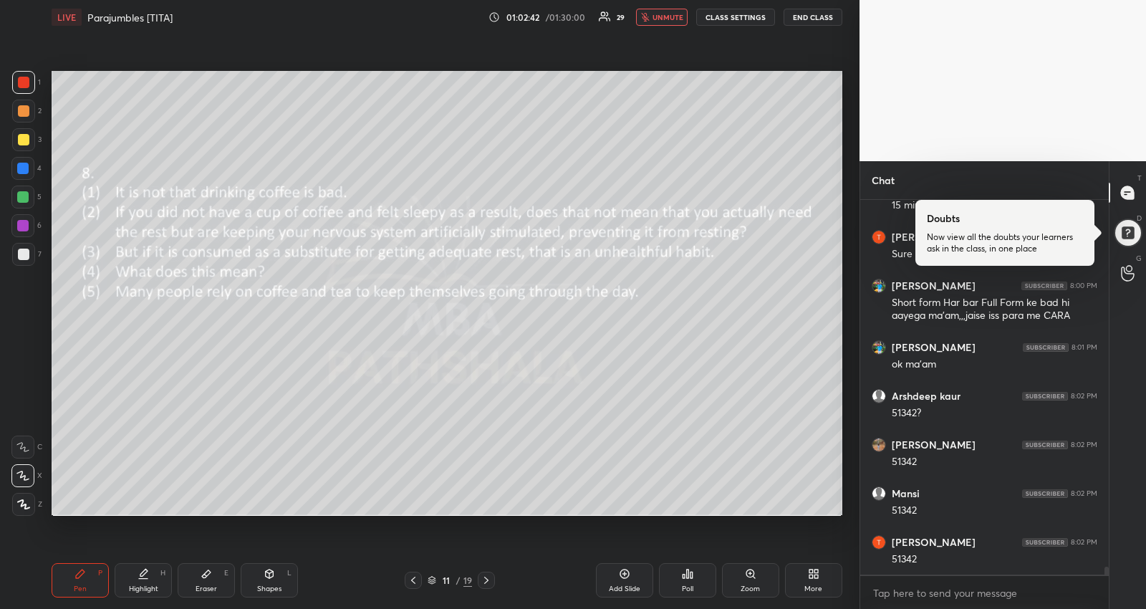
scroll to position [17204, 0]
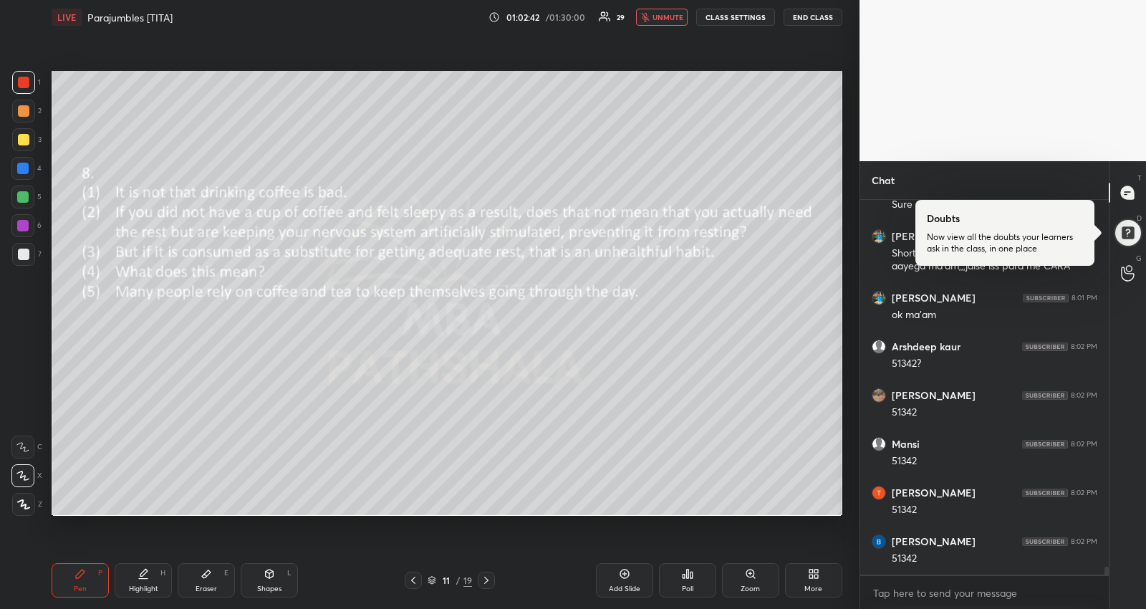
click at [650, 15] on icon "button" at bounding box center [645, 17] width 9 height 9
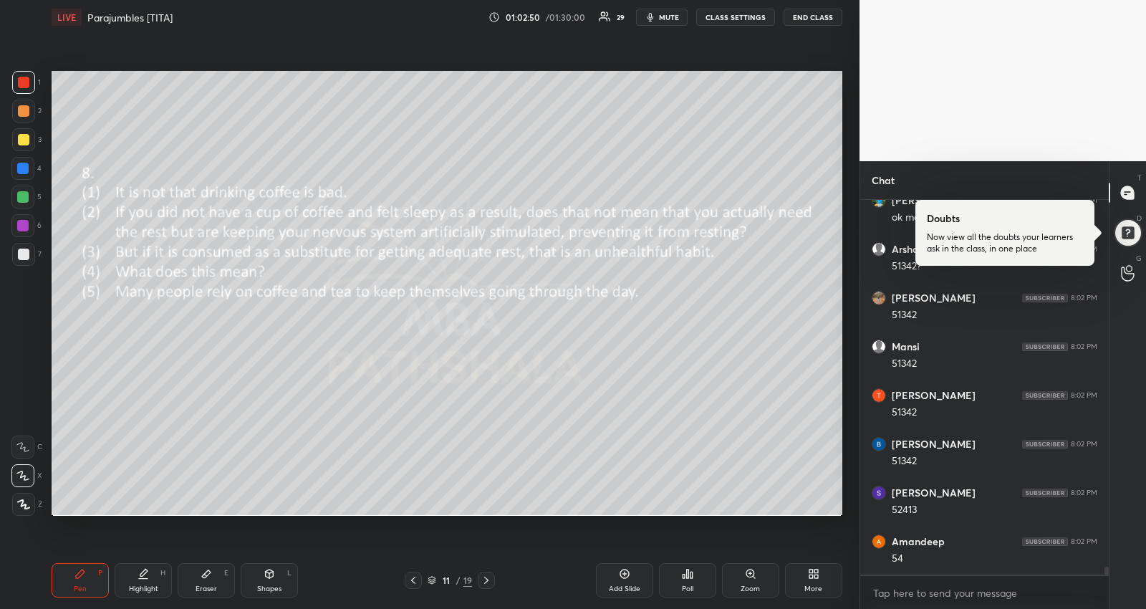
scroll to position [17351, 0]
click at [150, 580] on div "Highlight H" at bounding box center [143, 580] width 57 height 34
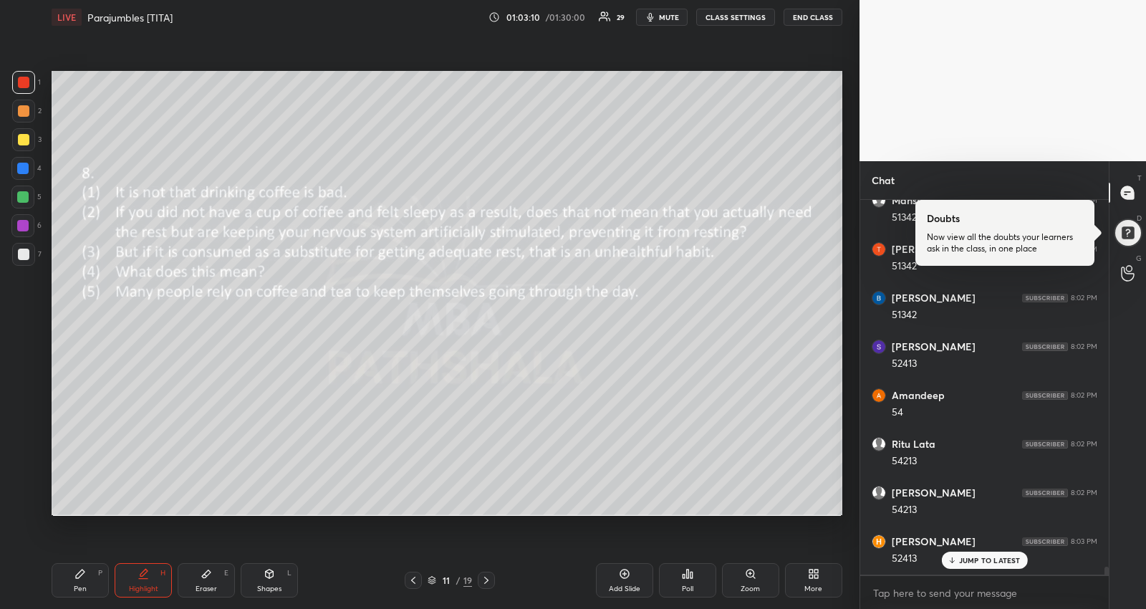
scroll to position [17496, 0]
click at [81, 584] on div "Pen P" at bounding box center [80, 580] width 57 height 34
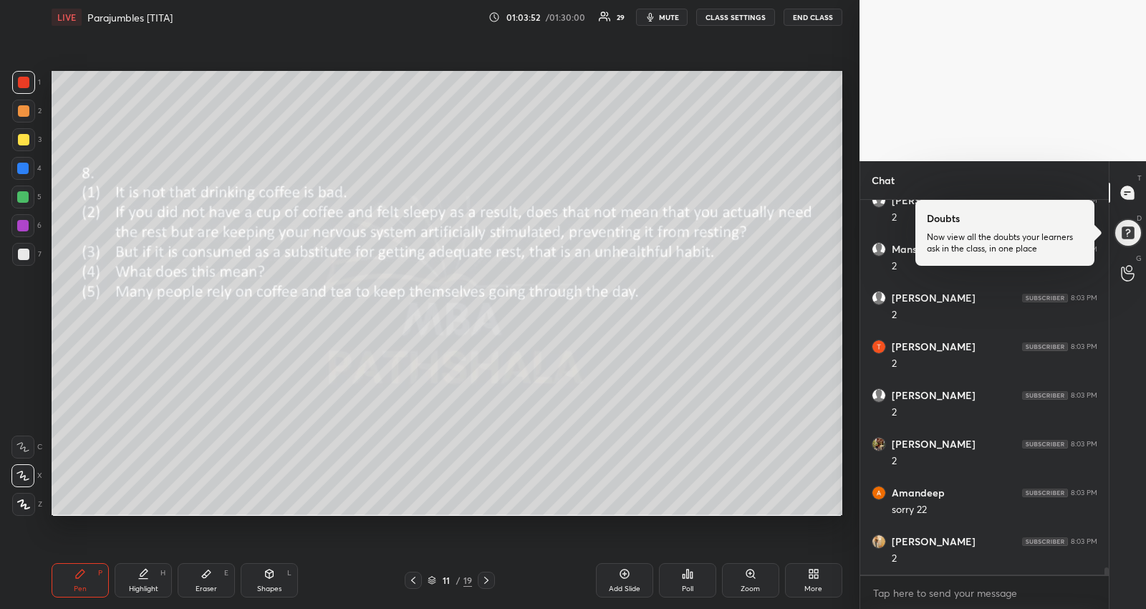
scroll to position [18470, 0]
click at [1014, 554] on div "JUMP TO LATEST" at bounding box center [984, 560] width 86 height 17
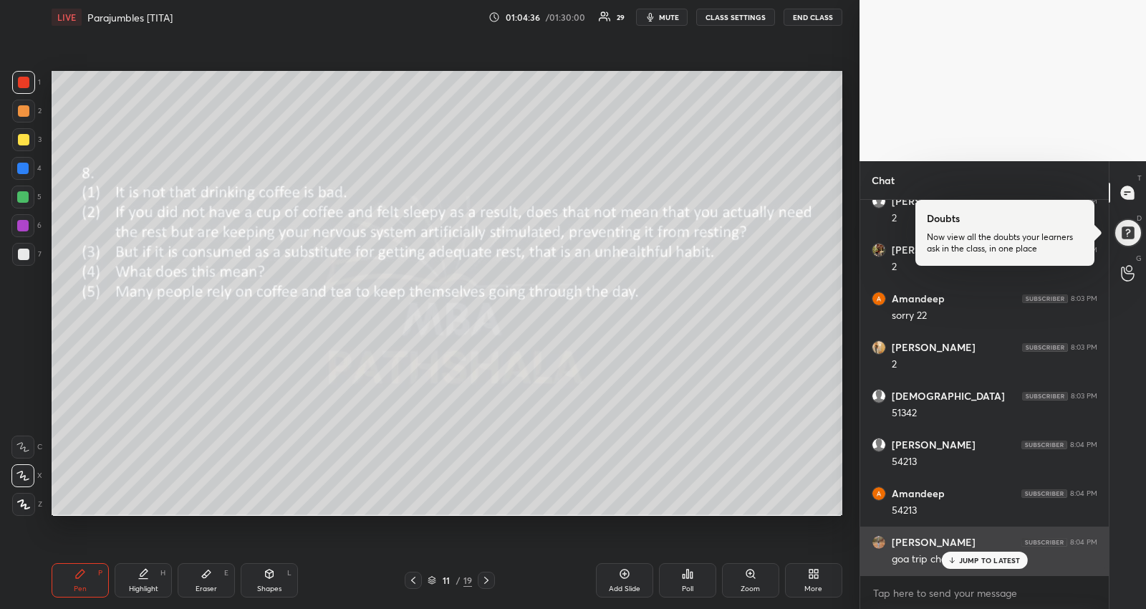
click at [974, 564] on p "JUMP TO LATEST" at bounding box center [990, 560] width 62 height 9
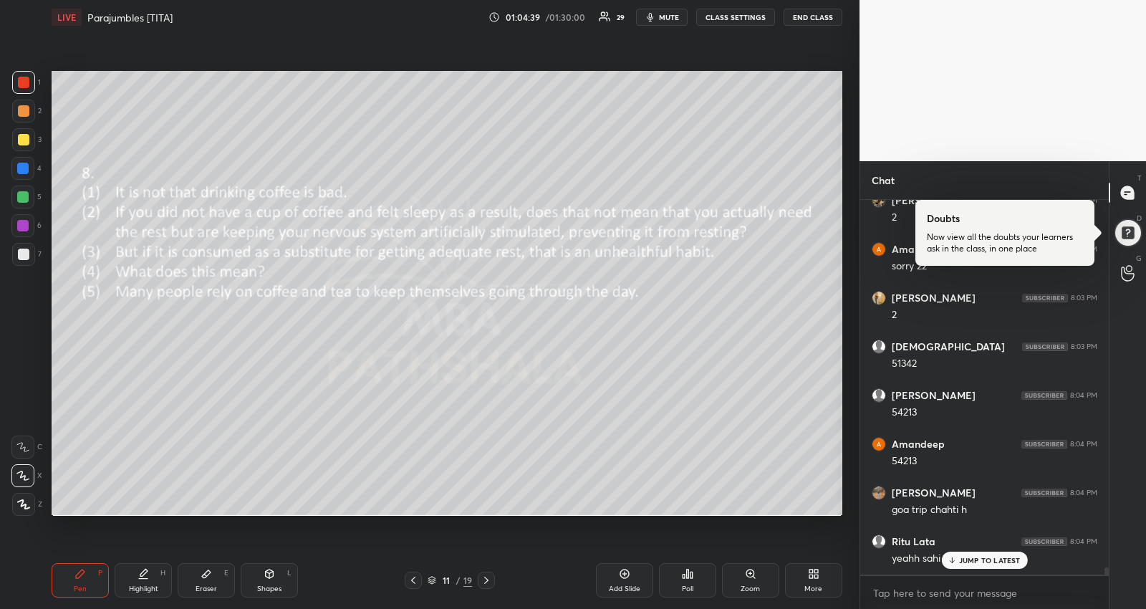
scroll to position [18714, 0]
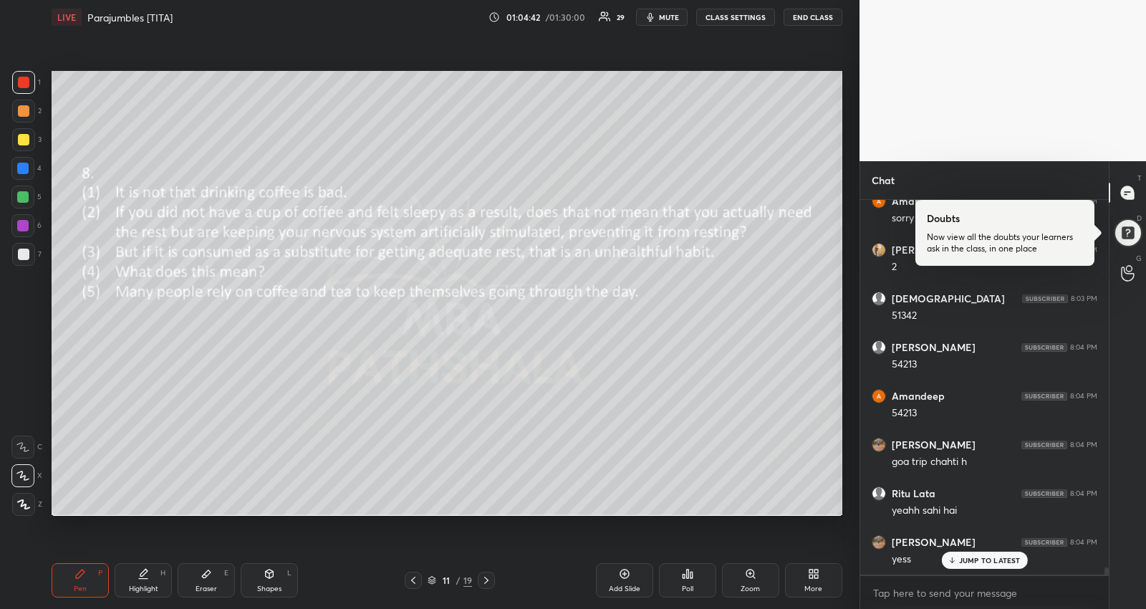
click at [1015, 559] on p "JUMP TO LATEST" at bounding box center [990, 560] width 62 height 9
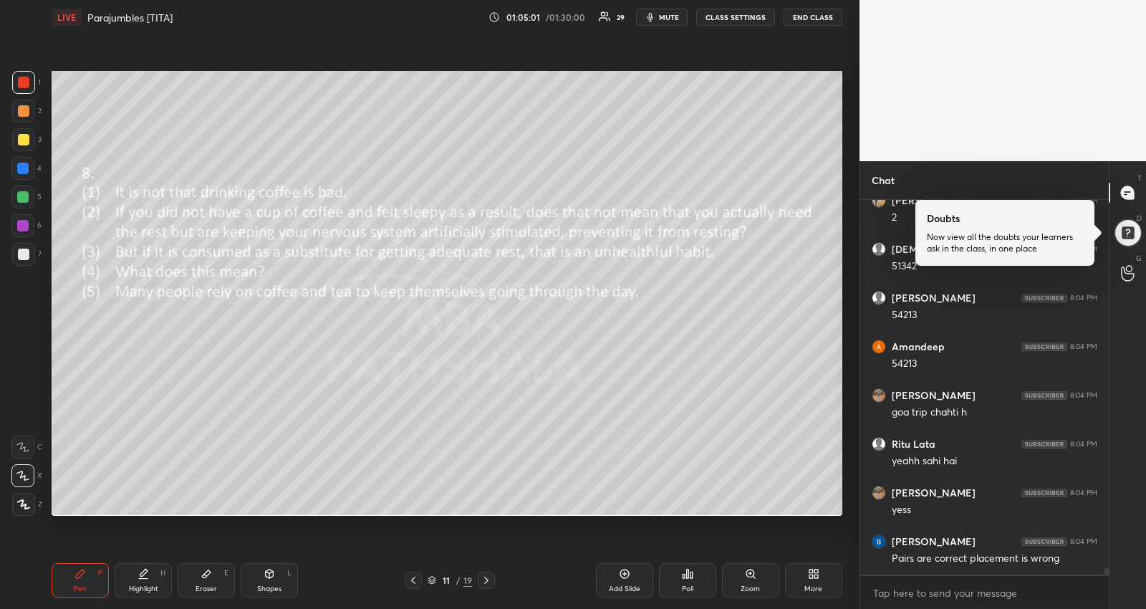
scroll to position [18812, 0]
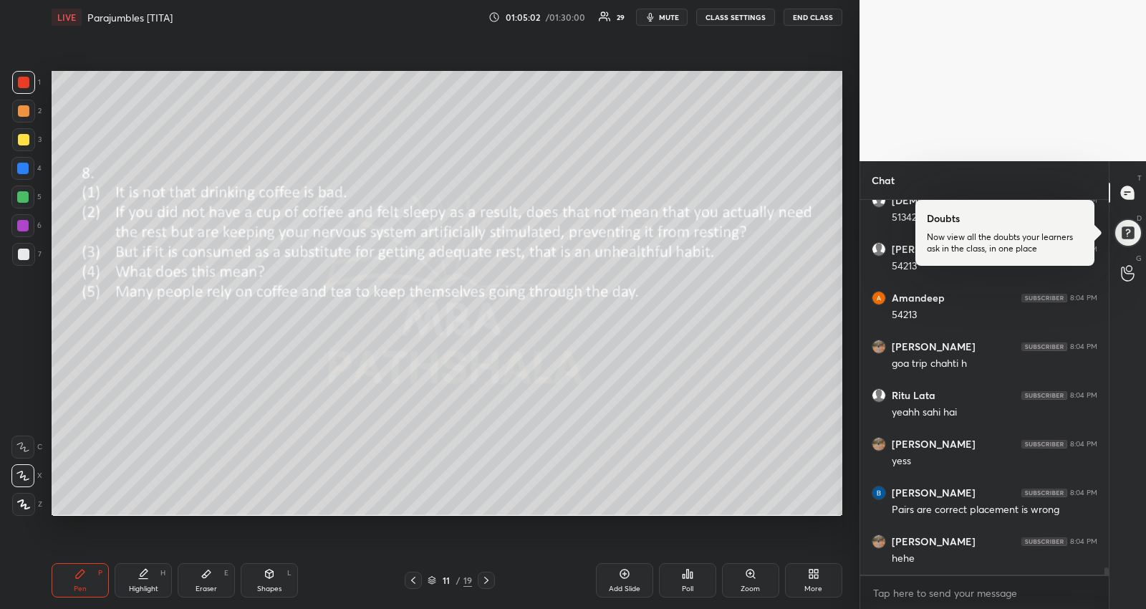
click at [484, 578] on icon at bounding box center [486, 580] width 11 height 11
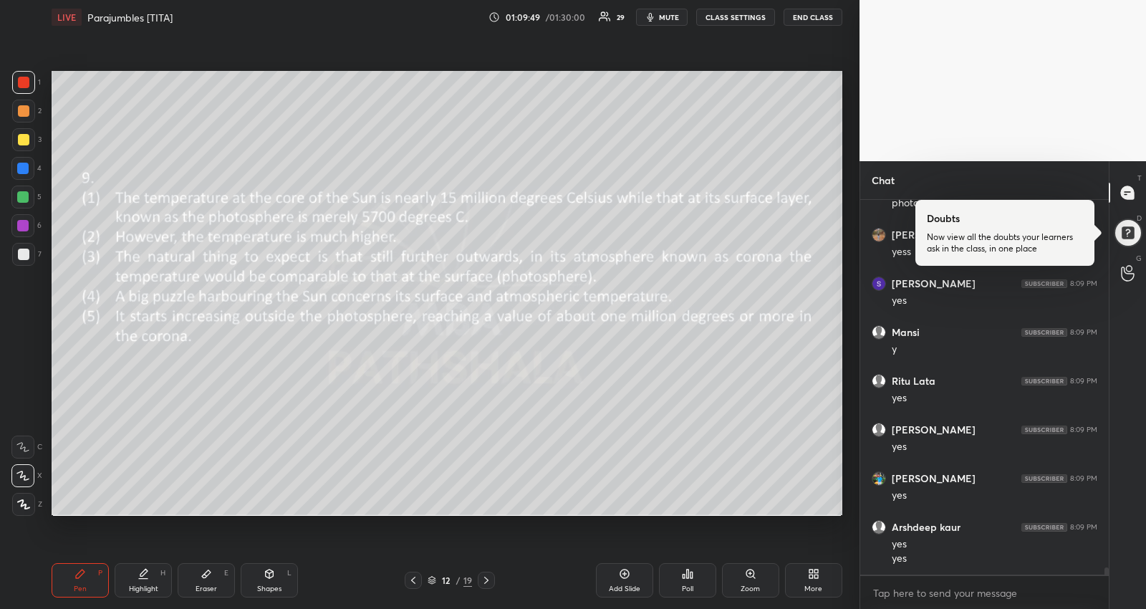
scroll to position [19766, 0]
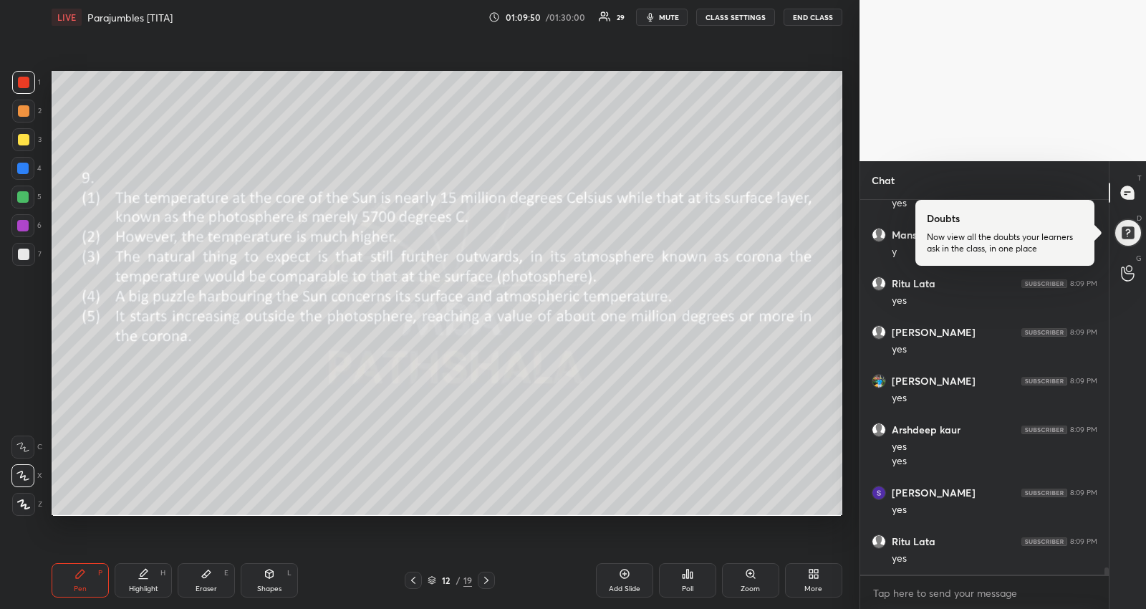
click at [433, 584] on icon at bounding box center [432, 580] width 9 height 9
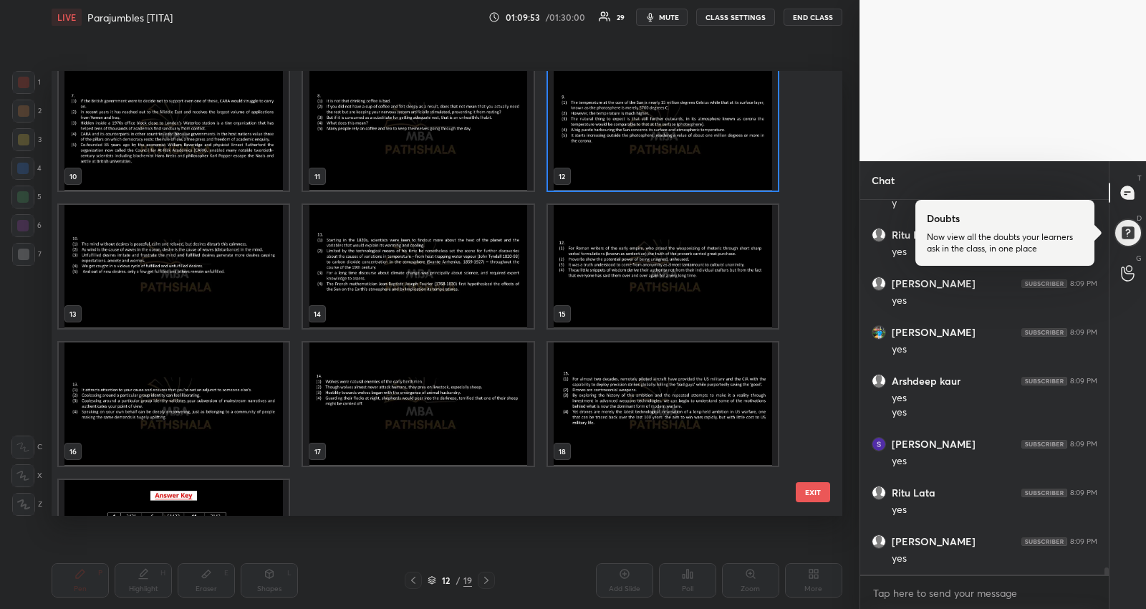
scroll to position [19863, 0]
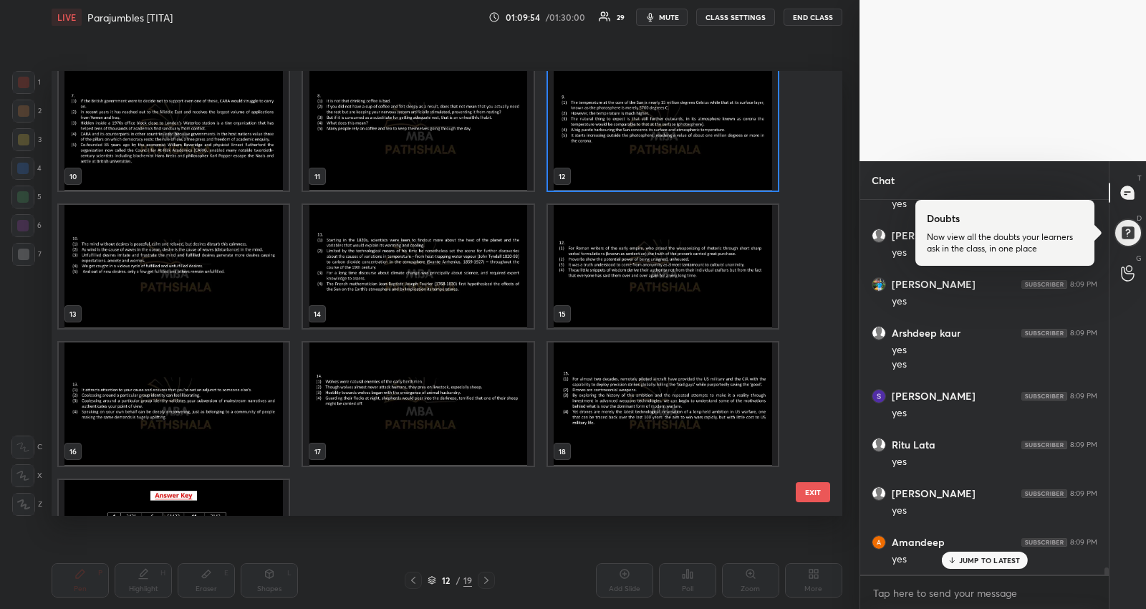
click at [223, 274] on img "grid" at bounding box center [174, 266] width 230 height 123
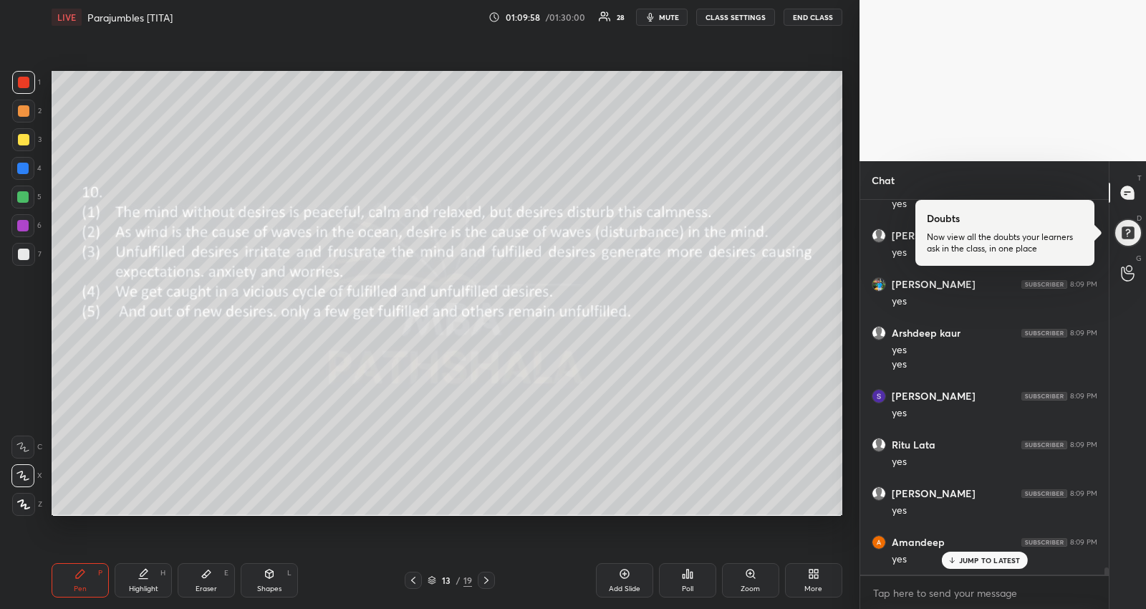
click at [1022, 565] on div "JUMP TO LATEST" at bounding box center [984, 560] width 86 height 17
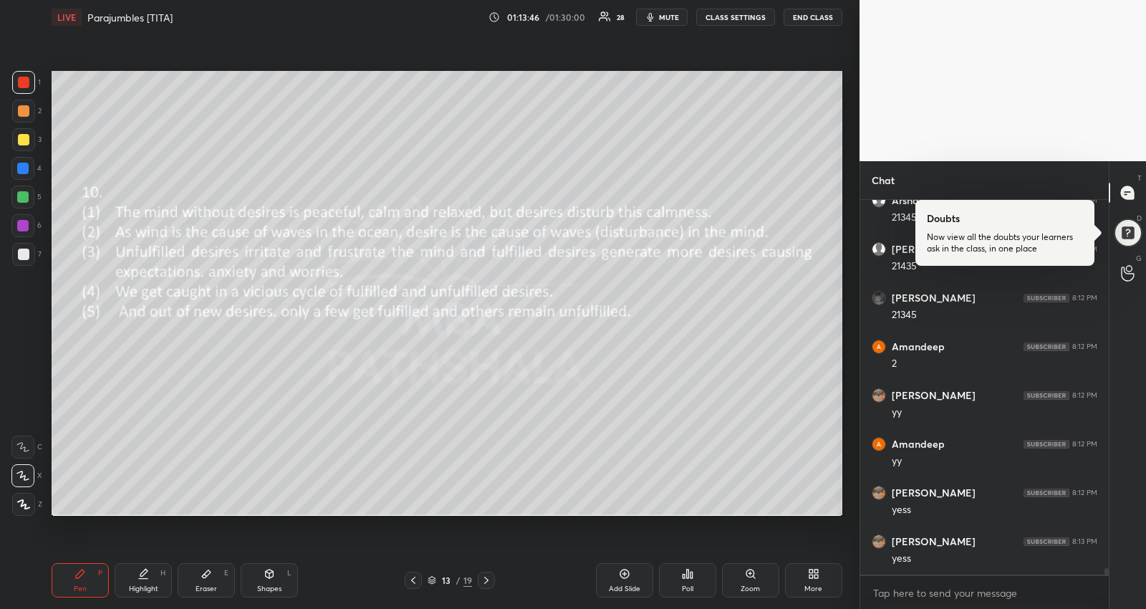
scroll to position [20546, 0]
drag, startPoint x: 434, startPoint y: 577, endPoint x: 435, endPoint y: 562, distance: 15.1
click at [431, 577] on icon at bounding box center [432, 580] width 9 height 9
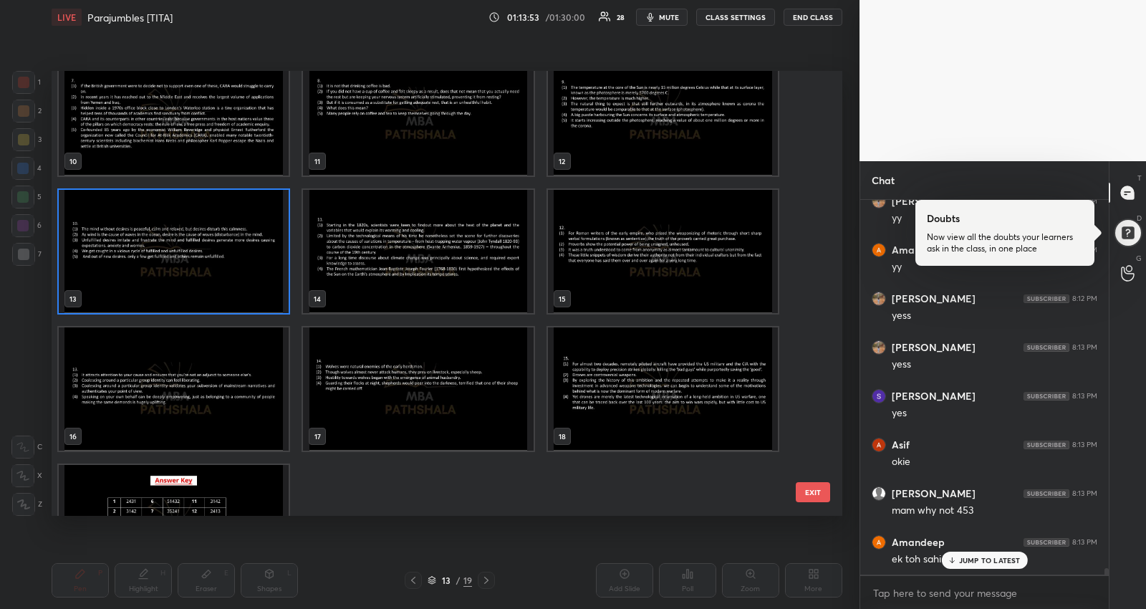
scroll to position [438, 0]
click at [154, 258] on img "grid" at bounding box center [174, 252] width 230 height 123
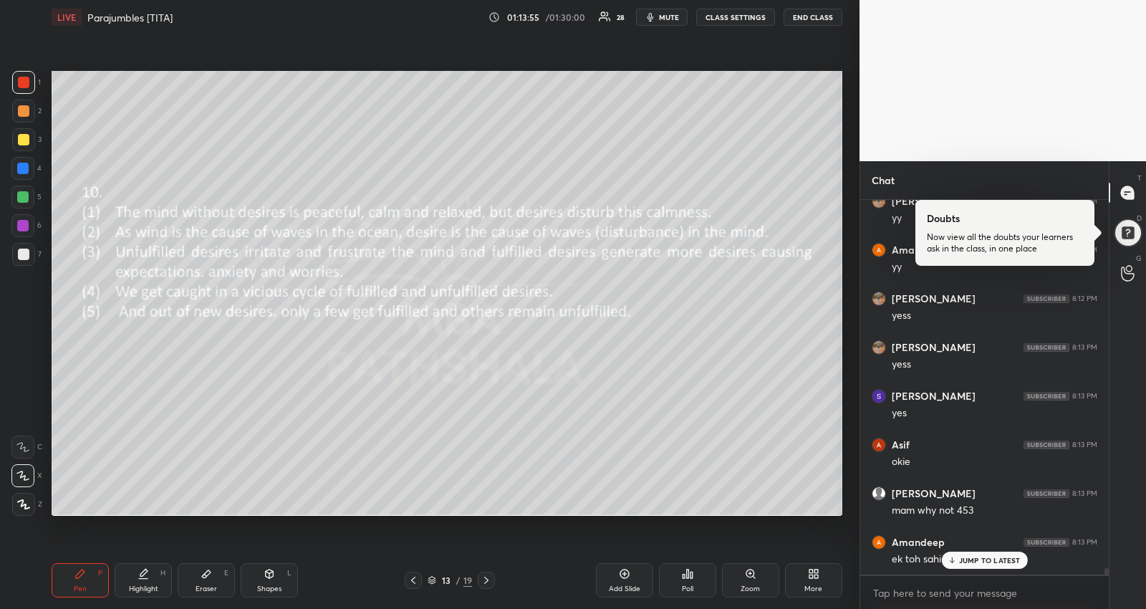
click at [154, 258] on img "grid" at bounding box center [174, 252] width 230 height 123
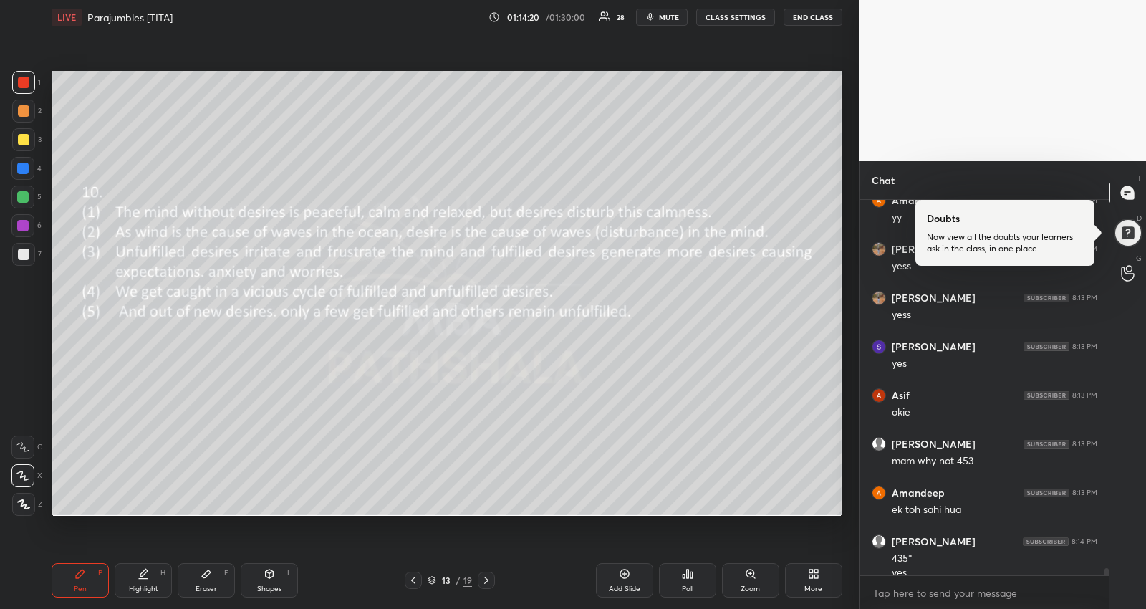
scroll to position [20755, 0]
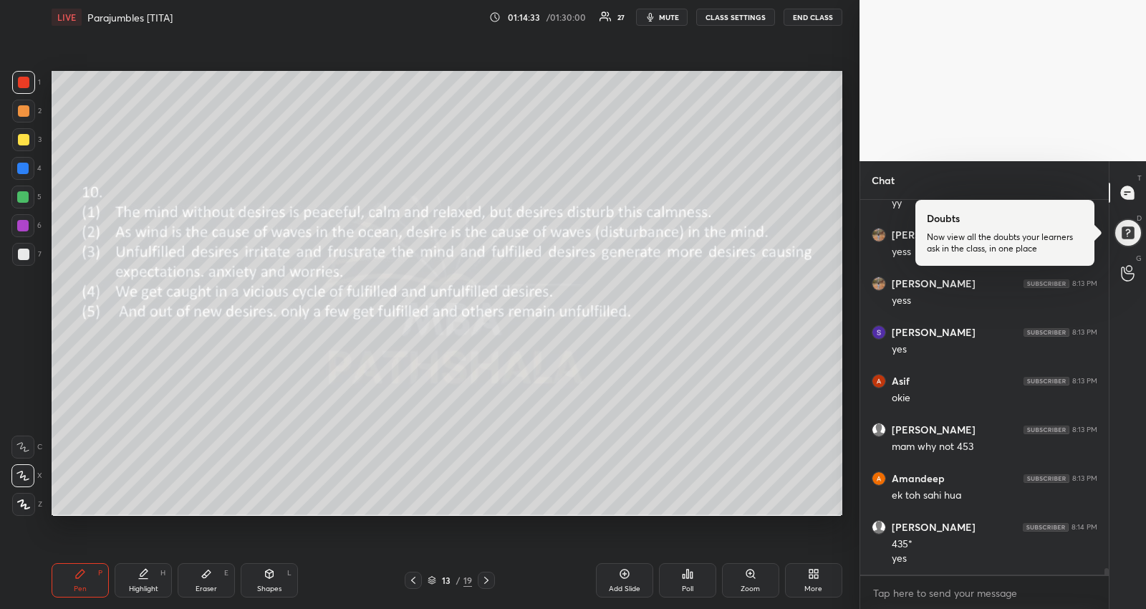
click at [478, 582] on div at bounding box center [486, 580] width 17 height 17
click at [481, 582] on icon at bounding box center [486, 580] width 11 height 11
click at [482, 582] on icon at bounding box center [486, 580] width 11 height 11
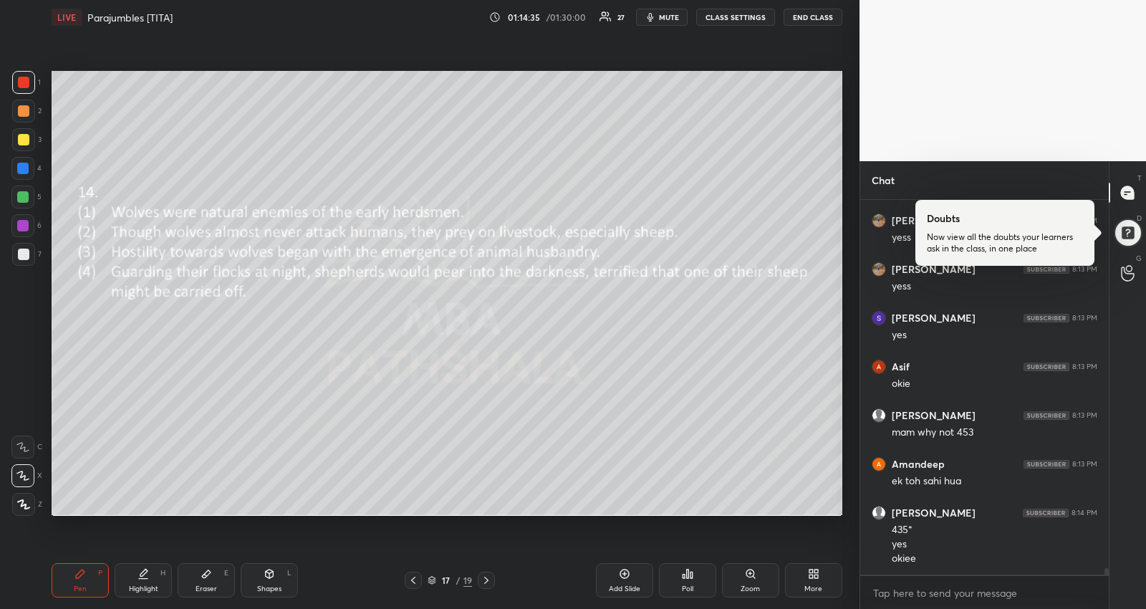
click at [482, 582] on icon at bounding box center [486, 580] width 11 height 11
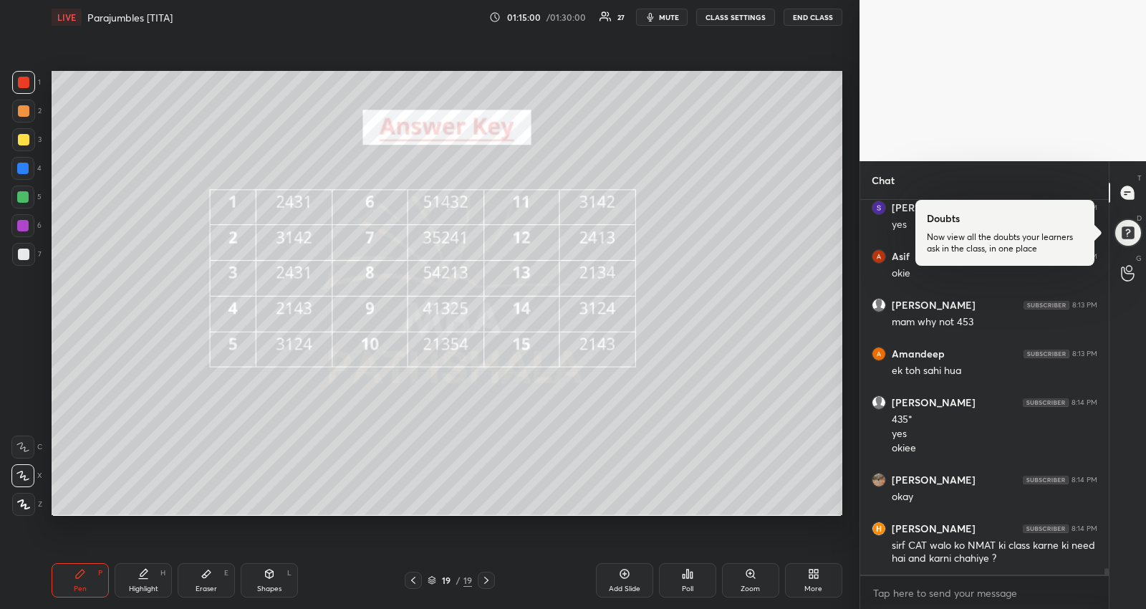
scroll to position [20927, 0]
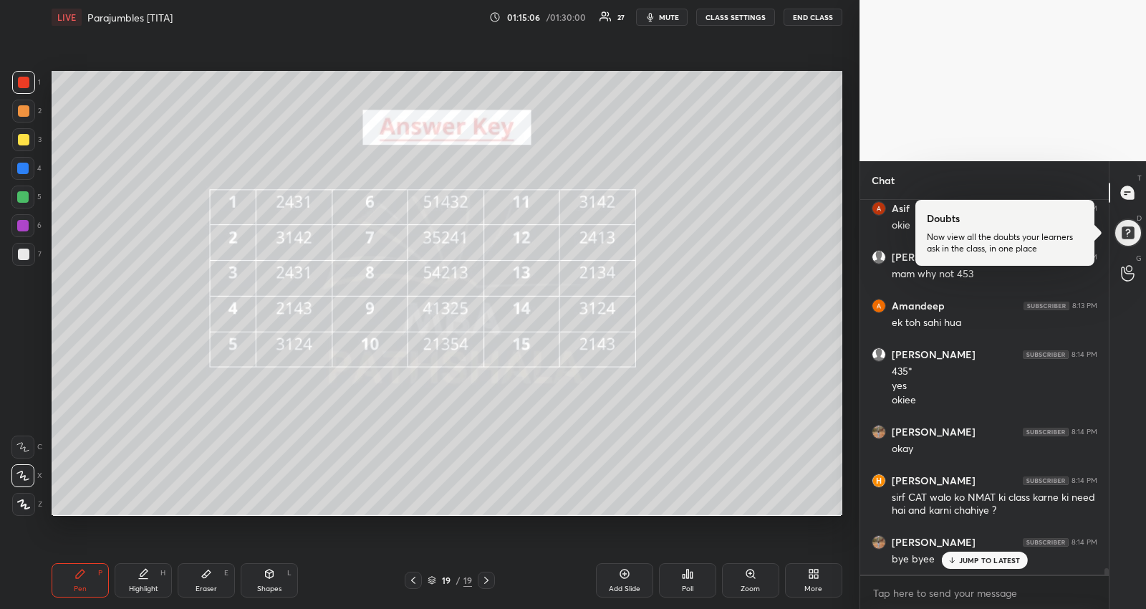
click at [994, 554] on div "JUMP TO LATEST" at bounding box center [984, 560] width 86 height 17
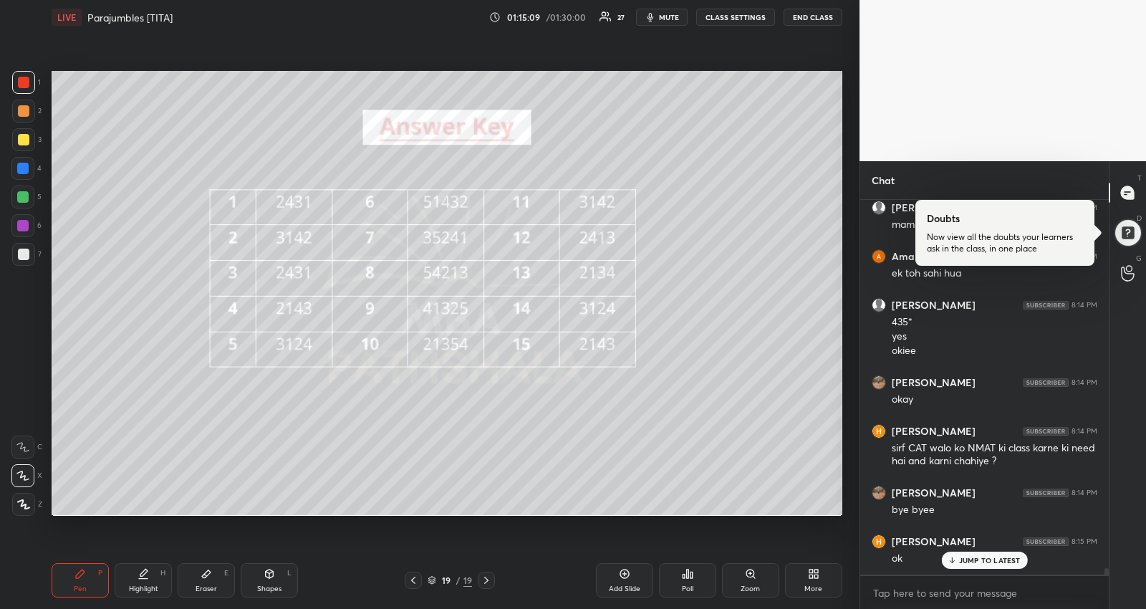
scroll to position [21074, 0]
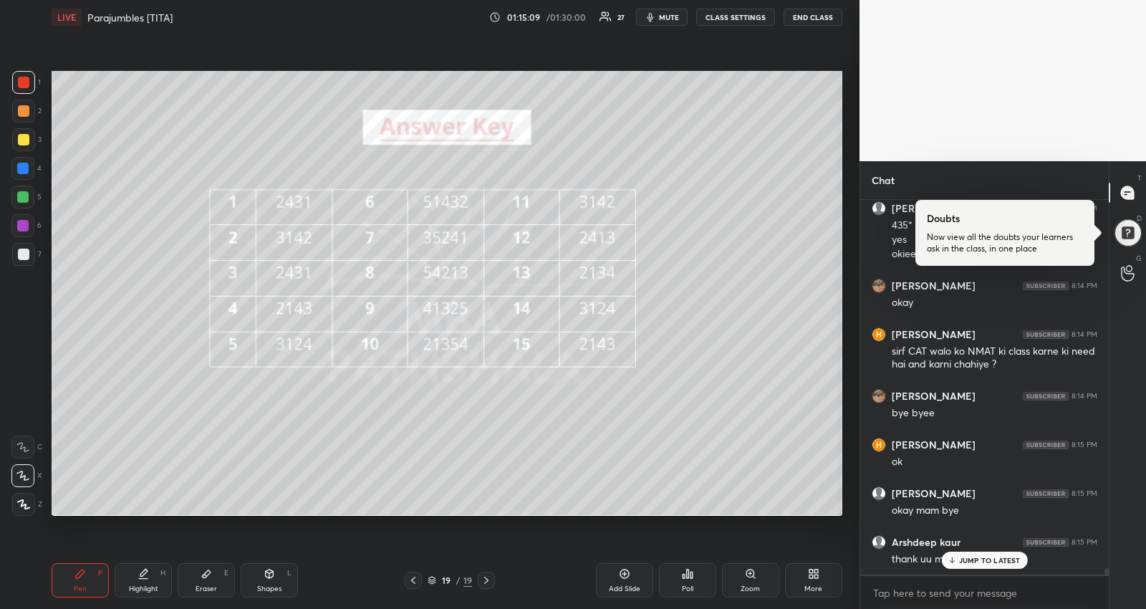
click at [812, 12] on button "END CLASS" at bounding box center [813, 17] width 59 height 17
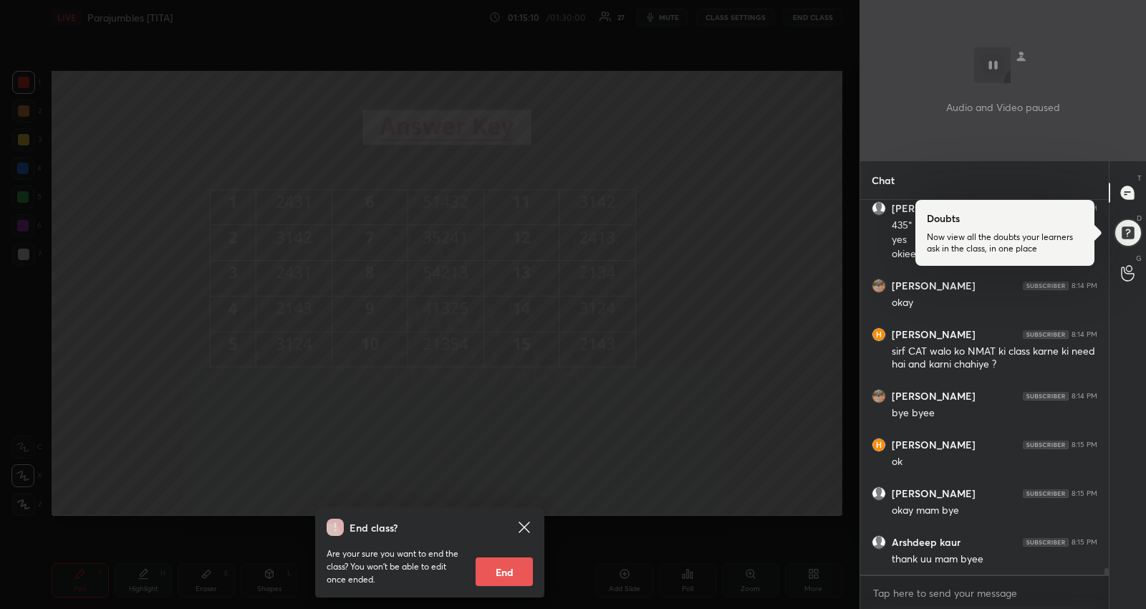
scroll to position [21123, 0]
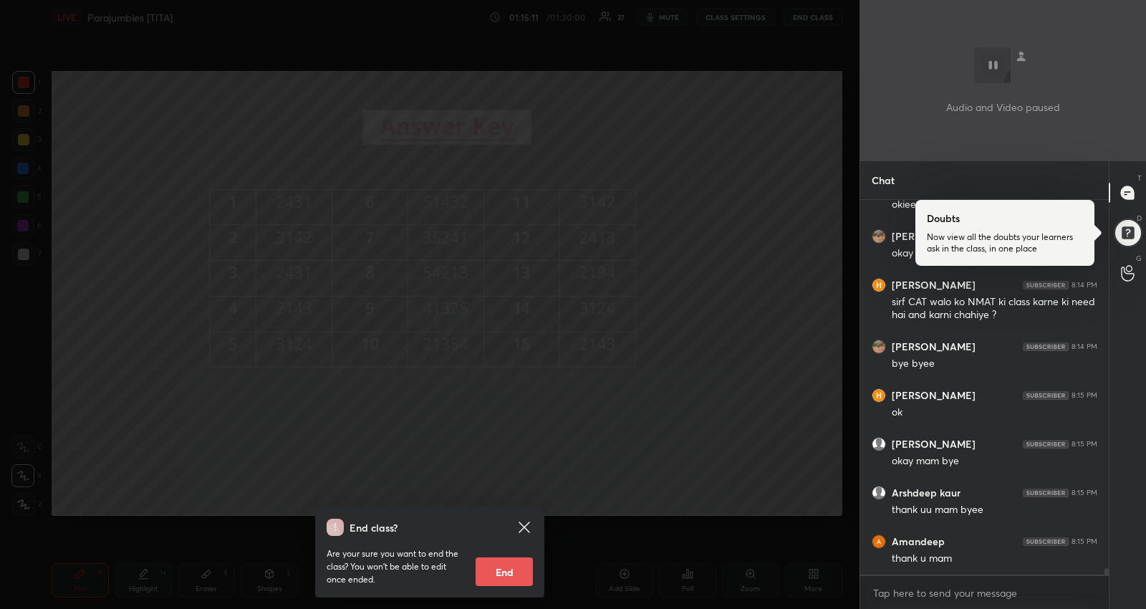
click at [502, 573] on button "End" at bounding box center [504, 571] width 57 height 29
type textarea "x"
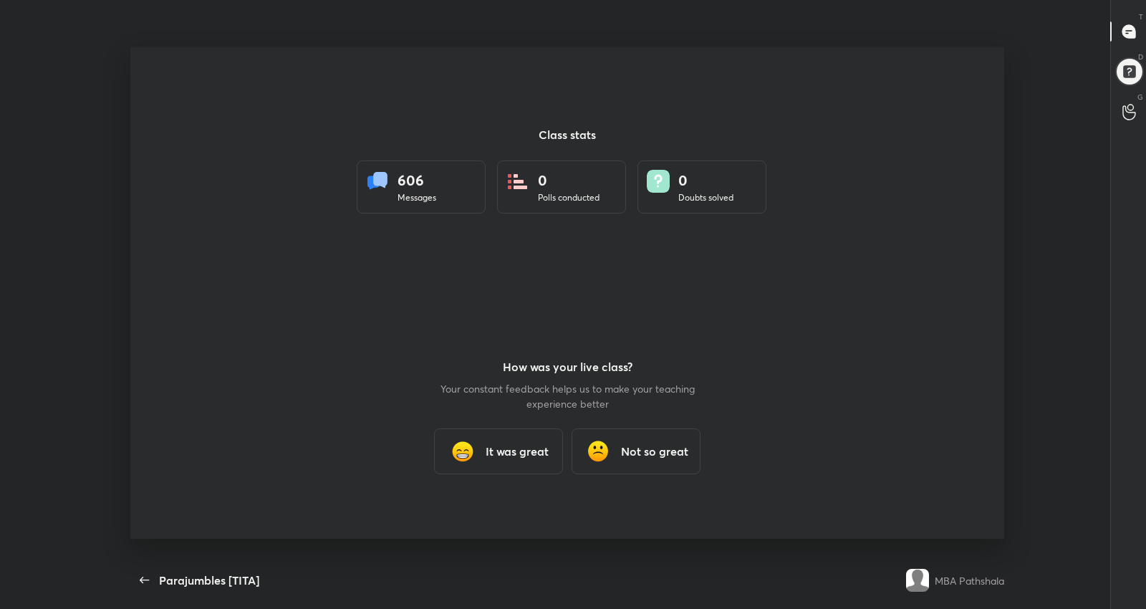
scroll to position [0, 0]
